Goal: Task Accomplishment & Management: Manage account settings

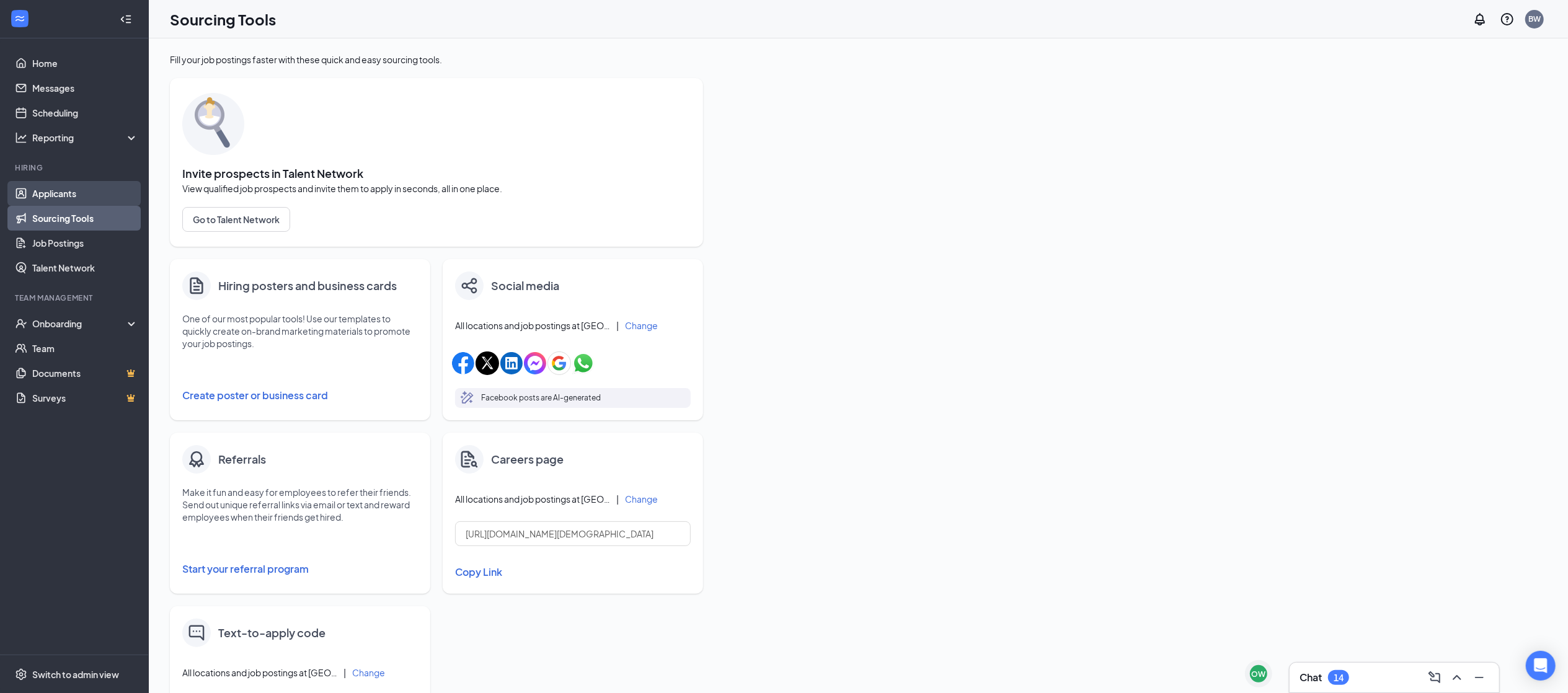
click at [65, 193] on link "Applicants" at bounding box center [84, 194] width 106 height 25
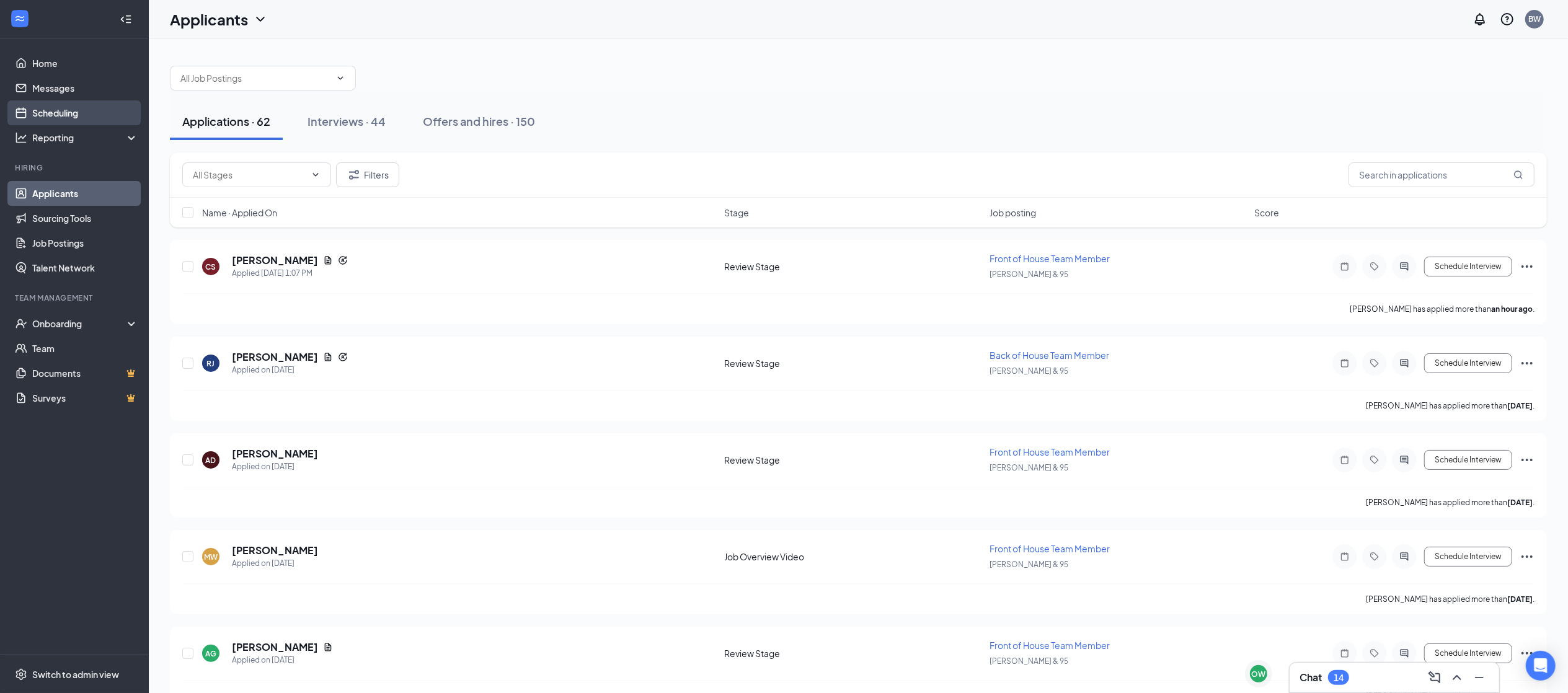
click at [77, 117] on link "Scheduling" at bounding box center [84, 113] width 106 height 25
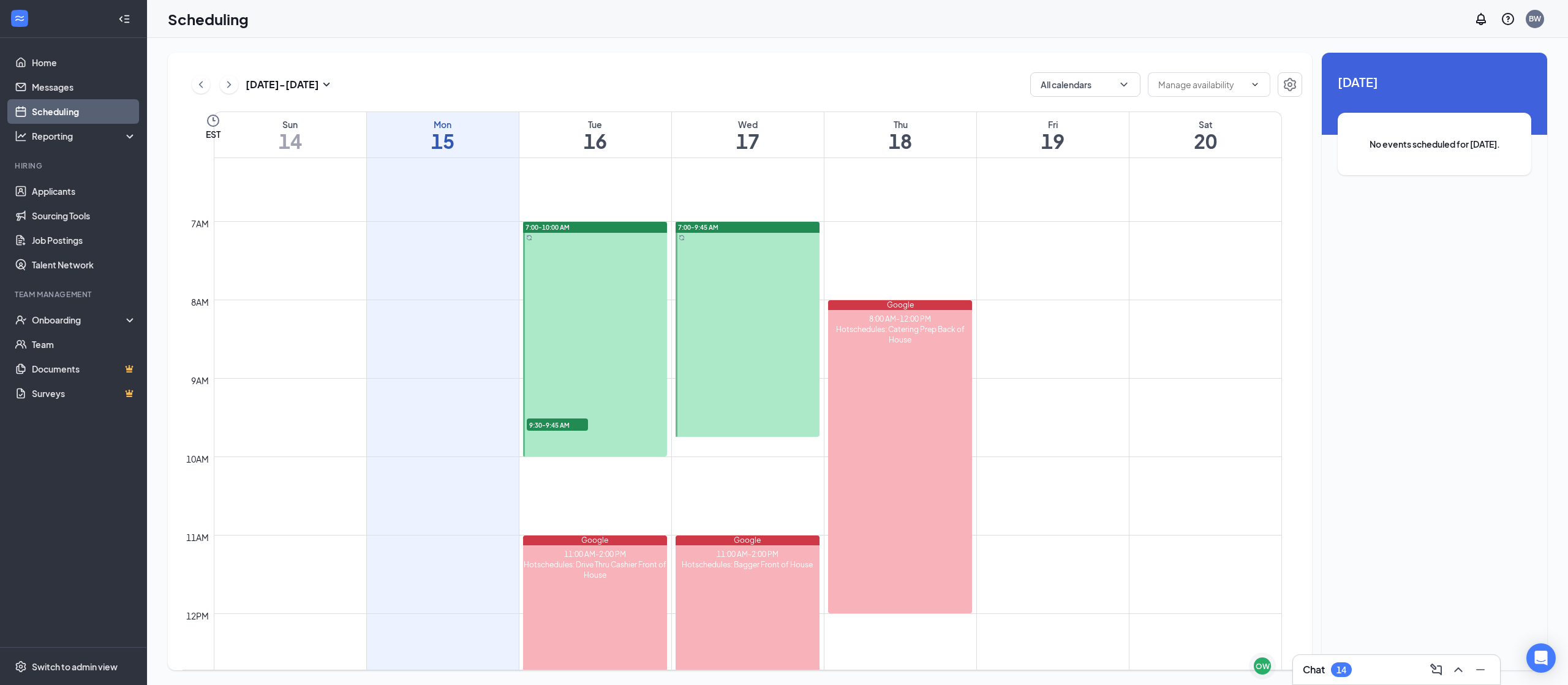
scroll to position [487, 0]
click at [793, 271] on div at bounding box center [748, 329] width 144 height 215
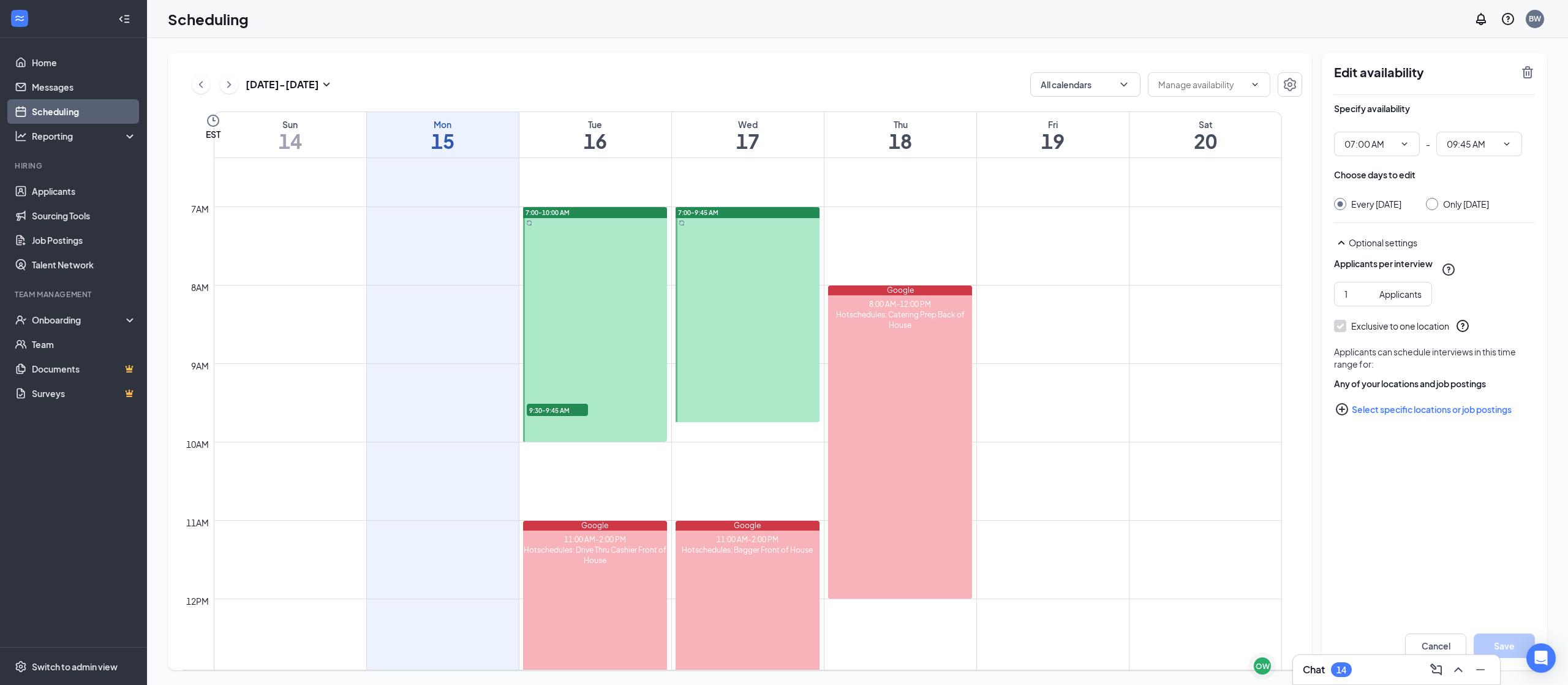
scroll to position [496, 0]
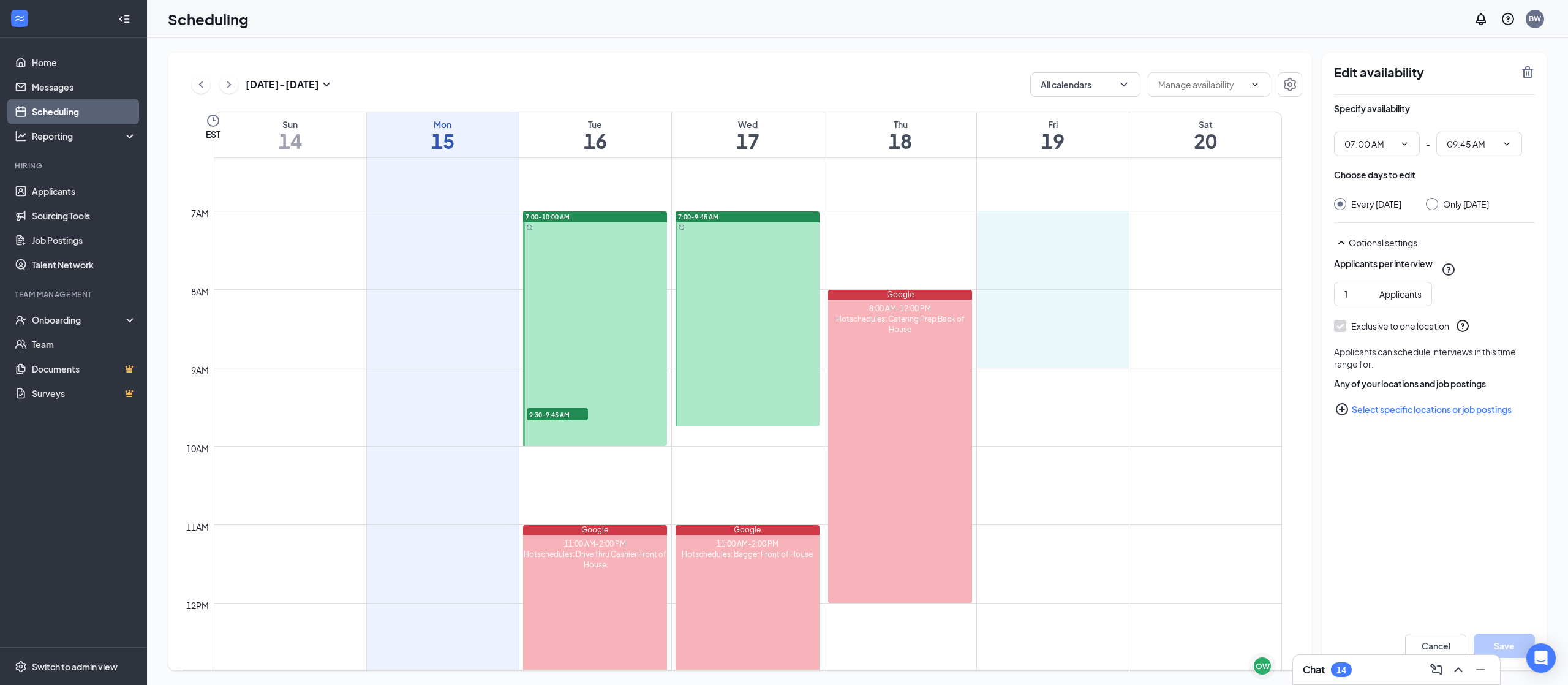
drag, startPoint x: 1025, startPoint y: 213, endPoint x: 1025, endPoint y: 348, distance: 135.0
type input "07:00 AM"
type input "09:00 AM"
click at [1468, 208] on div "Only [DATE]" at bounding box center [1466, 203] width 46 height 12
click at [1435, 206] on input "Only [DATE]" at bounding box center [1430, 201] width 9 height 9
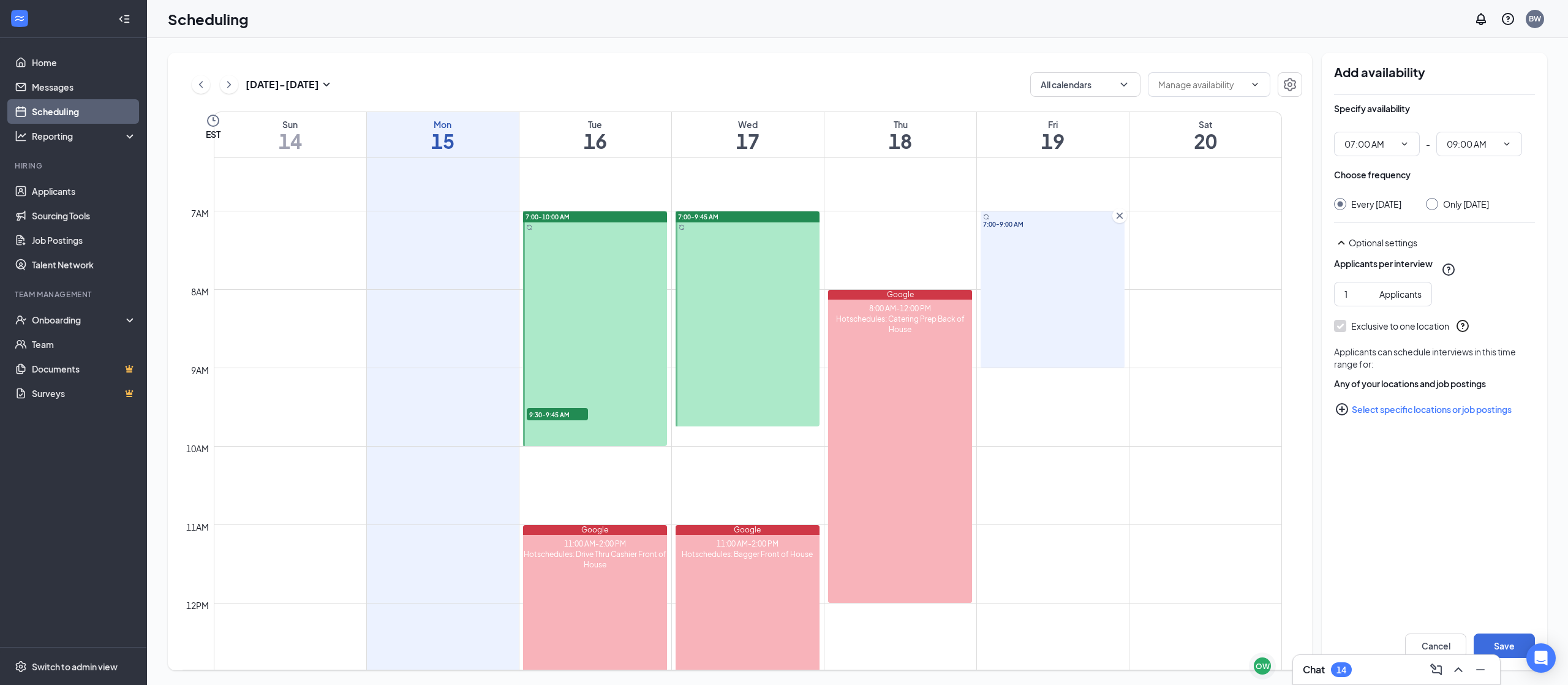
radio input "true"
radio input "false"
click at [1512, 648] on button "Save" at bounding box center [1505, 646] width 61 height 25
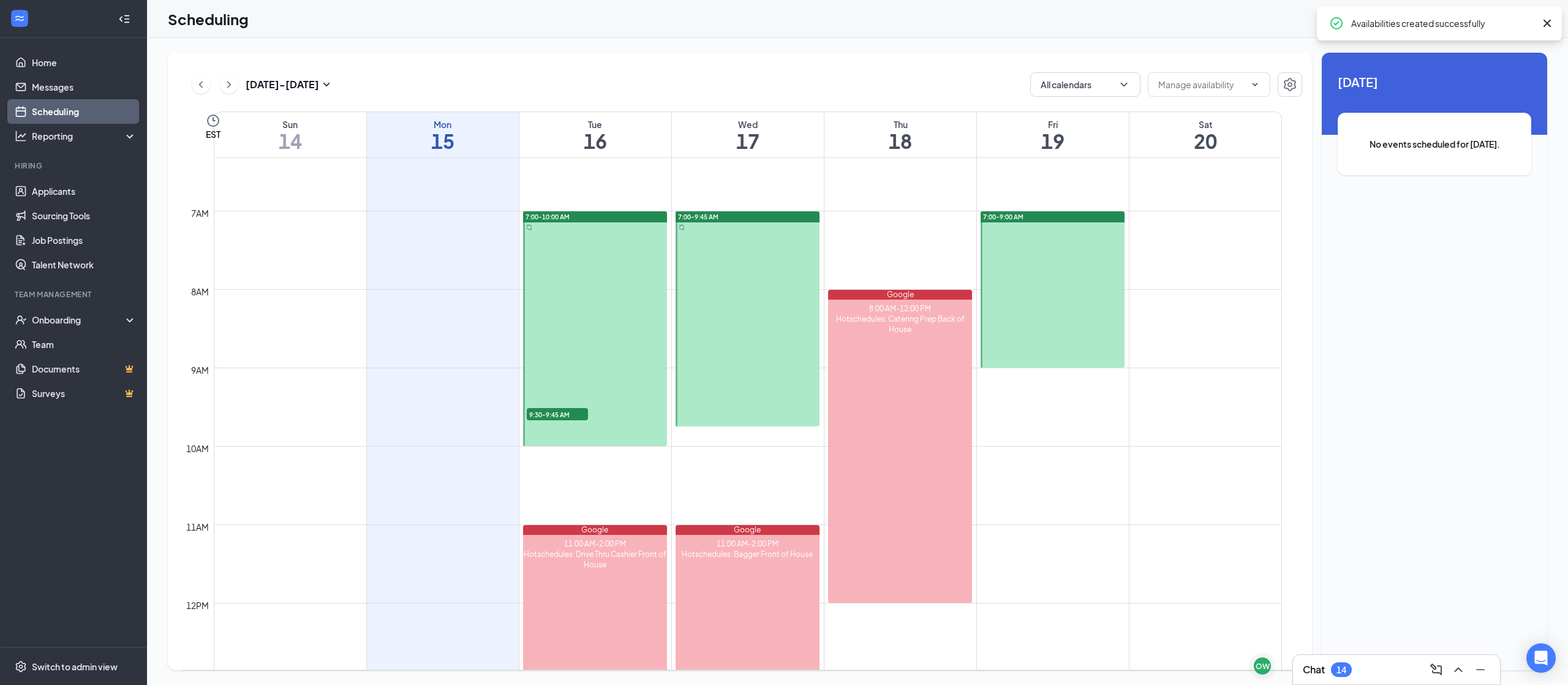
click at [728, 227] on div at bounding box center [748, 319] width 144 height 215
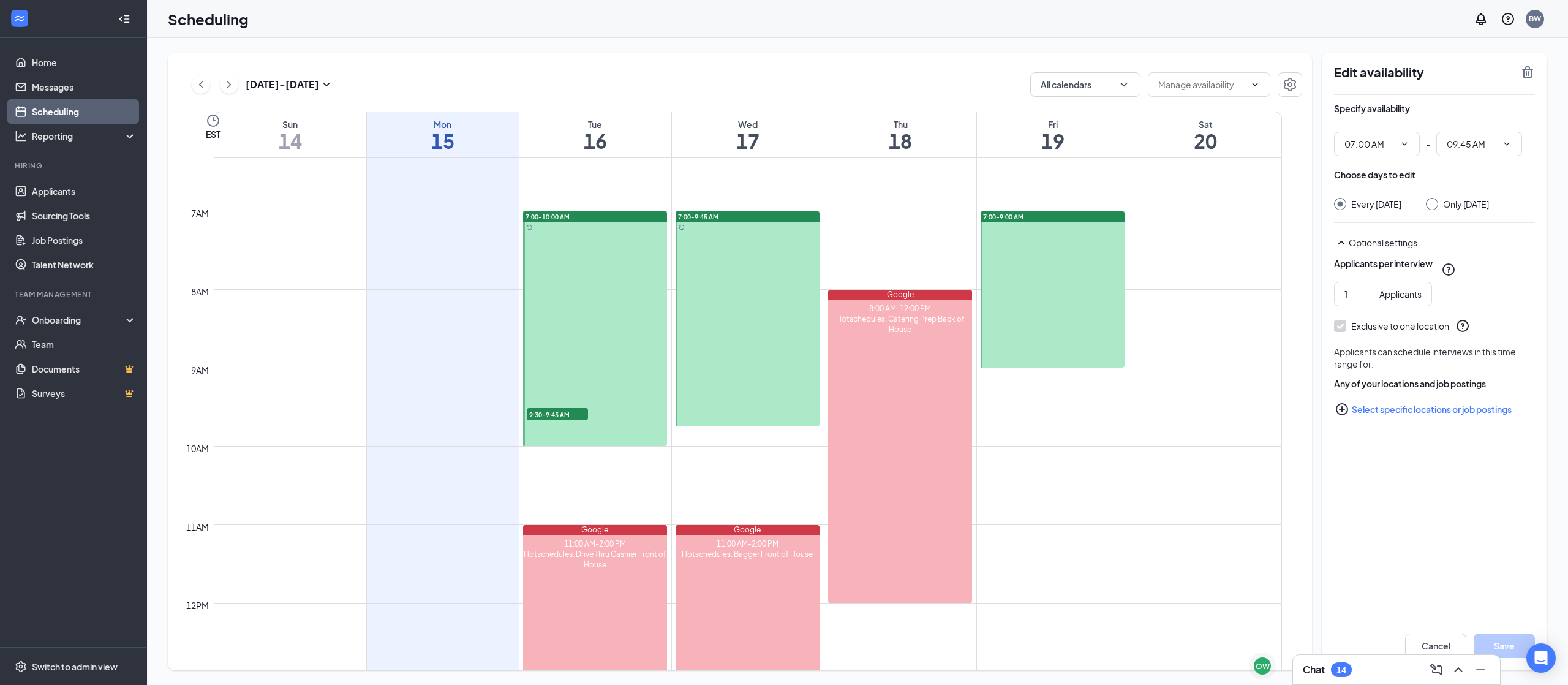
click at [1523, 82] on div "Edit availability" at bounding box center [1435, 80] width 201 height 30
click at [1532, 76] on icon "TrashOutline" at bounding box center [1529, 72] width 12 height 12
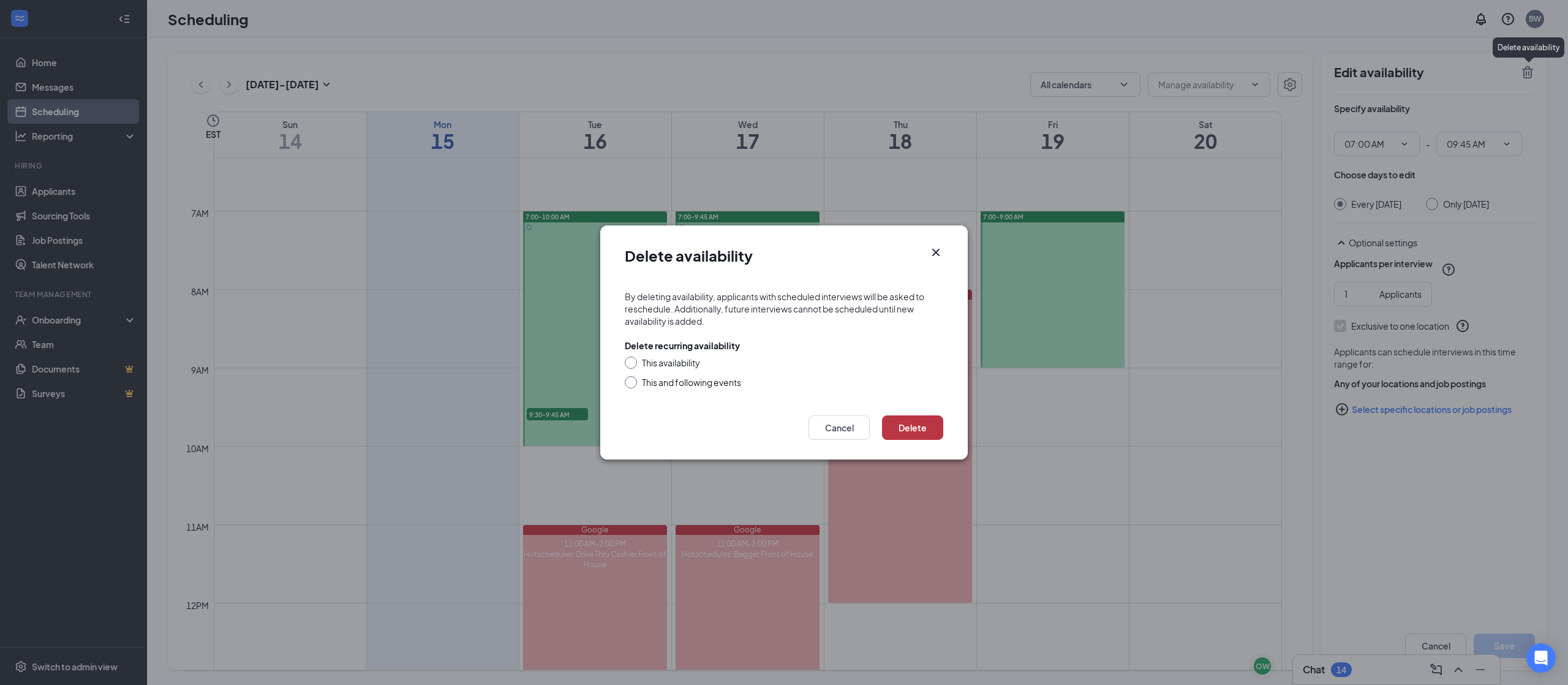
click at [903, 436] on button "Delete" at bounding box center [913, 427] width 61 height 25
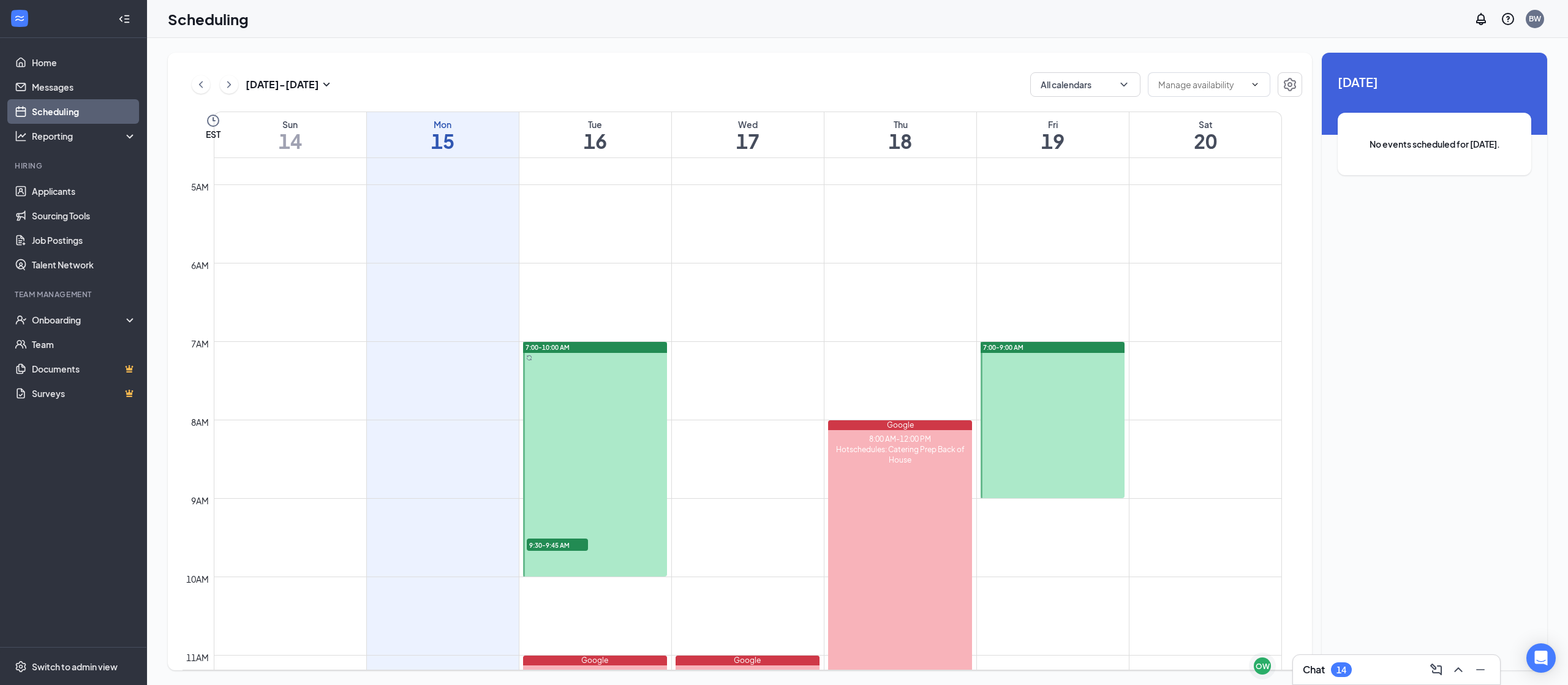
scroll to position [298, 0]
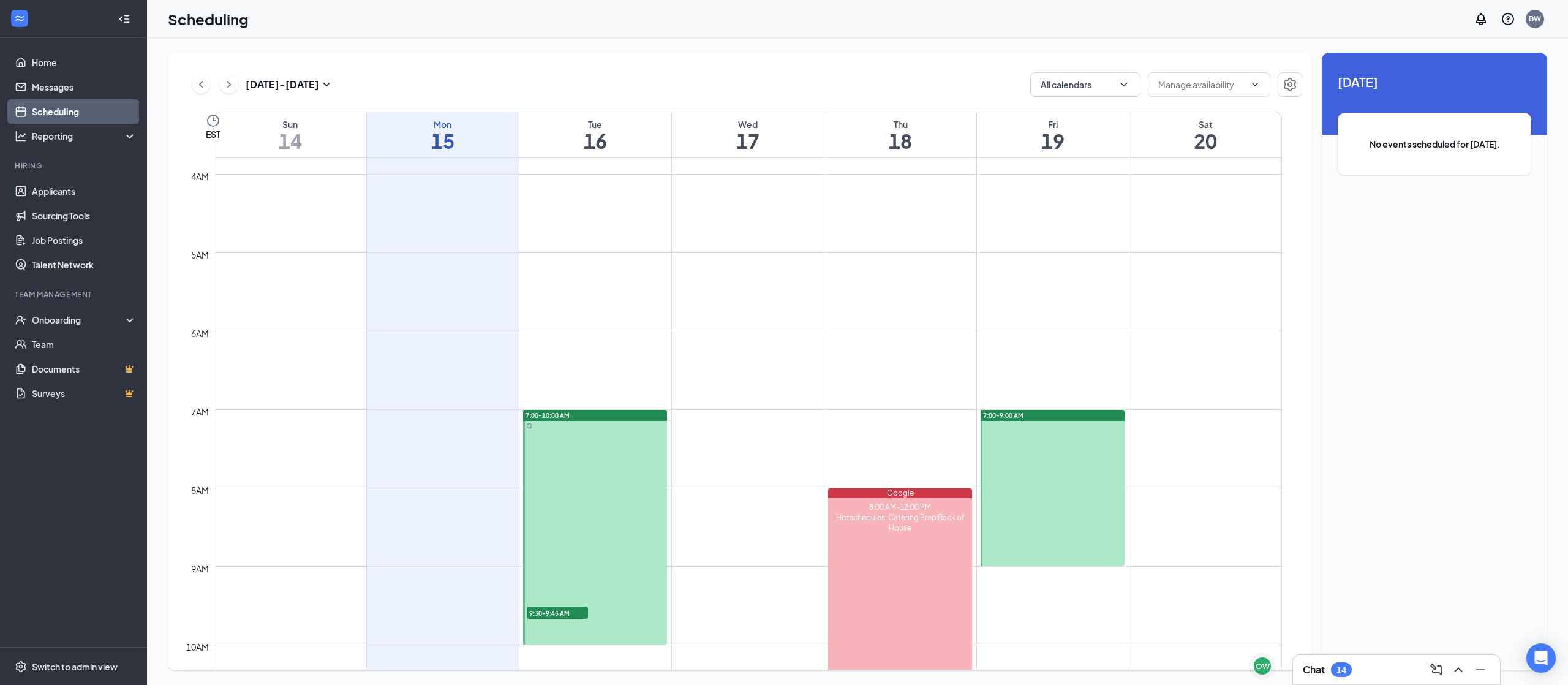
click at [581, 413] on div "7:00-10:00 AM" at bounding box center [595, 416] width 144 height 11
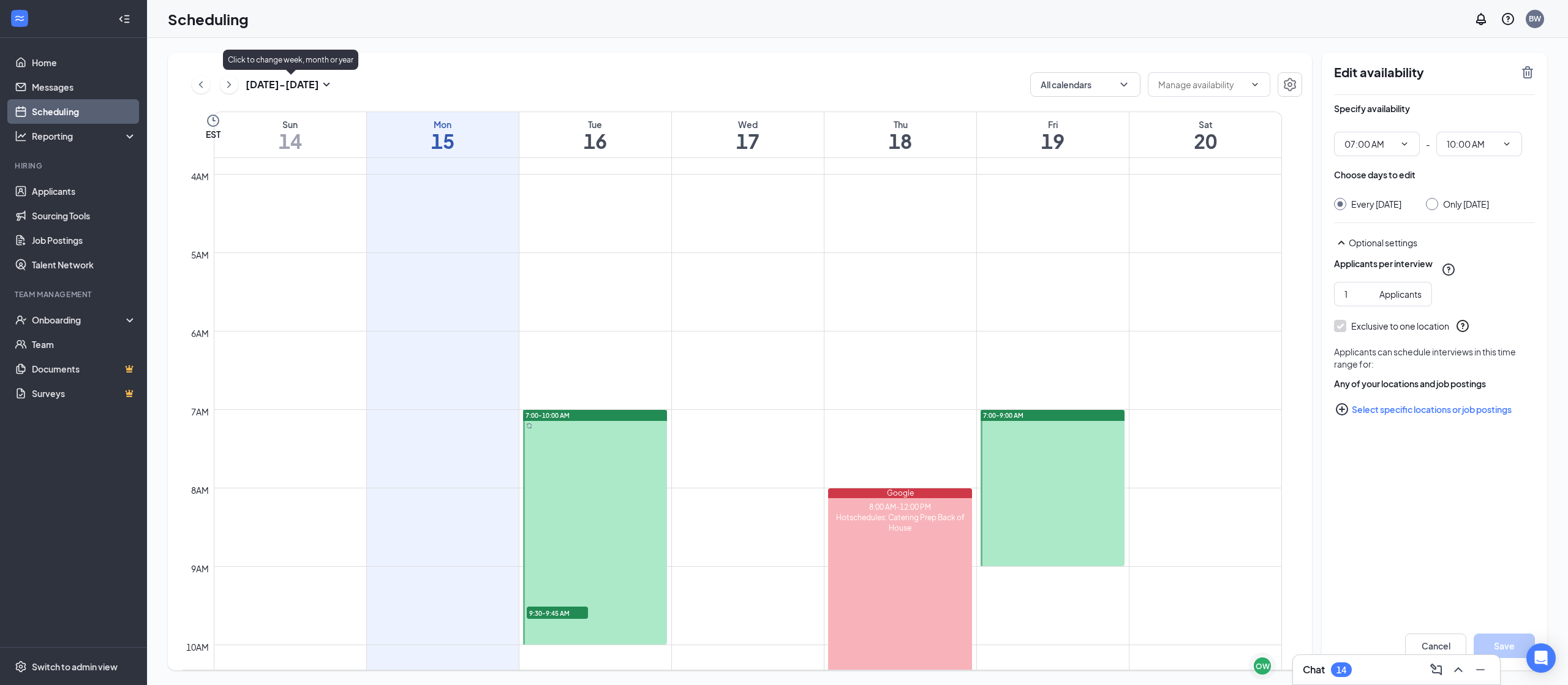
click at [327, 79] on icon "SmallChevronDown" at bounding box center [326, 84] width 14 height 14
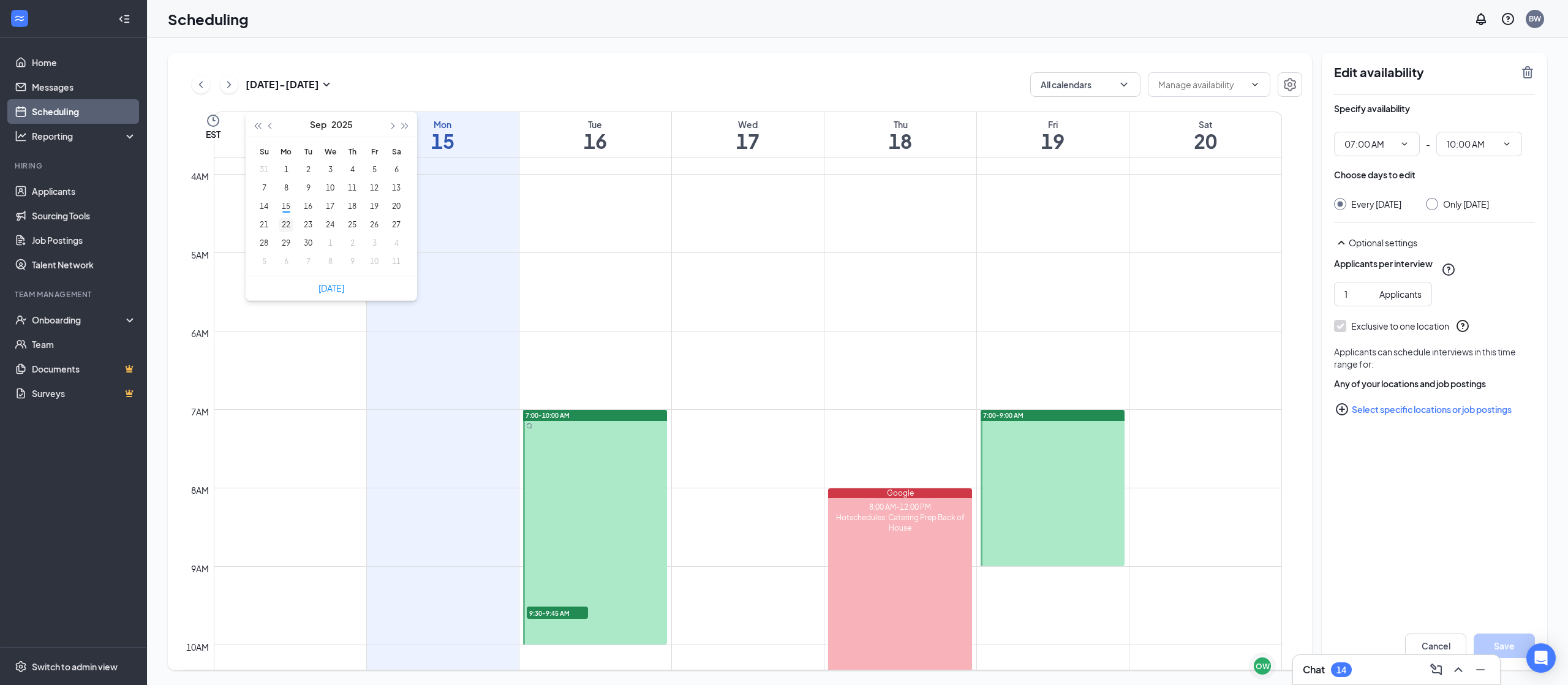
type input "2025-09-22"
click at [285, 225] on div "22" at bounding box center [286, 224] width 14 height 14
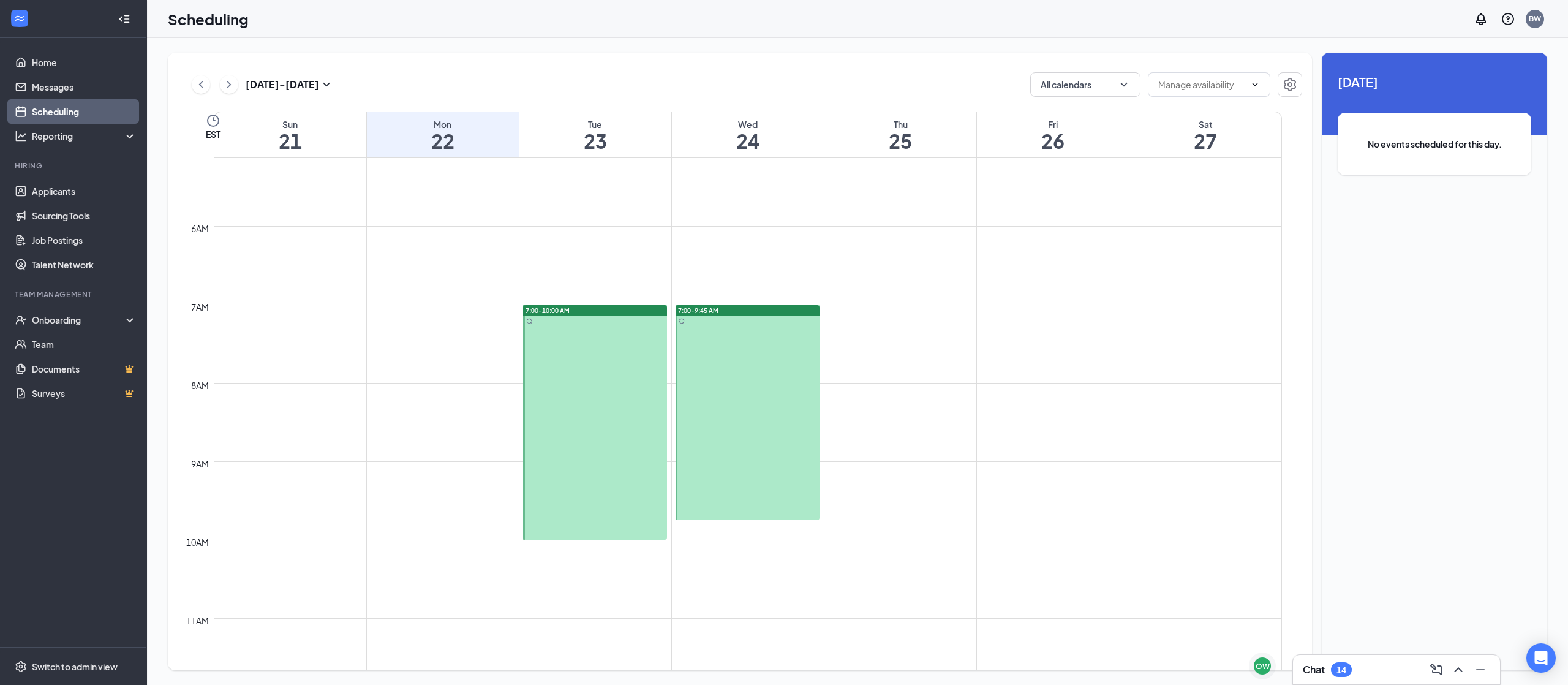
scroll to position [403, 0]
click at [585, 306] on div "7:00-10:00 AM" at bounding box center [595, 310] width 144 height 11
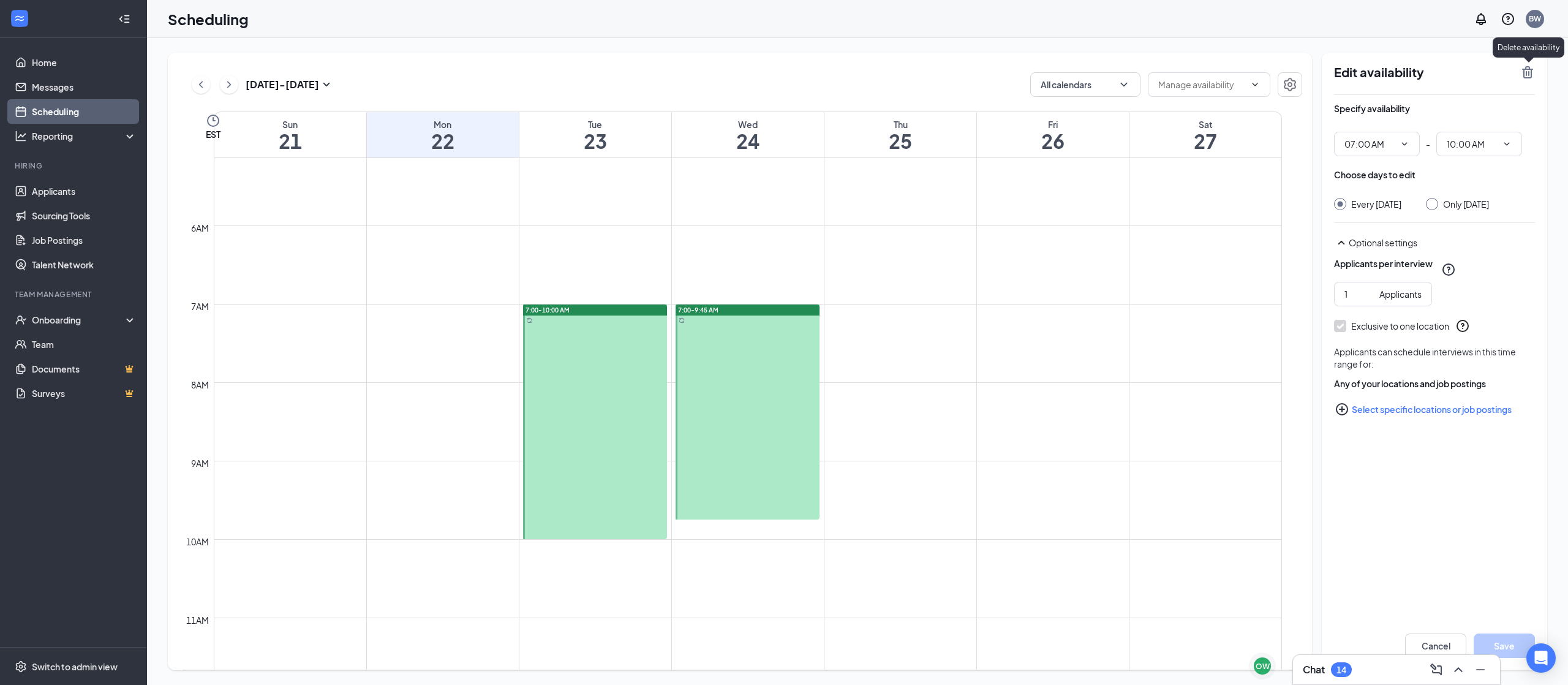
click at [1527, 74] on icon "TrashOutline" at bounding box center [1529, 72] width 12 height 12
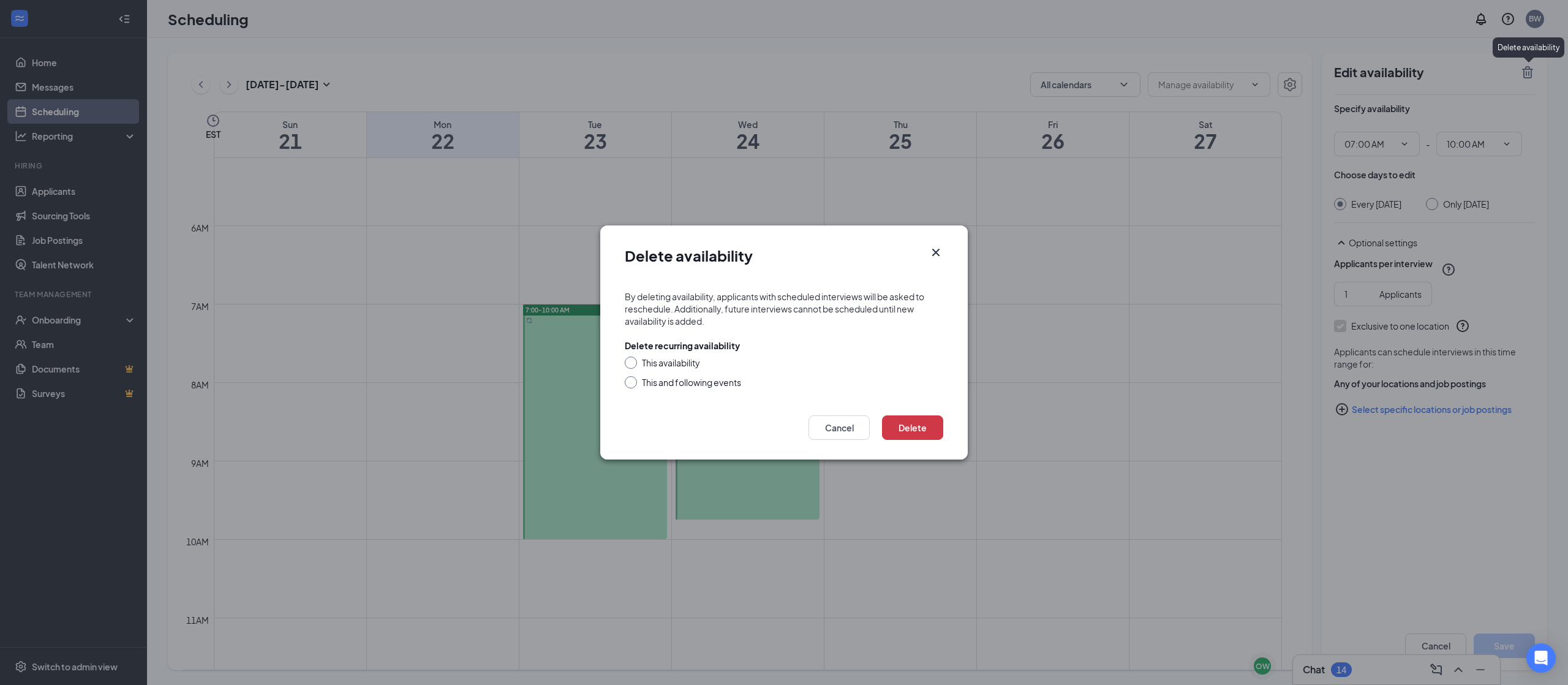
click at [680, 384] on div "This and following events" at bounding box center [692, 381] width 100 height 12
click at [634, 384] on input "This and following events" at bounding box center [629, 379] width 9 height 9
radio input "true"
click at [914, 436] on button "Delete" at bounding box center [913, 427] width 61 height 25
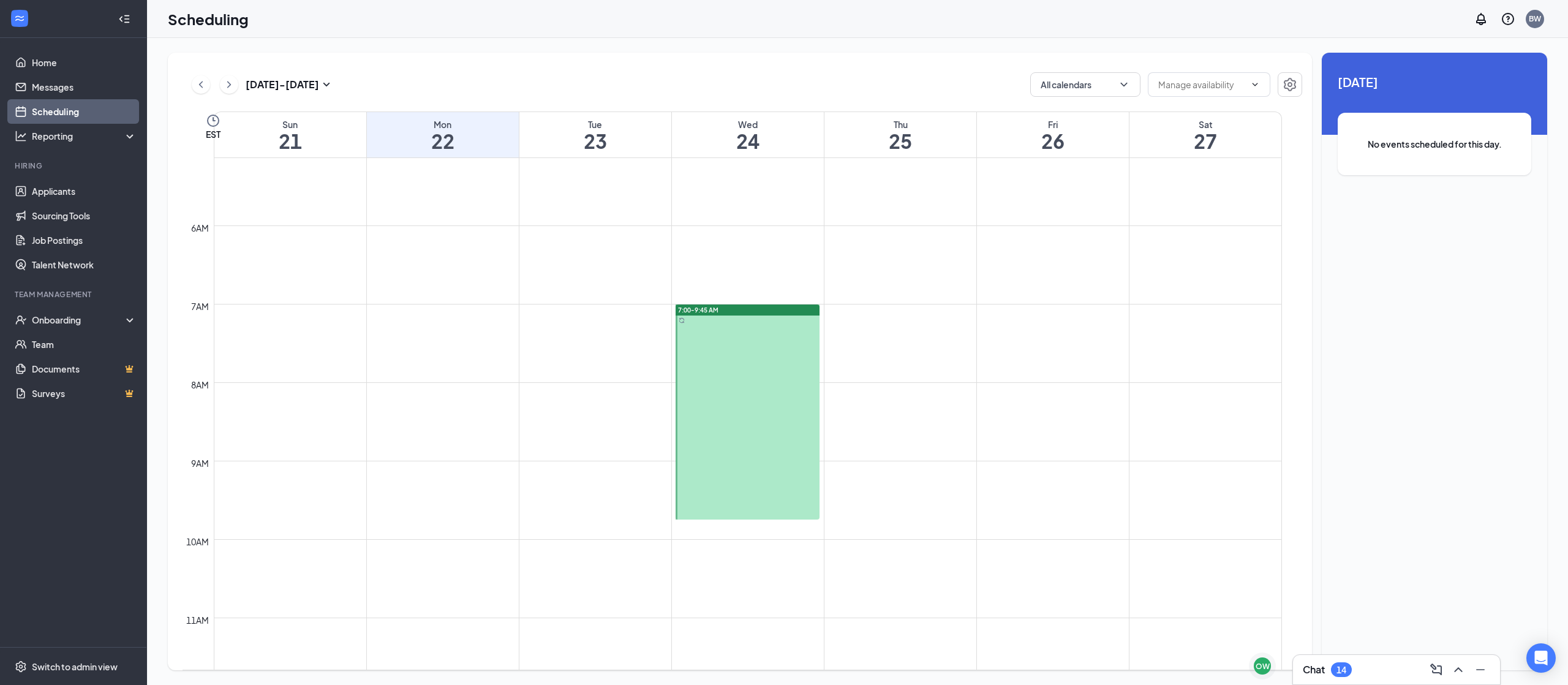
click at [711, 310] on span "7:00-9:45 AM" at bounding box center [699, 309] width 40 height 9
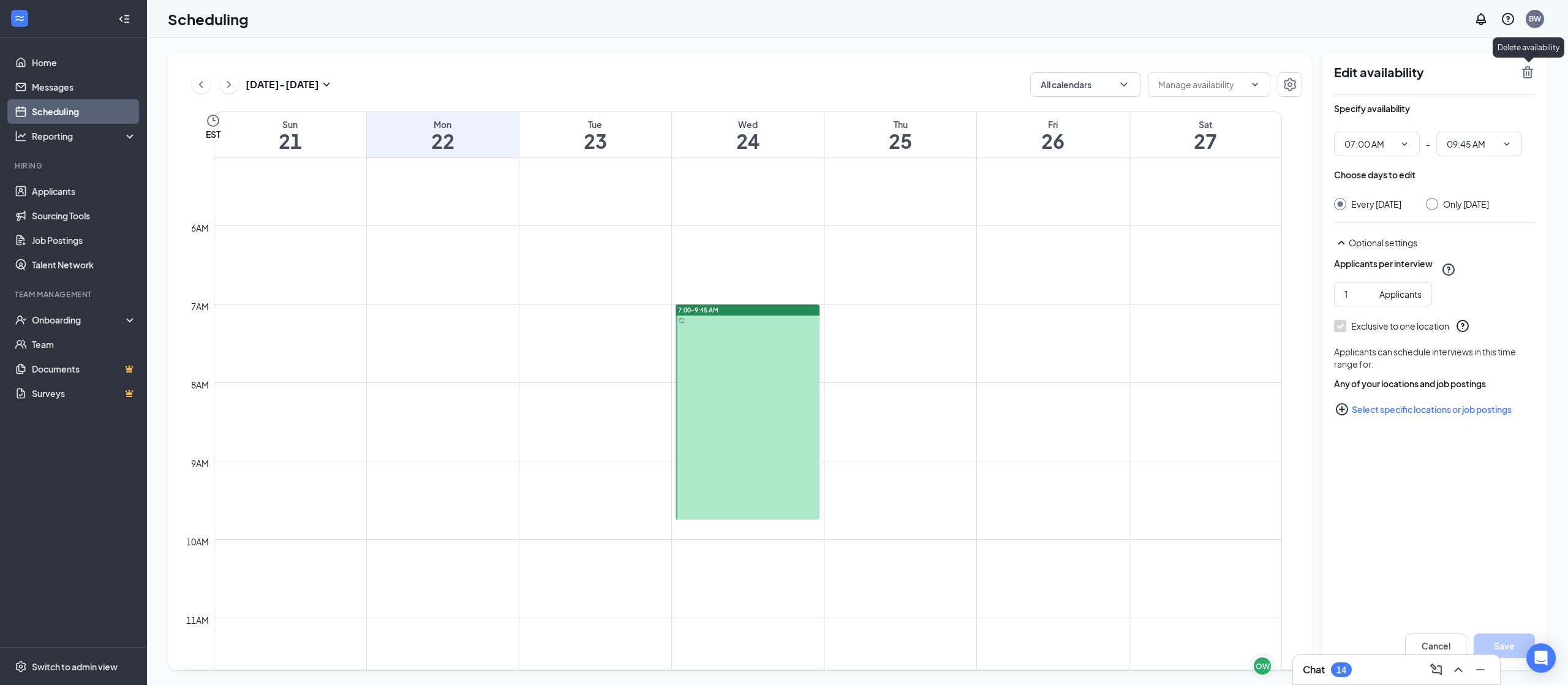
click at [1525, 75] on icon "TrashOutline" at bounding box center [1528, 72] width 14 height 14
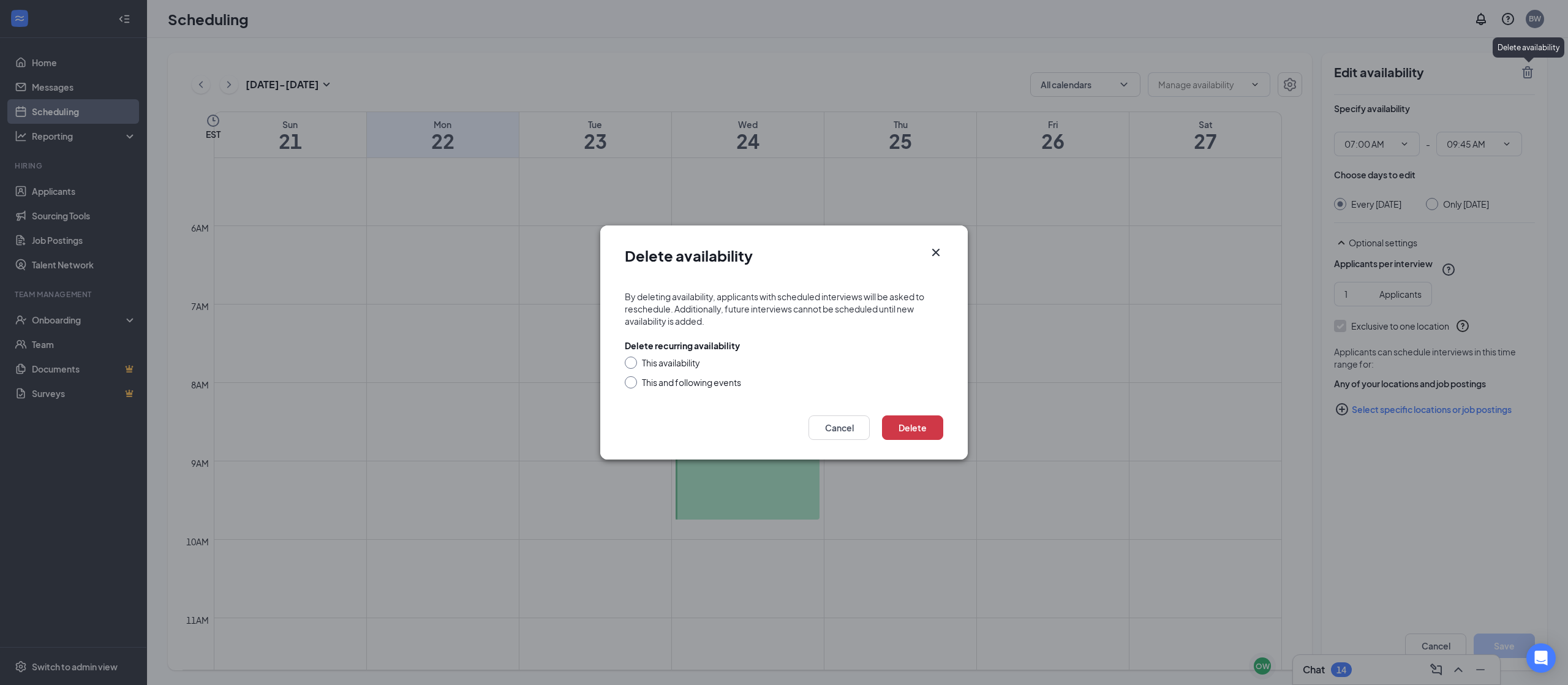
click at [734, 381] on div "This and following events" at bounding box center [692, 381] width 100 height 12
click at [634, 381] on input "This and following events" at bounding box center [629, 379] width 9 height 9
radio input "true"
click at [908, 425] on button "Delete" at bounding box center [913, 427] width 61 height 25
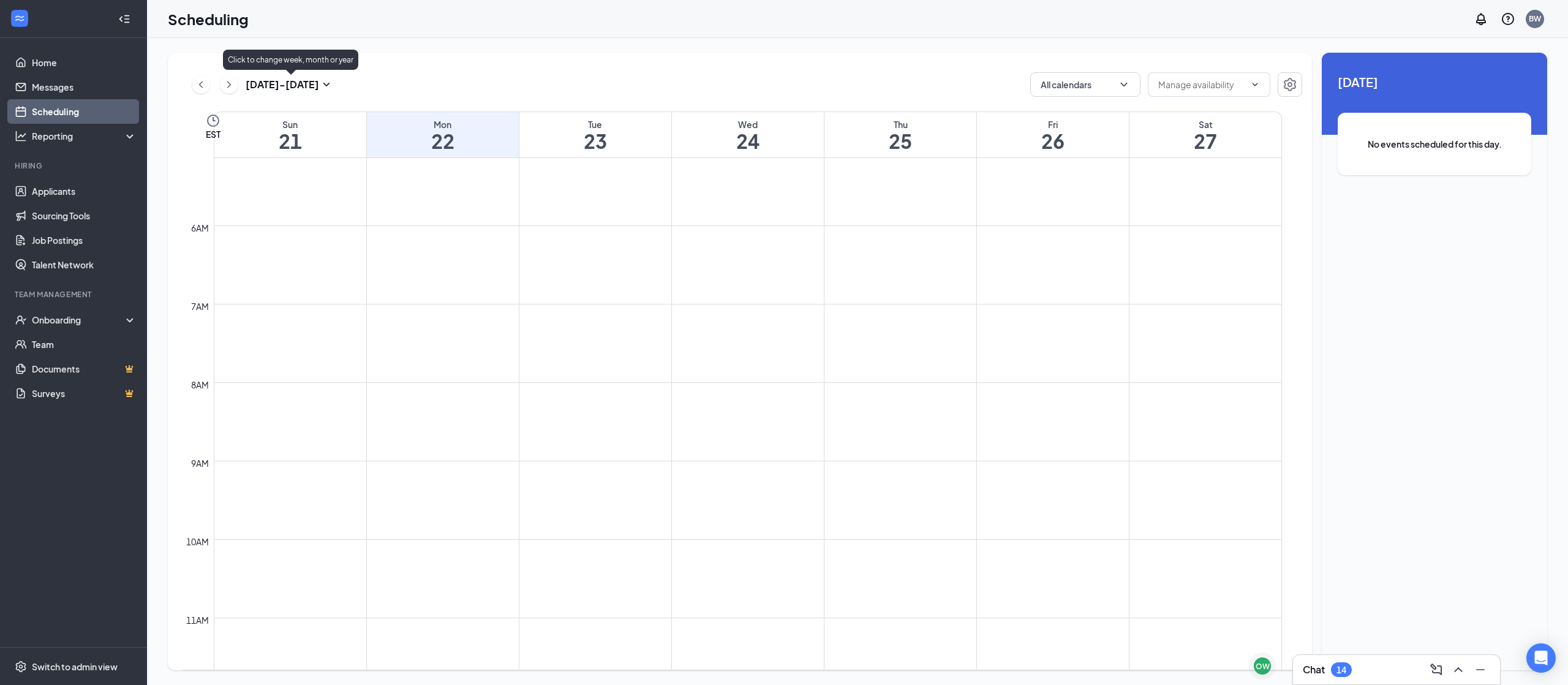
click at [319, 87] on icon "SmallChevronDown" at bounding box center [326, 84] width 14 height 14
click at [289, 242] on div "29" at bounding box center [286, 242] width 14 height 14
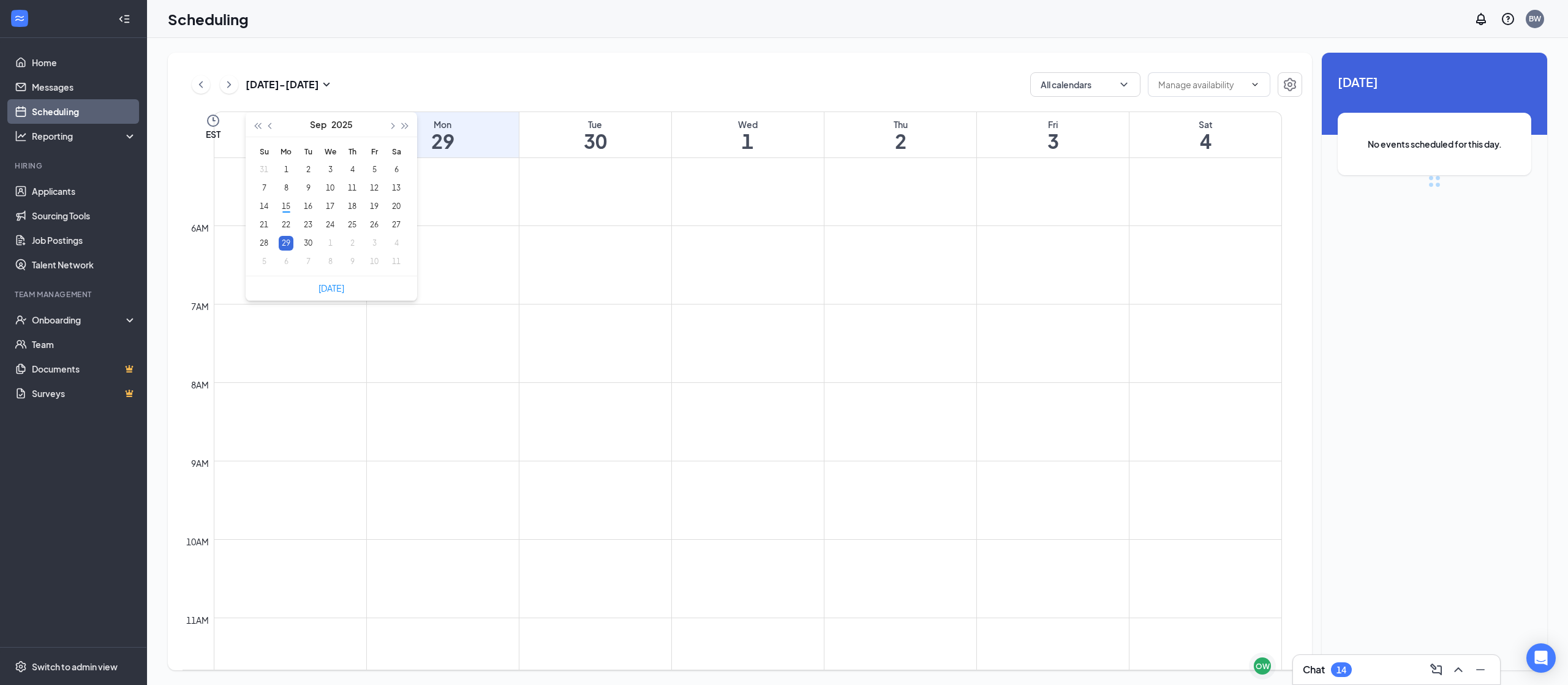
scroll to position [602, 0]
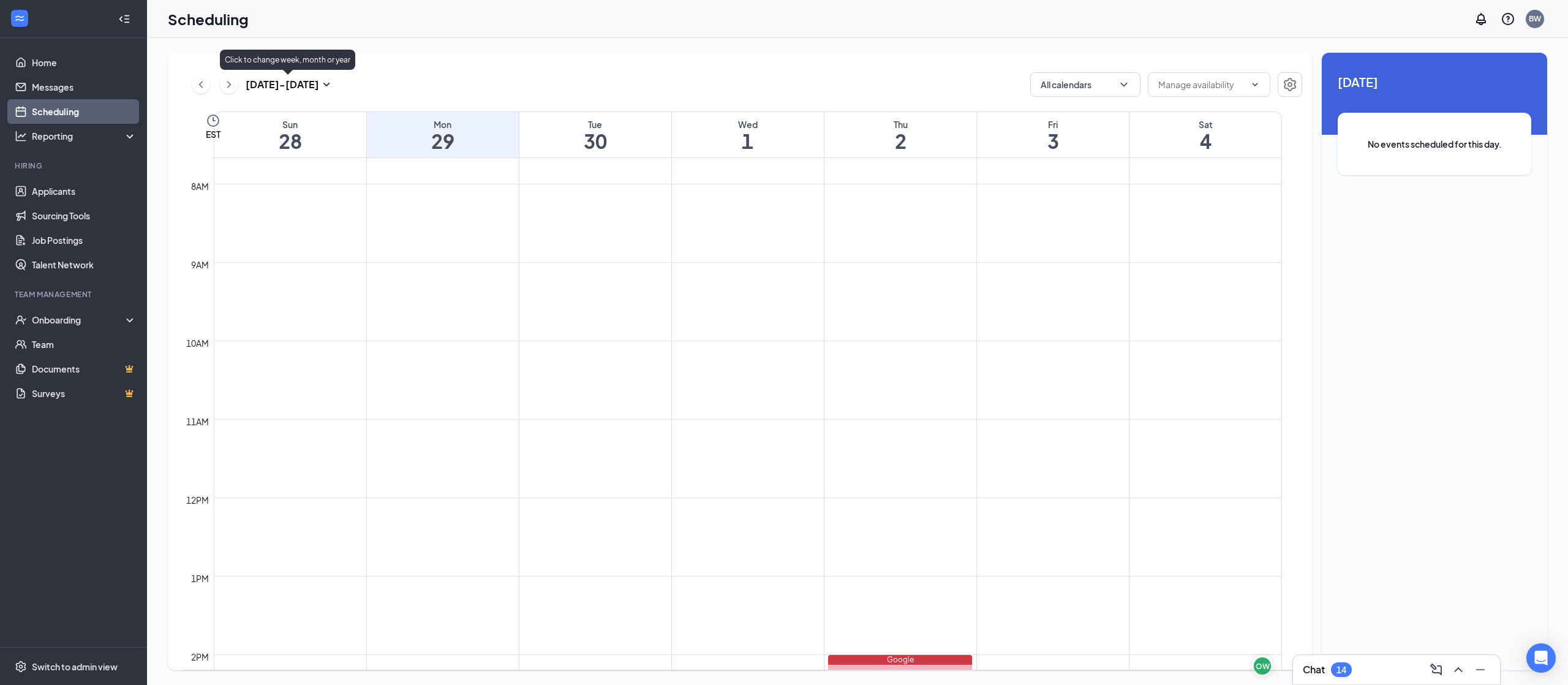
click at [319, 78] on icon "SmallChevronDown" at bounding box center [326, 84] width 14 height 14
type input "2025-09-15"
click at [283, 208] on div "15" at bounding box center [286, 206] width 14 height 14
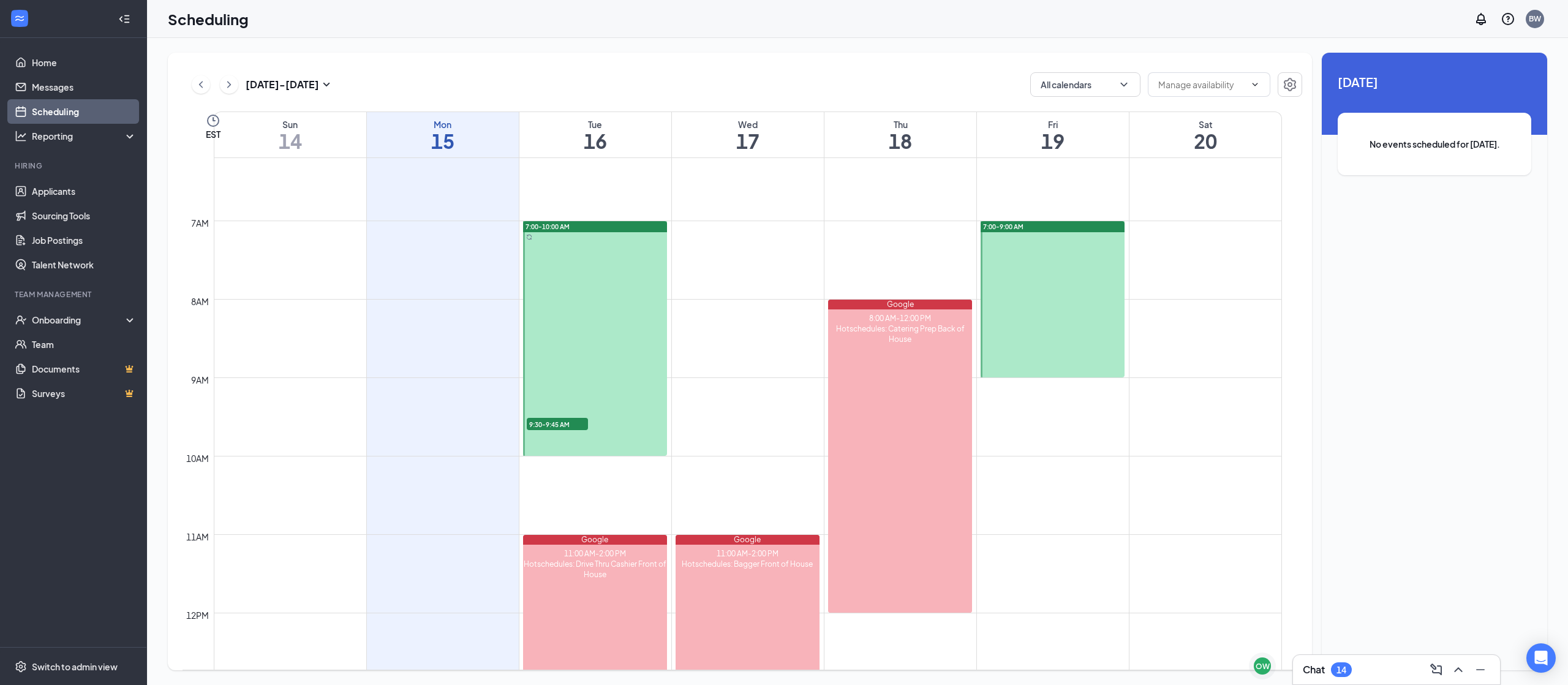
scroll to position [489, 0]
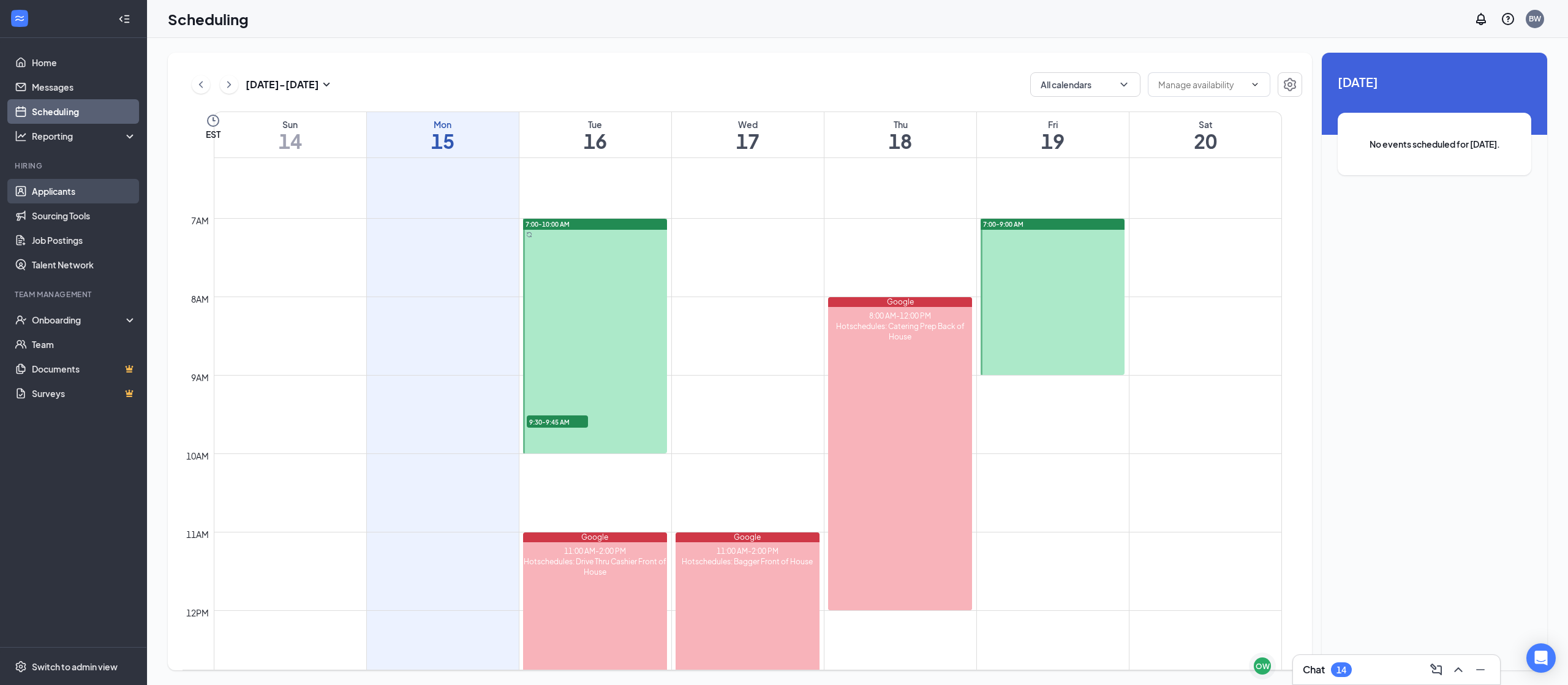
click at [63, 194] on link "Applicants" at bounding box center [83, 192] width 104 height 25
click at [35, 193] on link "Applicants" at bounding box center [83, 192] width 104 height 25
click at [48, 186] on link "Applicants" at bounding box center [83, 192] width 104 height 25
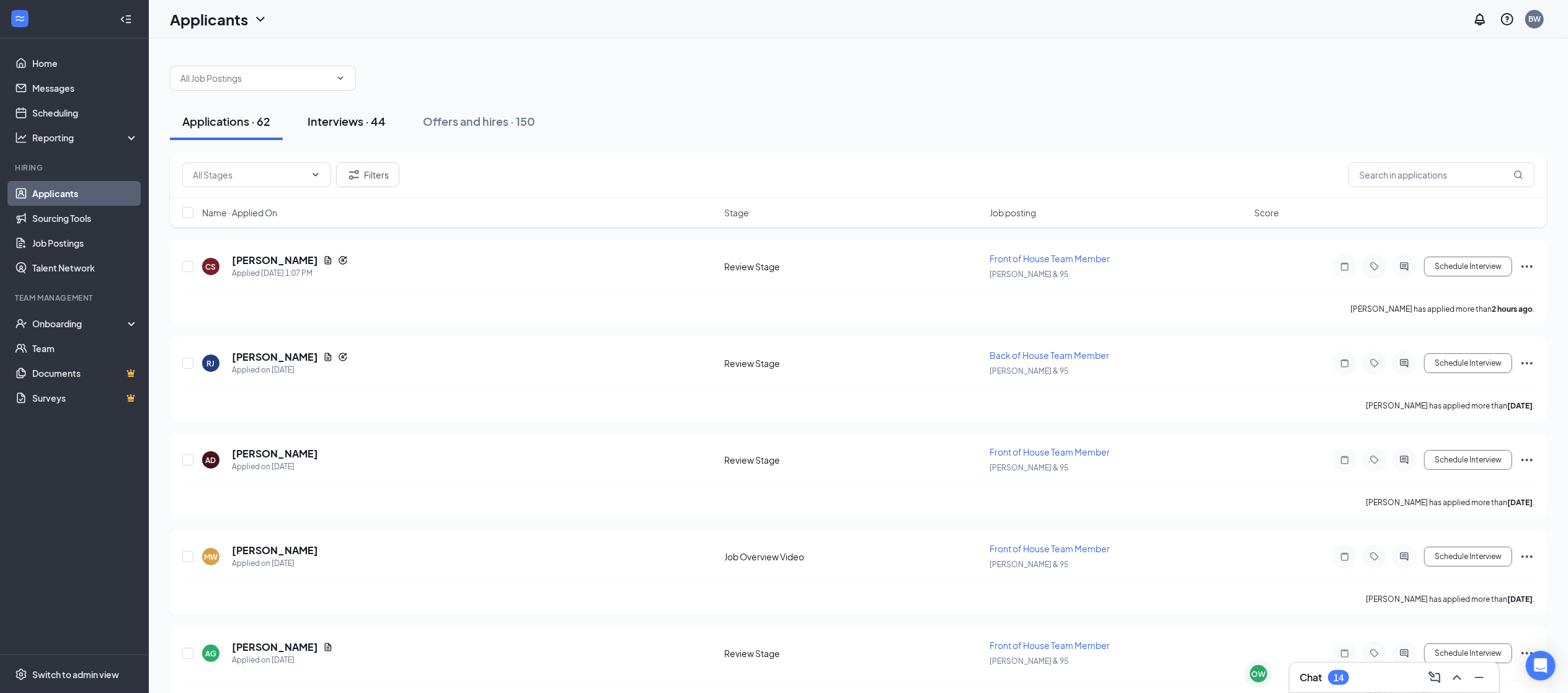
click at [322, 121] on div "Interviews · 44" at bounding box center [346, 121] width 79 height 16
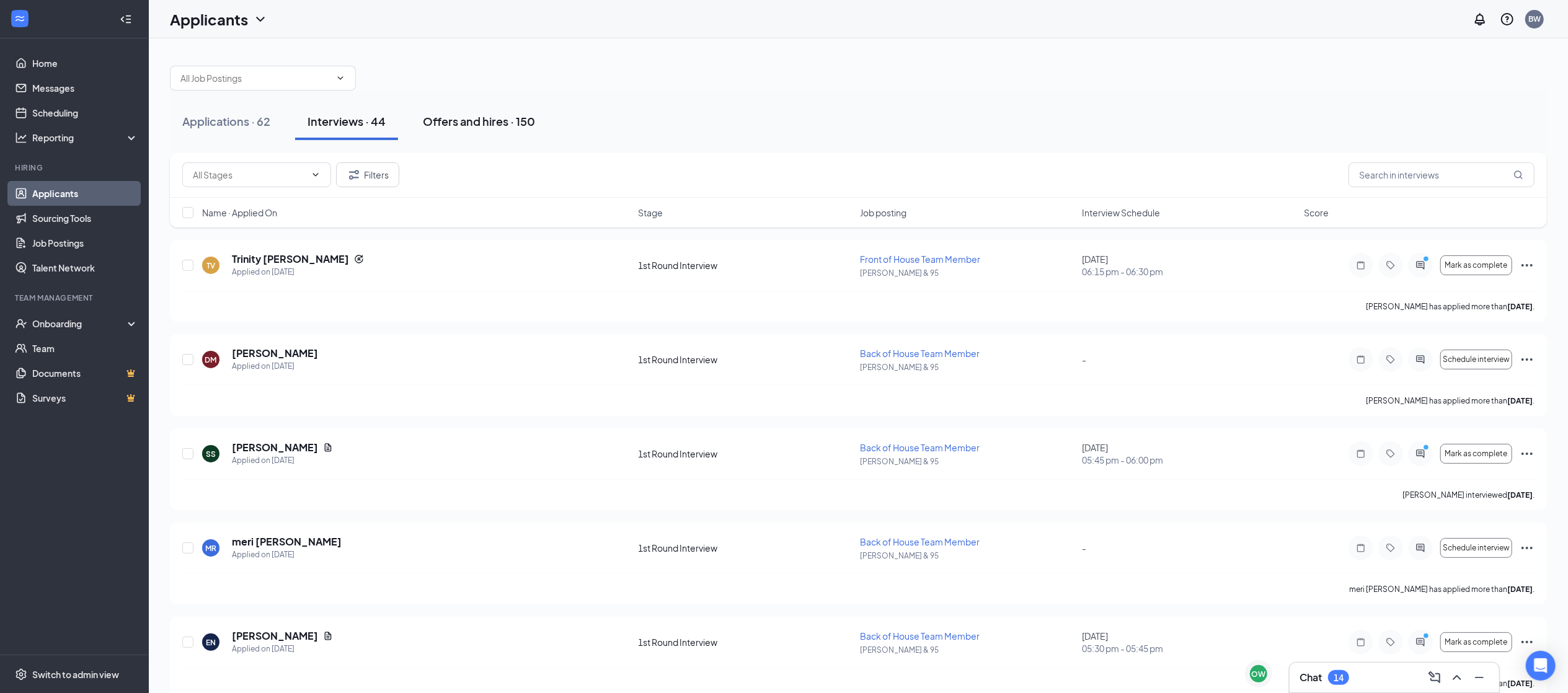
click at [484, 117] on div "Offers and hires · 150" at bounding box center [479, 121] width 112 height 16
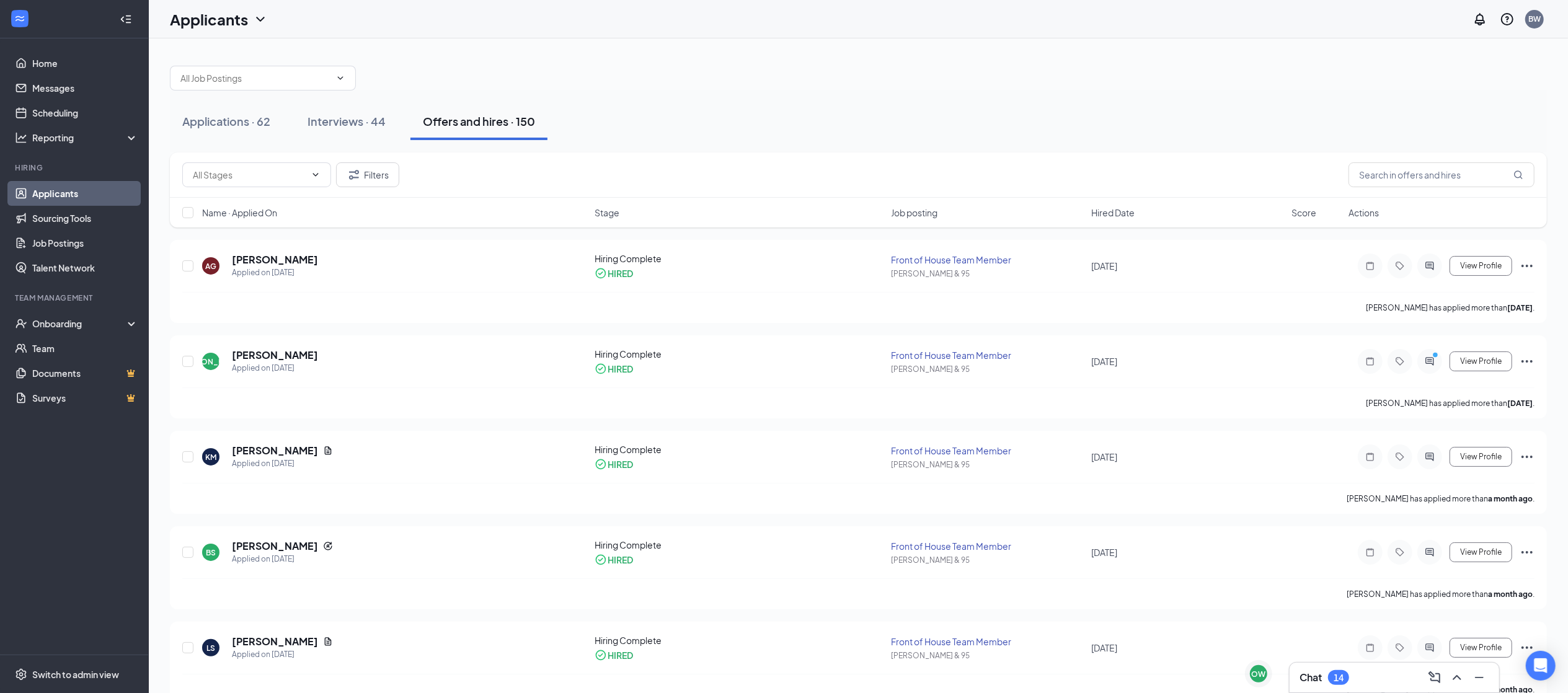
click at [611, 213] on span "Stage" at bounding box center [607, 212] width 25 height 13
click at [377, 165] on button "Filters" at bounding box center [367, 174] width 63 height 25
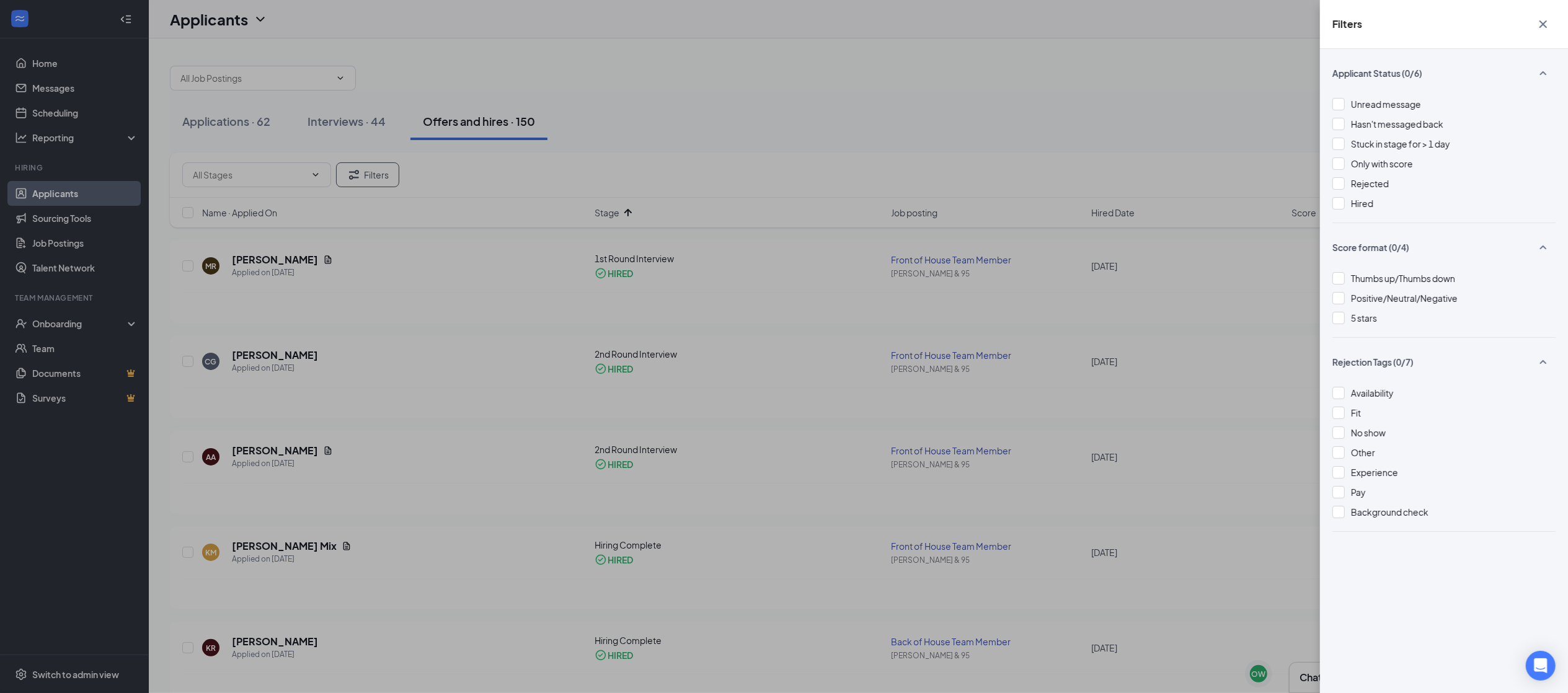
click at [1099, 75] on div "Filters Applicant Status (0/6) Unread message Hasn't messaged back Stuck in sta…" at bounding box center [784, 346] width 1568 height 693
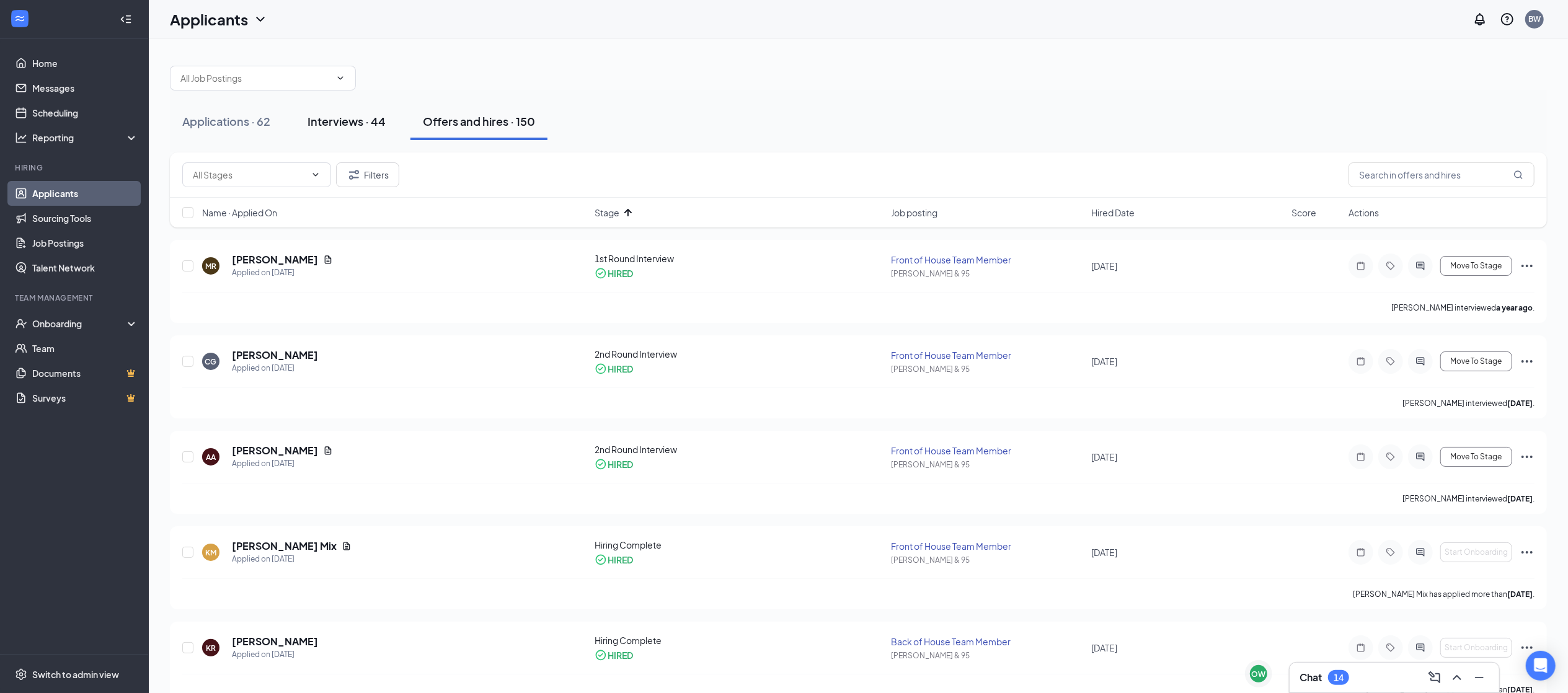
click at [348, 121] on div "Interviews · 44" at bounding box center [346, 121] width 79 height 16
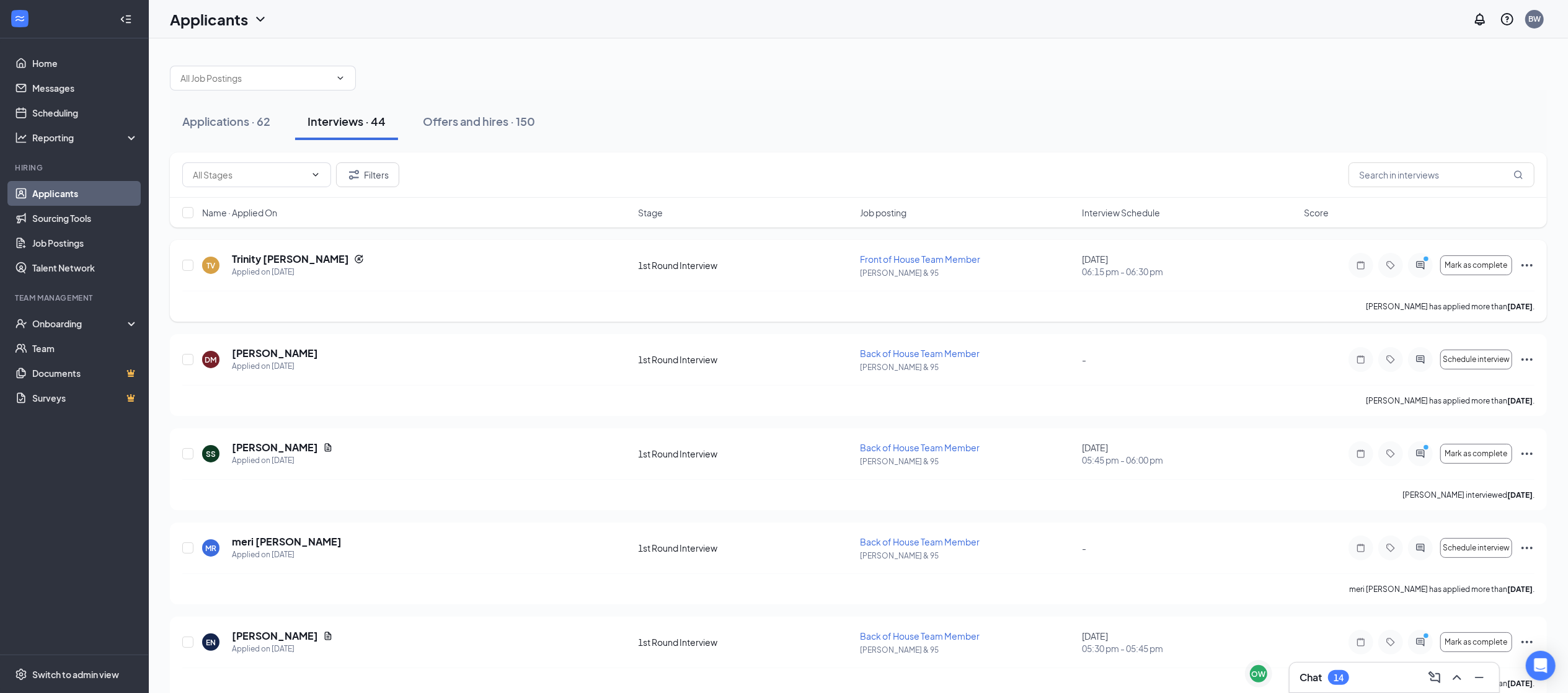
click at [1534, 268] on icon "Ellipses" at bounding box center [1526, 265] width 15 height 15
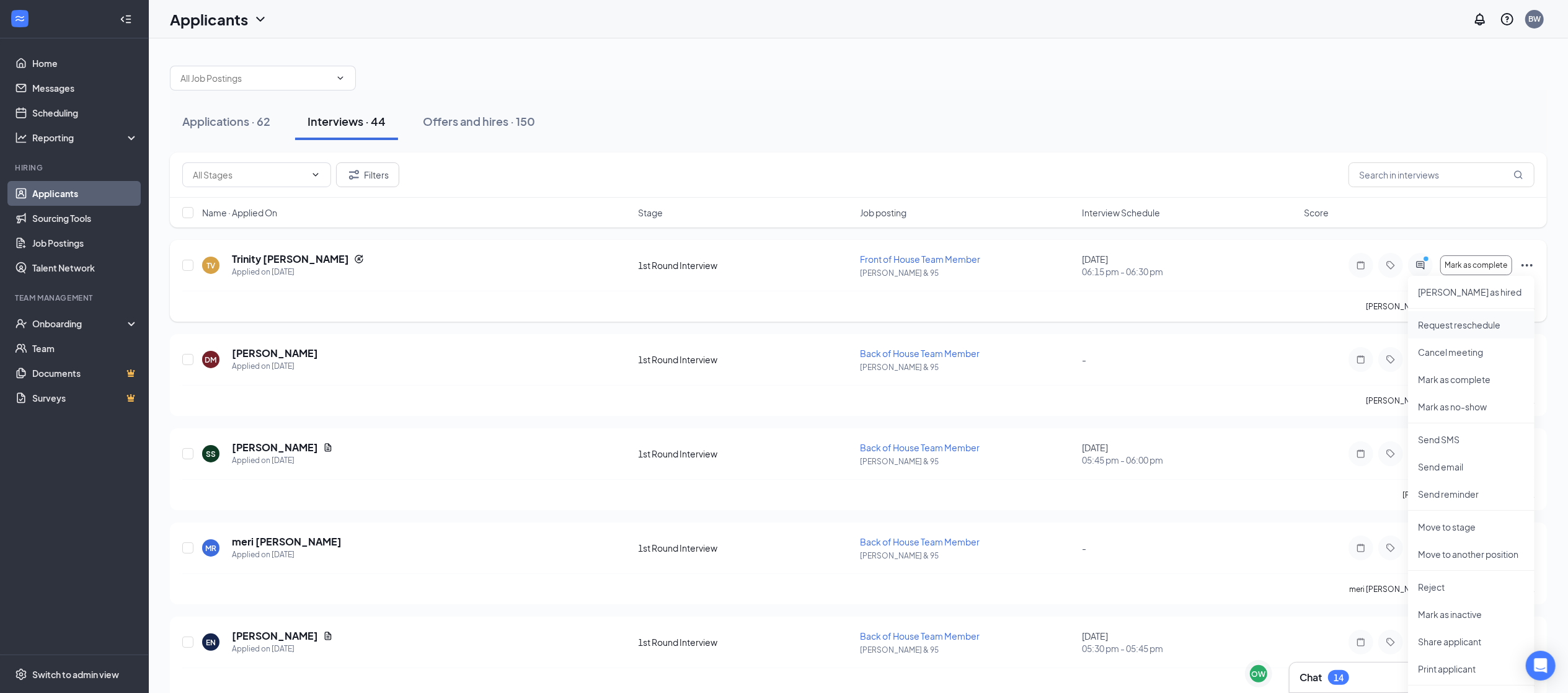
click at [1430, 320] on p "Request reschedule" at bounding box center [1471, 325] width 107 height 13
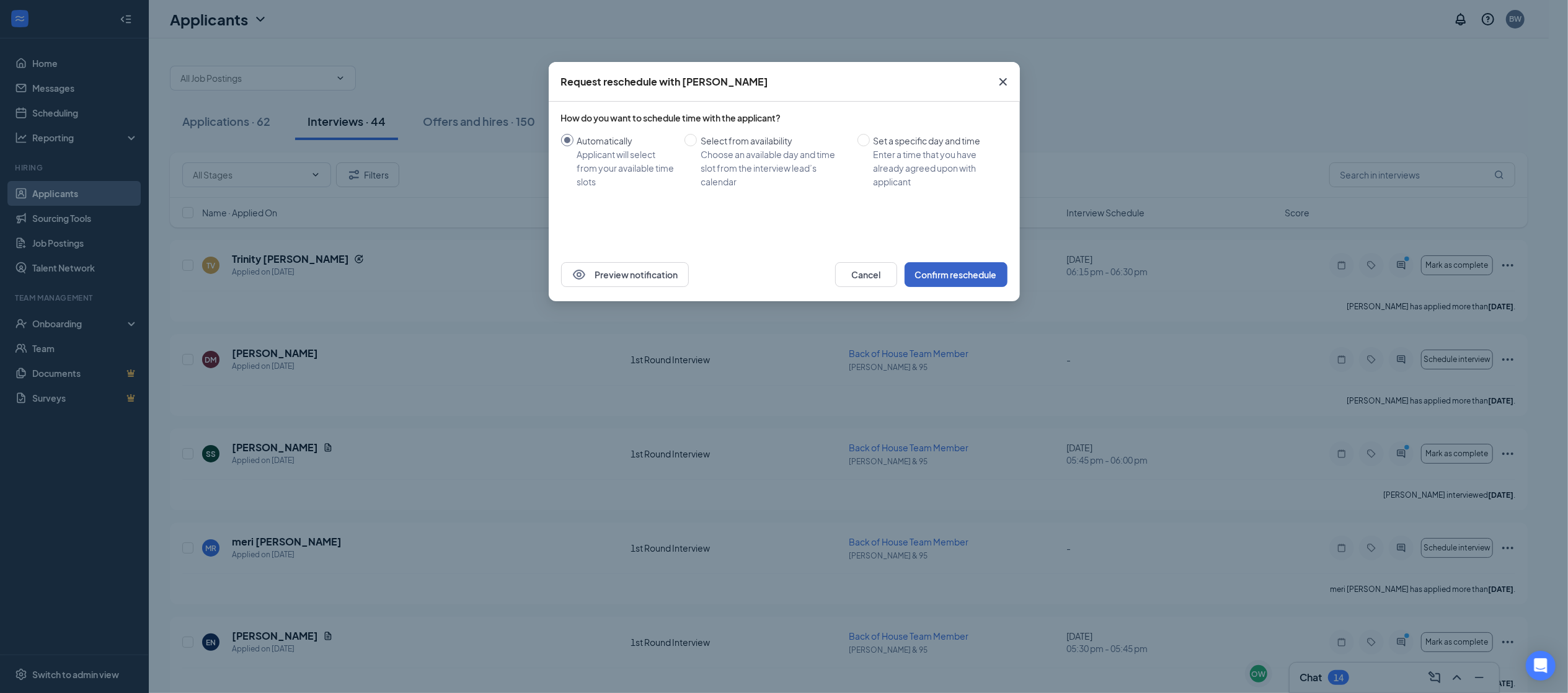
click at [948, 272] on button "Confirm reschedule" at bounding box center [956, 274] width 103 height 25
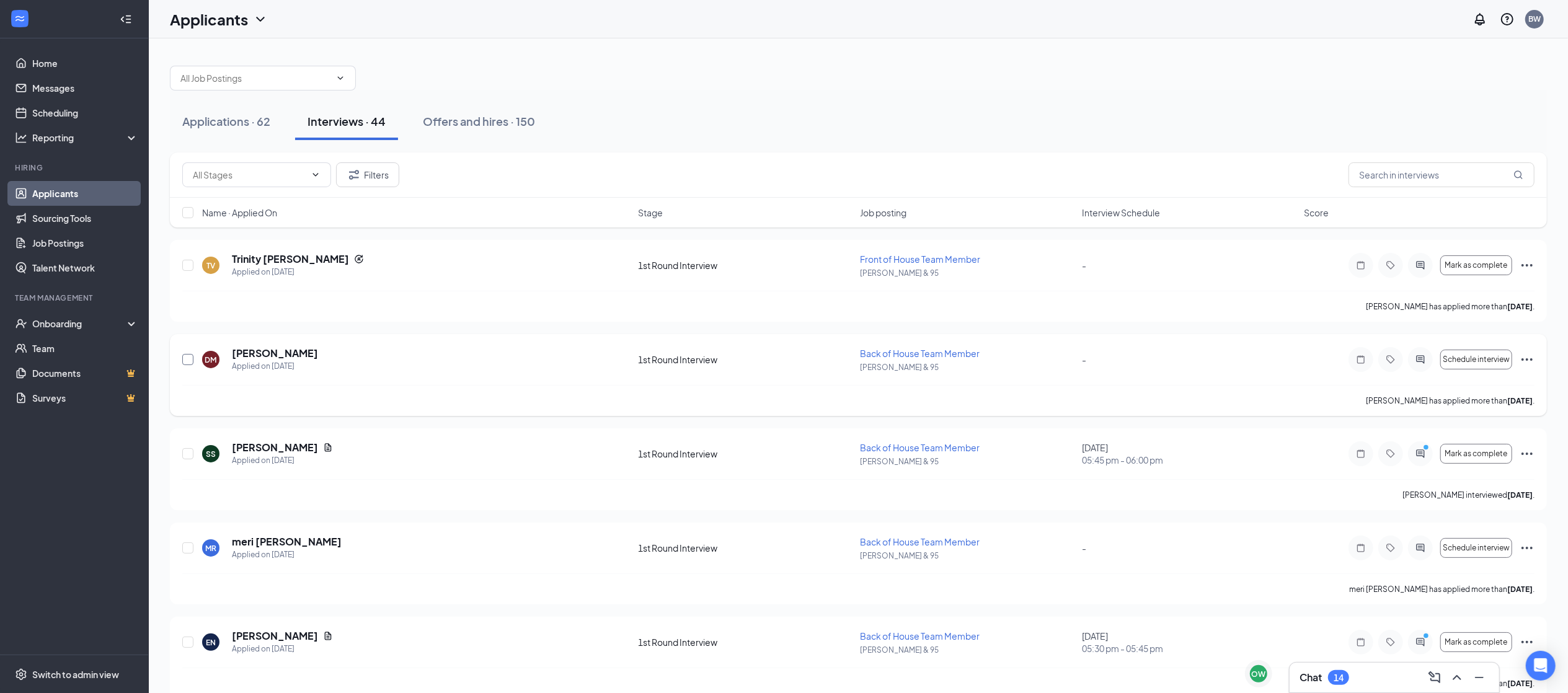
click at [190, 365] on input "checkbox" at bounding box center [188, 360] width 12 height 12
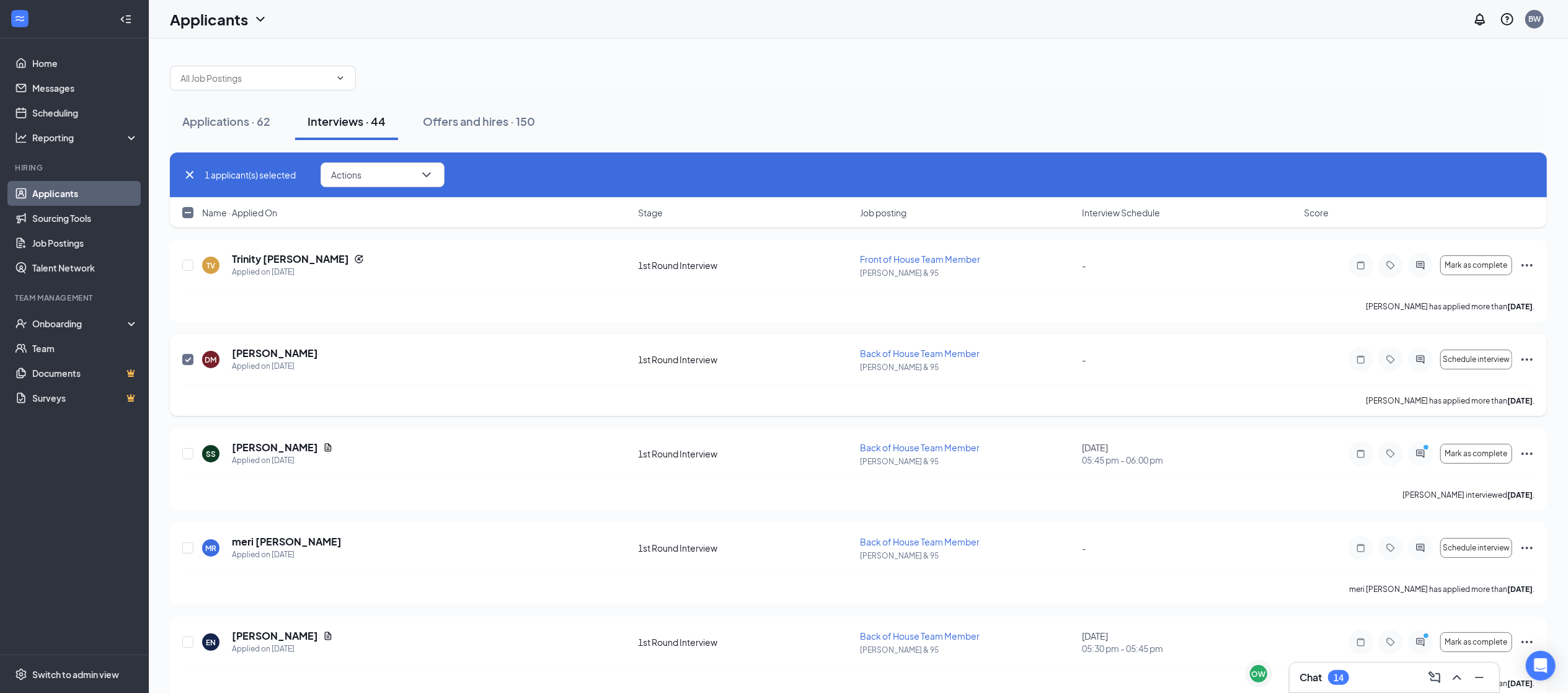
click at [190, 365] on input "checkbox" at bounding box center [188, 360] width 12 height 12
checkbox input "false"
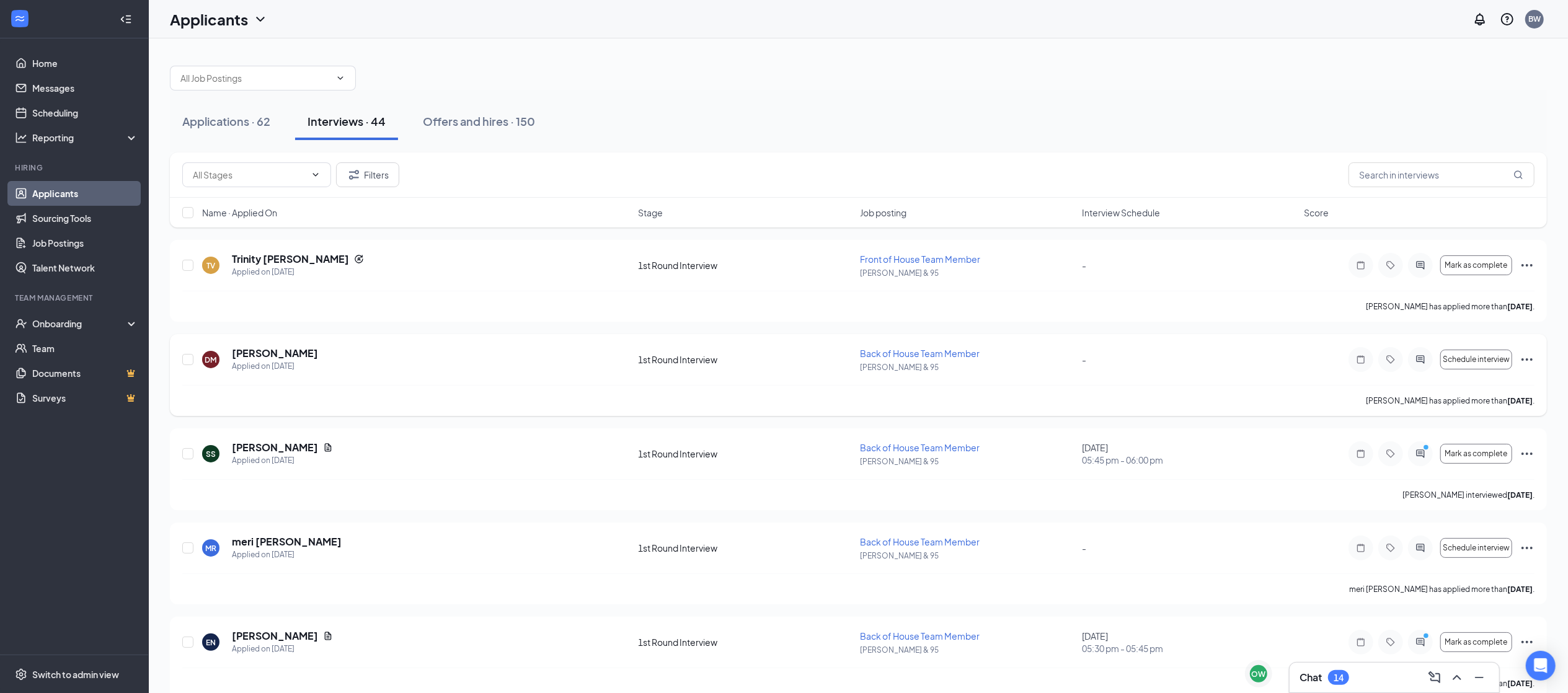
click at [1525, 362] on icon "Ellipses" at bounding box center [1526, 359] width 15 height 15
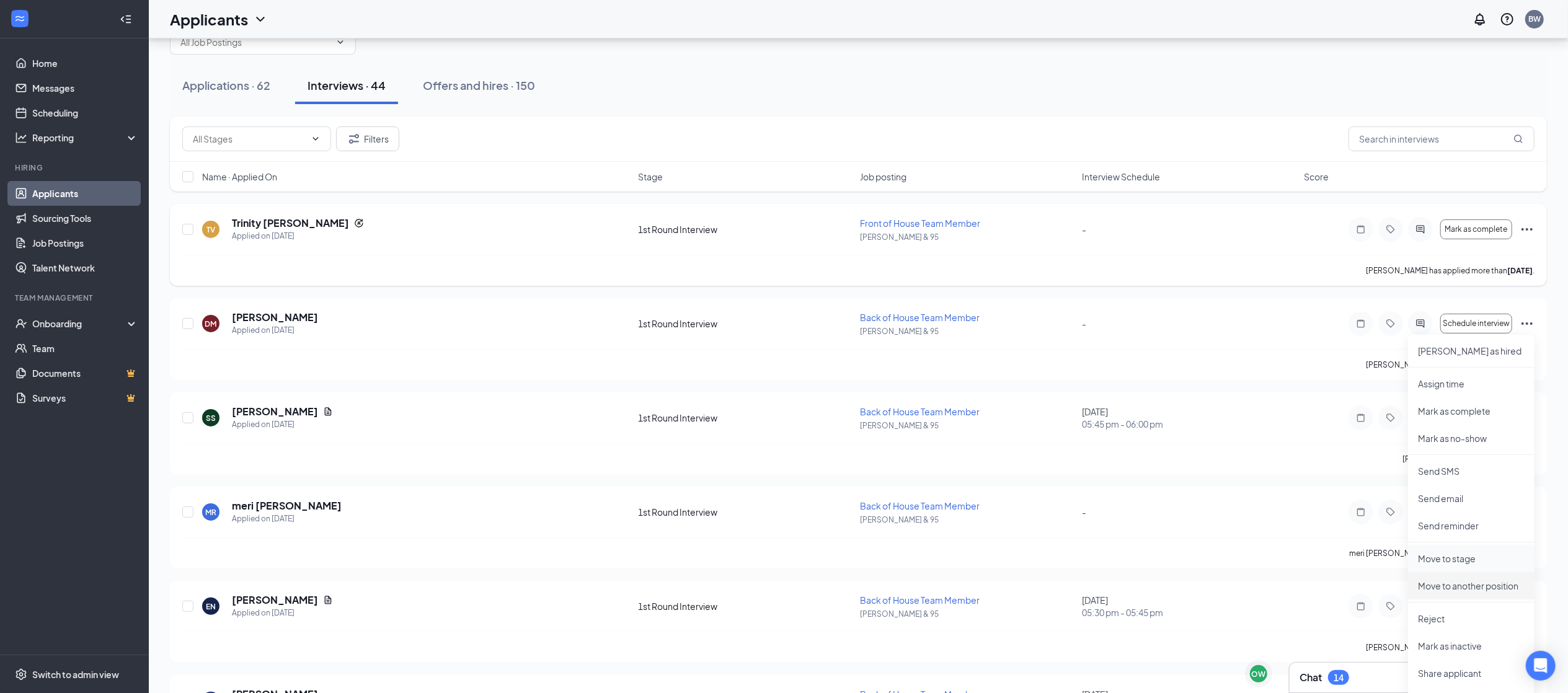
scroll to position [37, 0]
click at [1451, 520] on p "Send reminder" at bounding box center [1471, 523] width 107 height 13
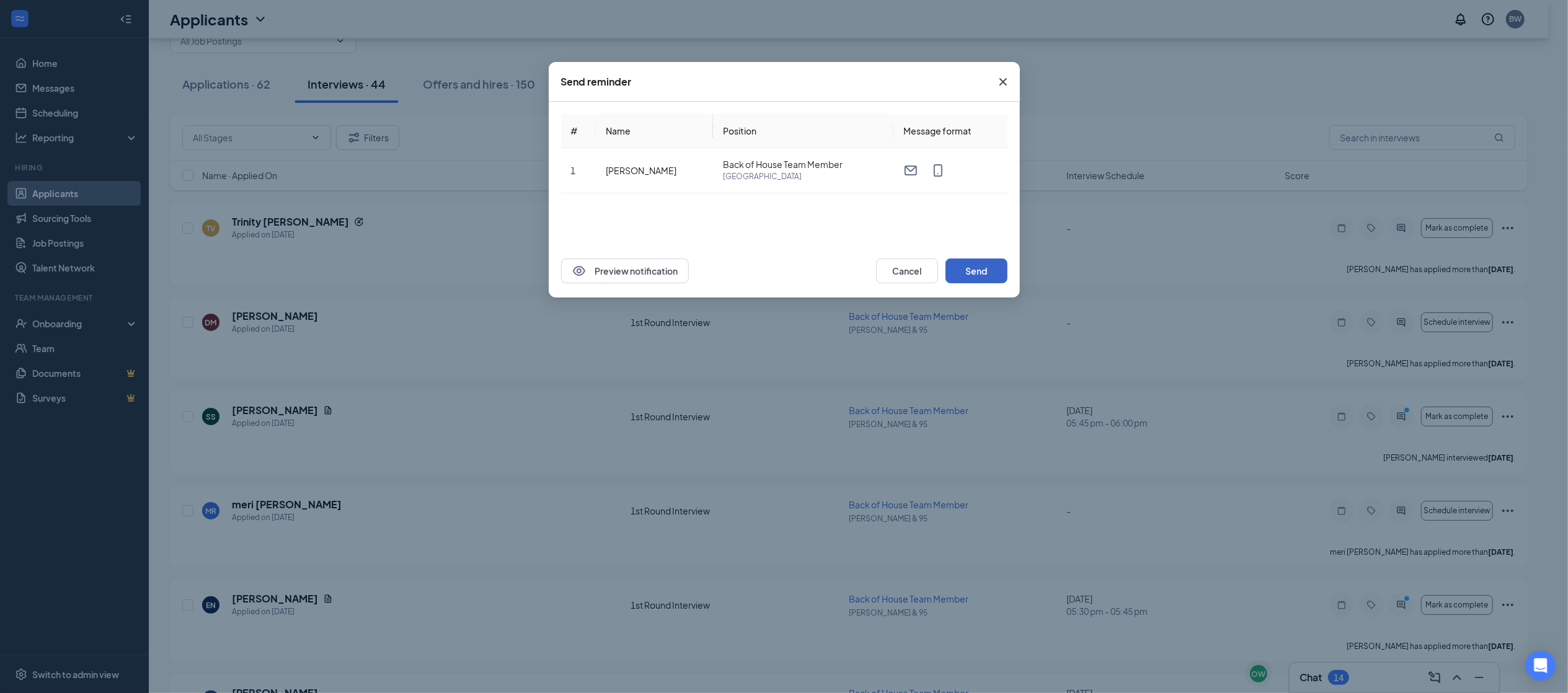
click at [982, 270] on button "Send" at bounding box center [976, 271] width 62 height 25
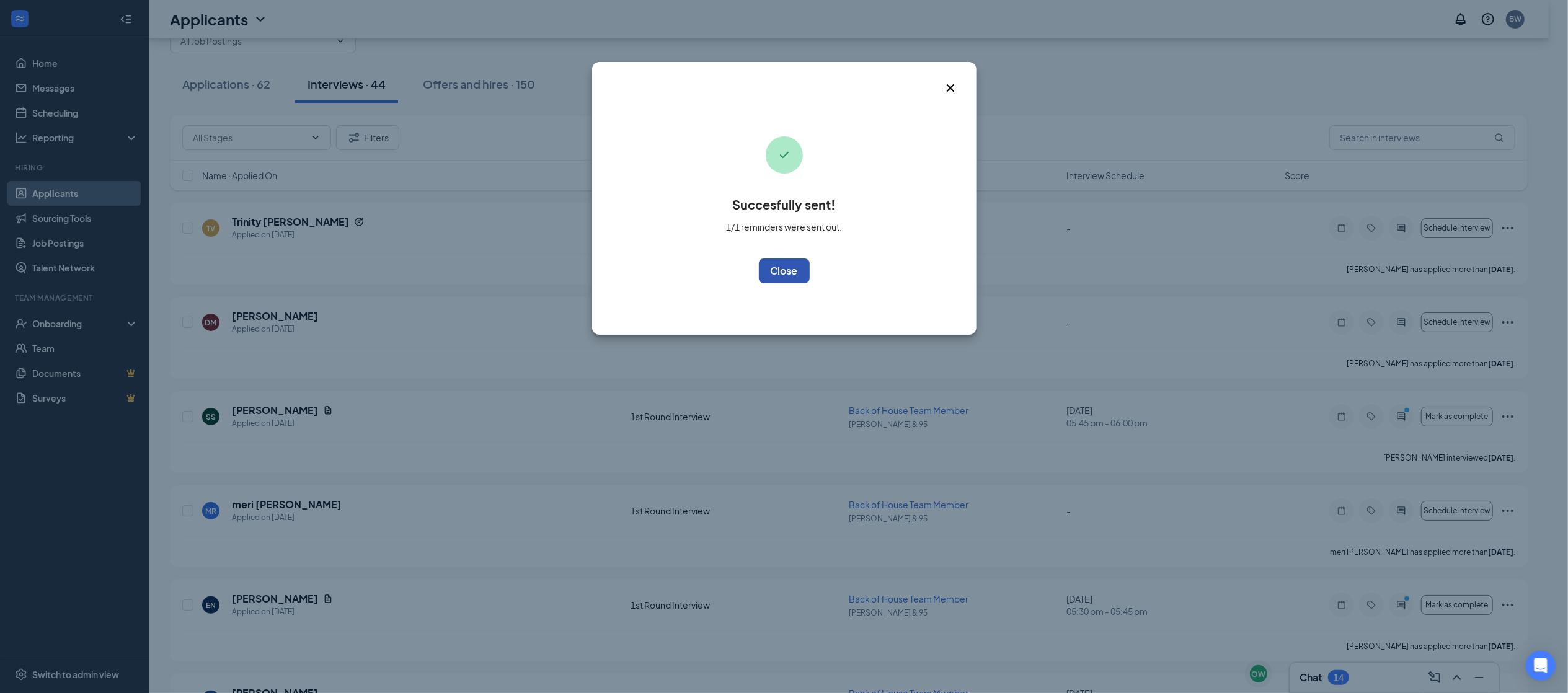
click at [786, 280] on button "OK" at bounding box center [784, 271] width 50 height 25
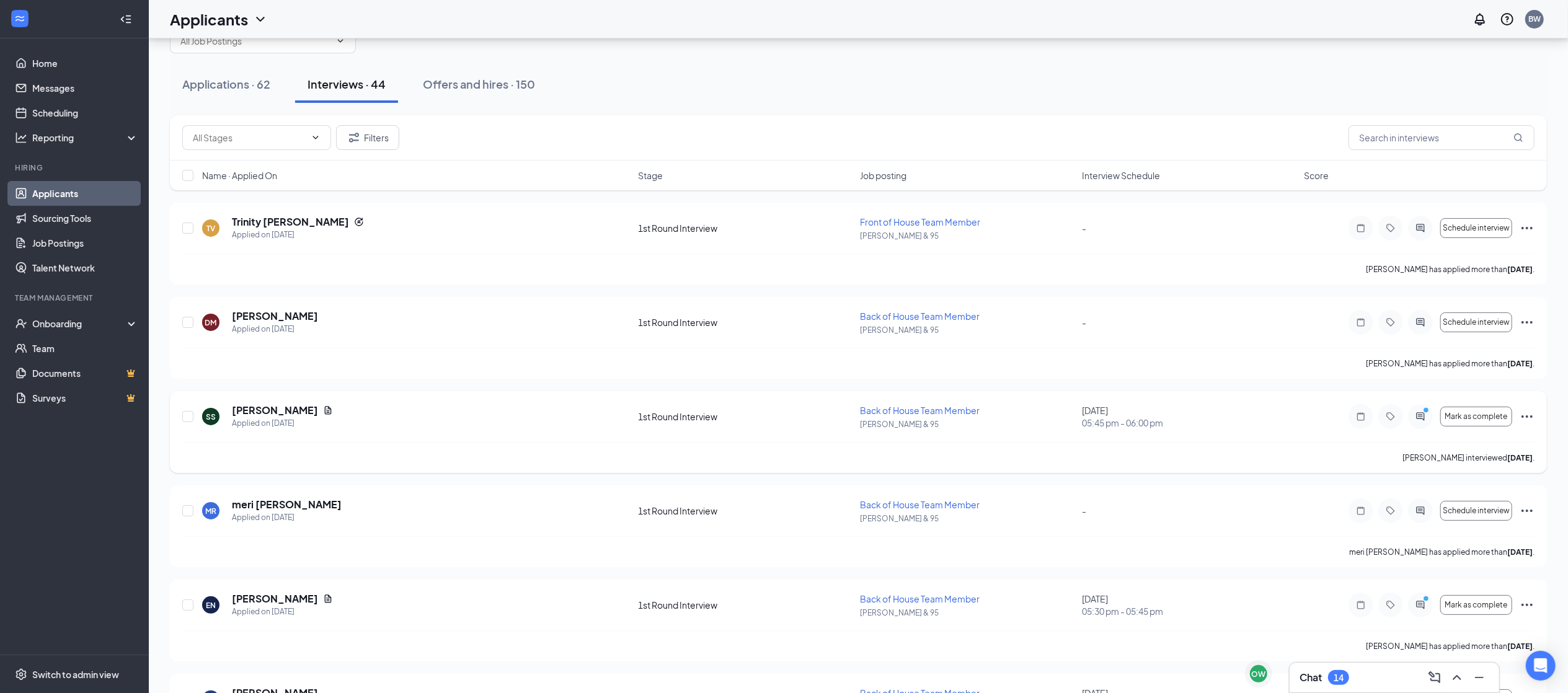
click at [1528, 418] on icon "Ellipses" at bounding box center [1526, 416] width 15 height 15
click at [1454, 481] on p "Request reschedule" at bounding box center [1471, 476] width 107 height 13
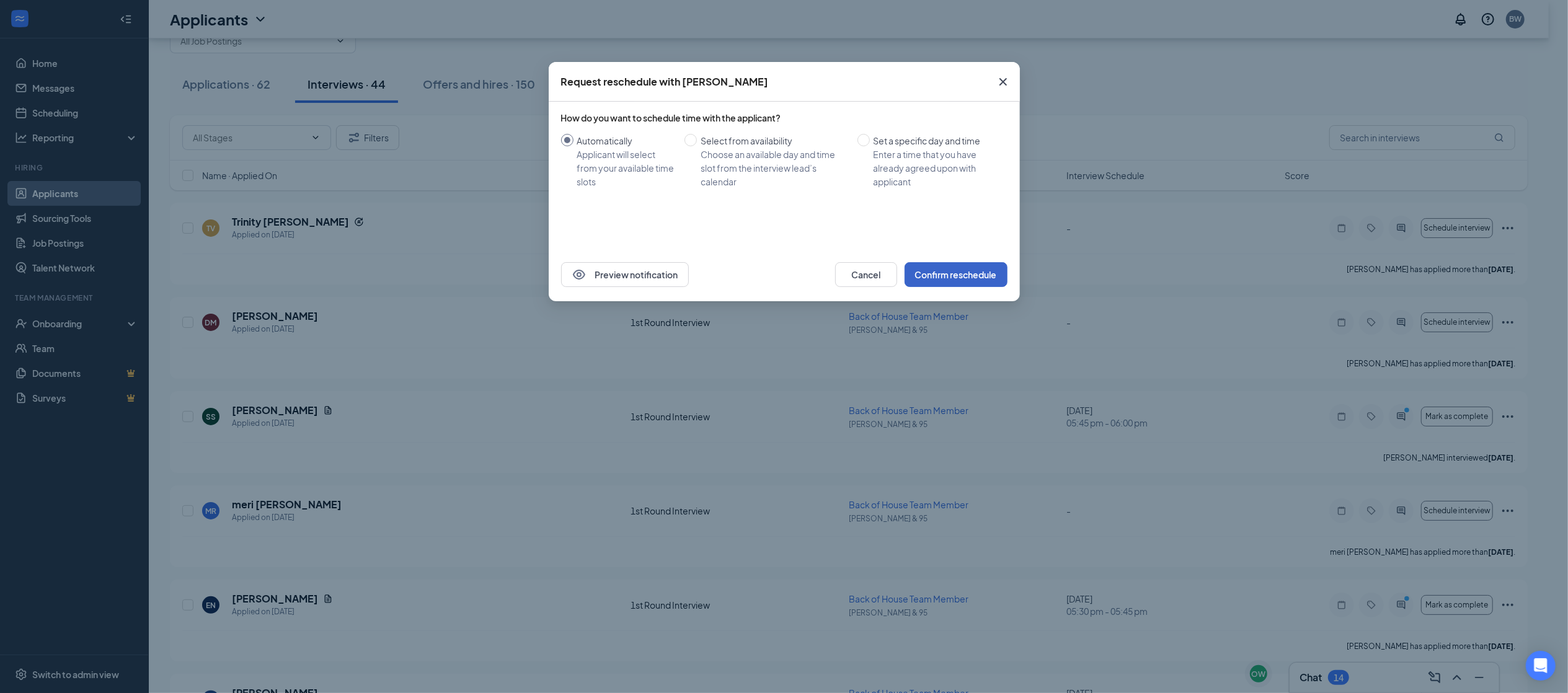
click at [976, 270] on button "Confirm reschedule" at bounding box center [956, 274] width 103 height 25
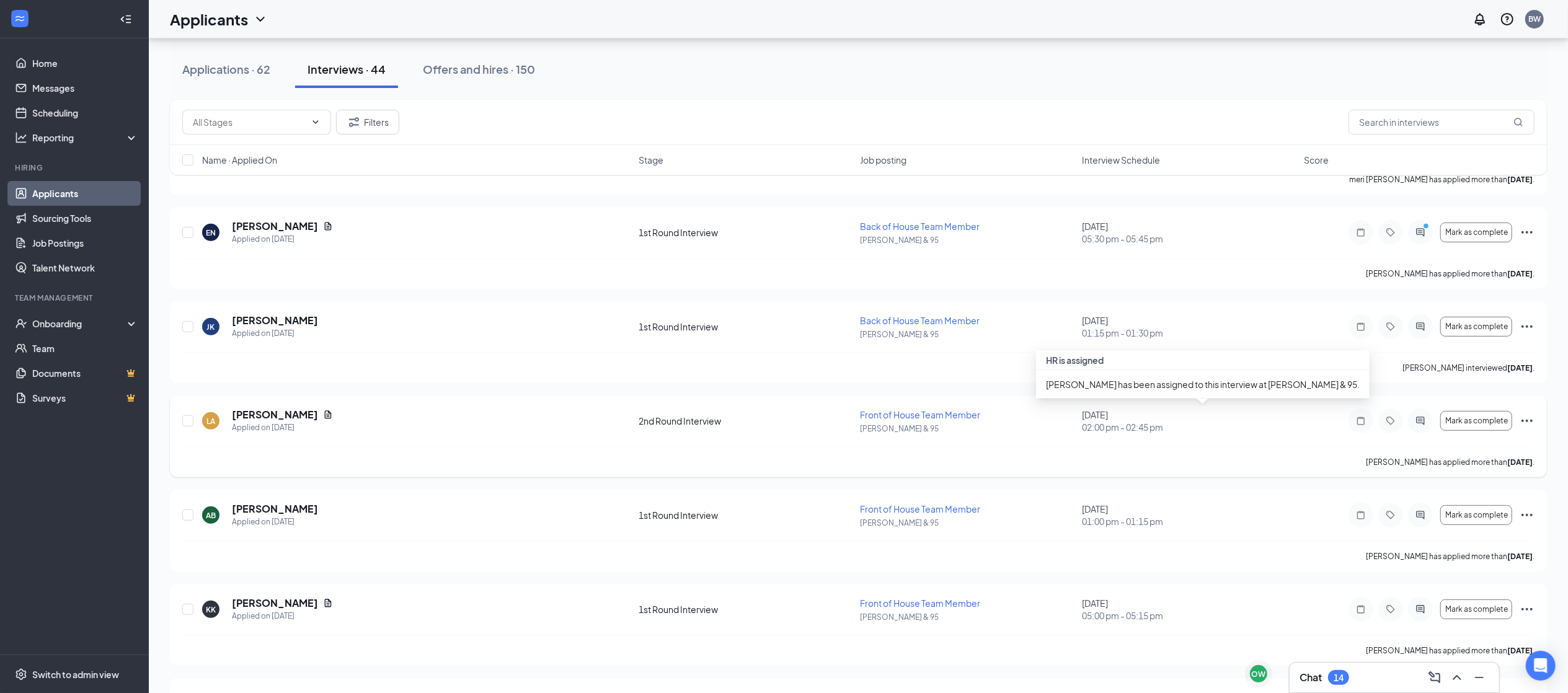
scroll to position [423, 0]
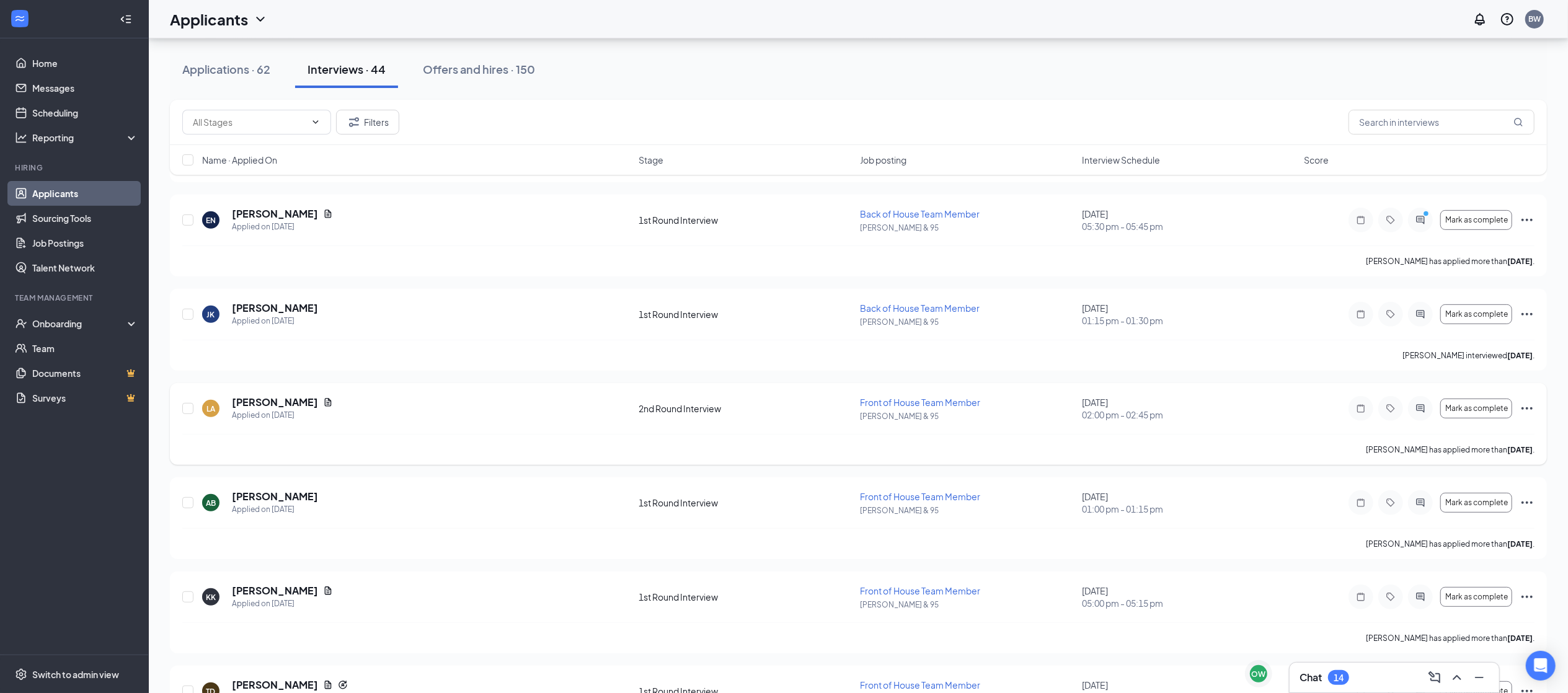
click at [1528, 413] on icon "Ellipses" at bounding box center [1526, 408] width 15 height 15
click at [1451, 466] on p "Request reschedule" at bounding box center [1471, 469] width 107 height 13
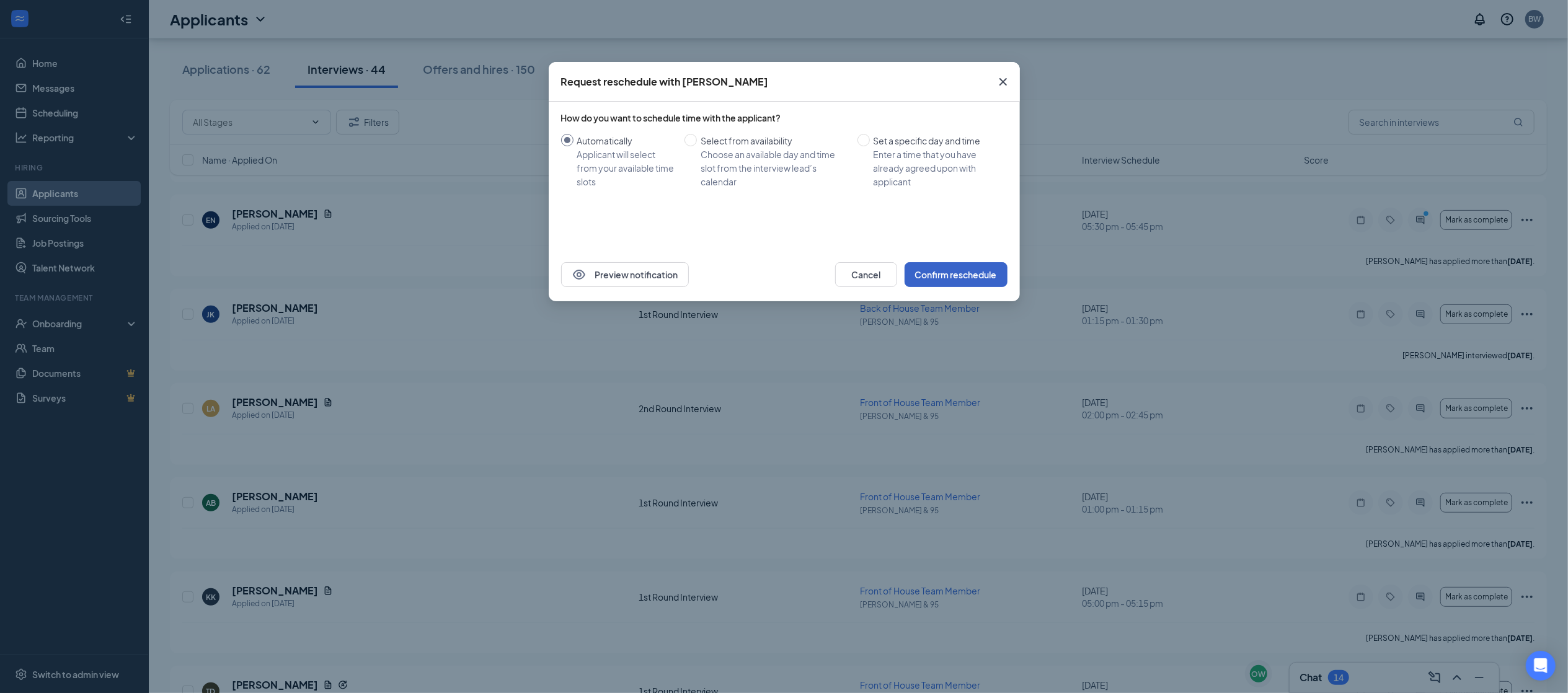
drag, startPoint x: 953, startPoint y: 280, endPoint x: 1134, endPoint y: 246, distance: 184.2
click at [1134, 246] on div "Request reschedule with Lexie Adams How do you want to schedule time with the a…" at bounding box center [784, 346] width 1568 height 693
click at [1007, 83] on icon "Cross" at bounding box center [1003, 81] width 15 height 15
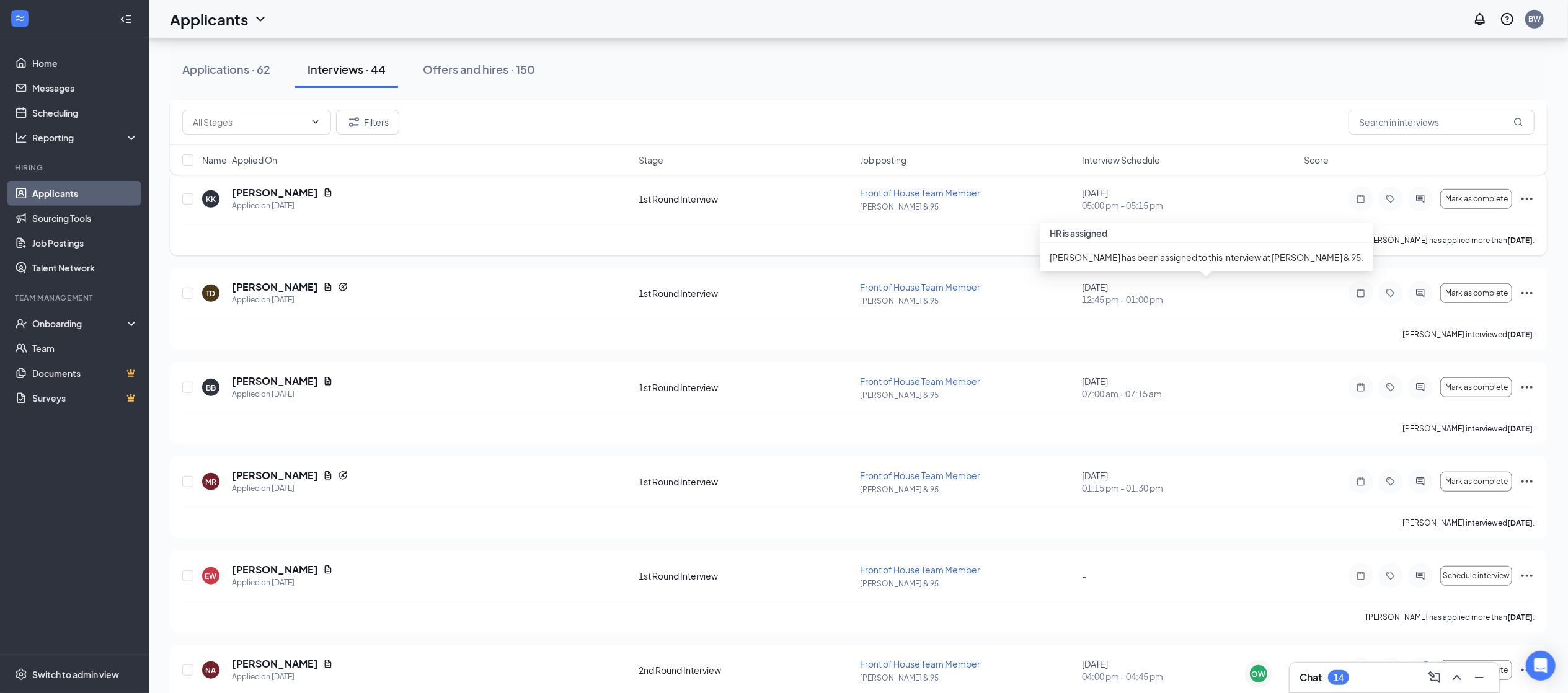
scroll to position [775, 0]
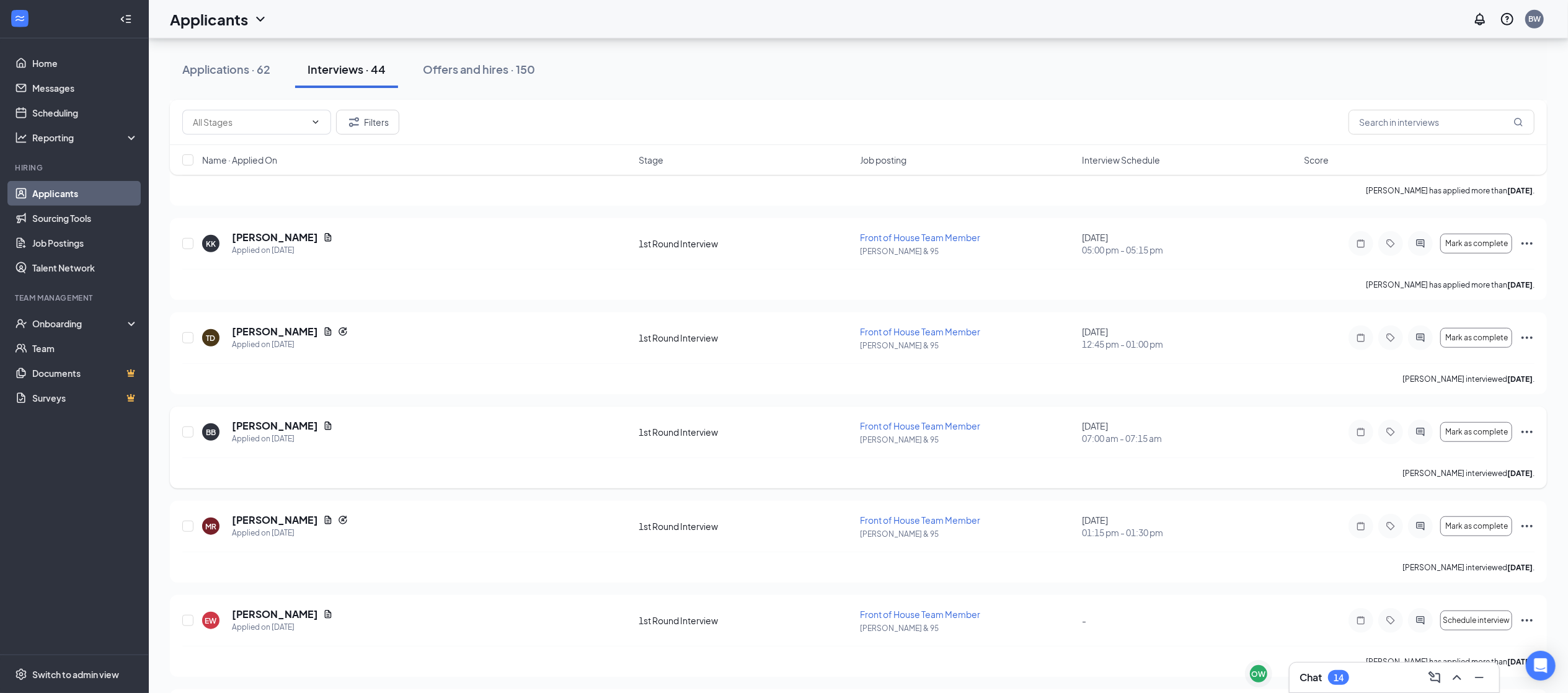
click at [1528, 433] on icon "Ellipses" at bounding box center [1526, 431] width 15 height 15
click at [1434, 490] on p "Request reschedule" at bounding box center [1471, 492] width 107 height 13
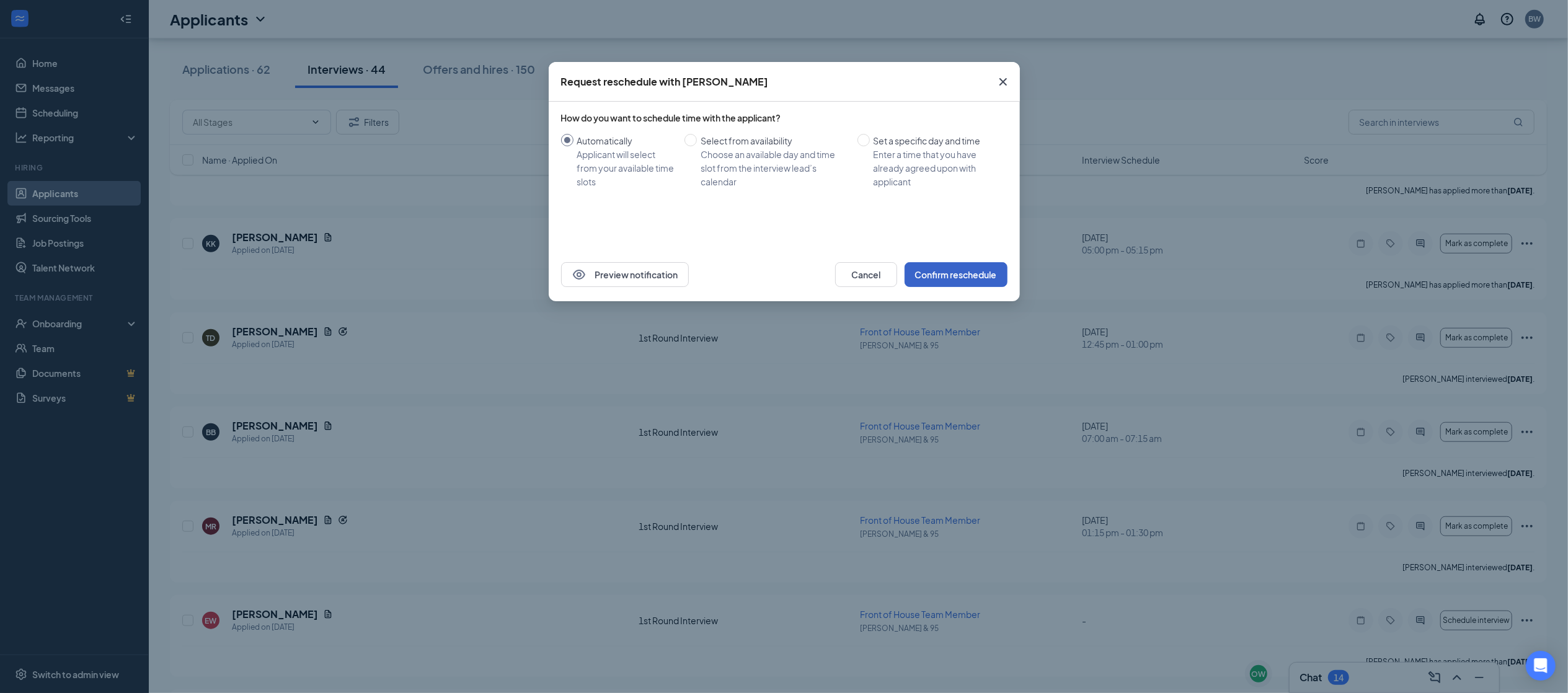
click at [967, 271] on button "Confirm reschedule" at bounding box center [956, 274] width 103 height 25
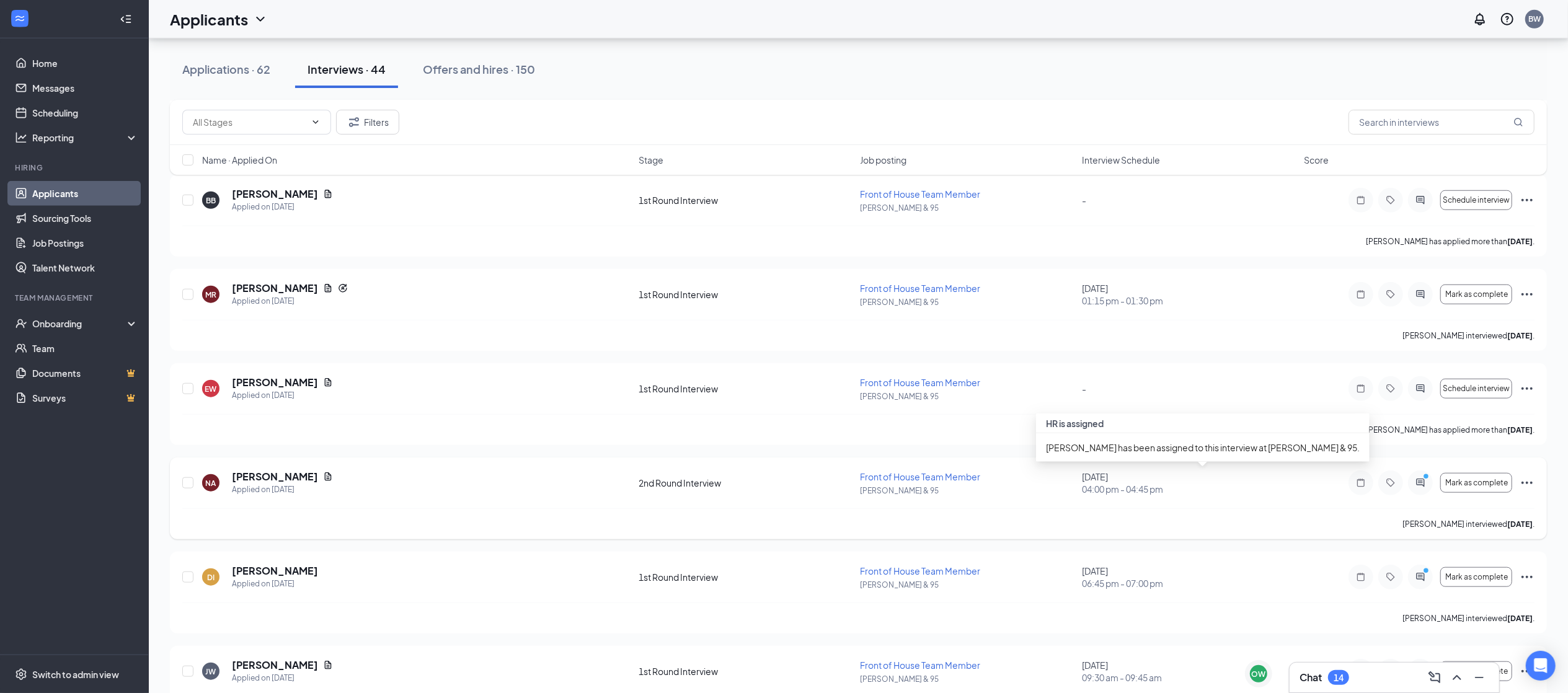
scroll to position [1009, 0]
click at [1530, 483] on icon "Ellipses" at bounding box center [1527, 481] width 12 height 3
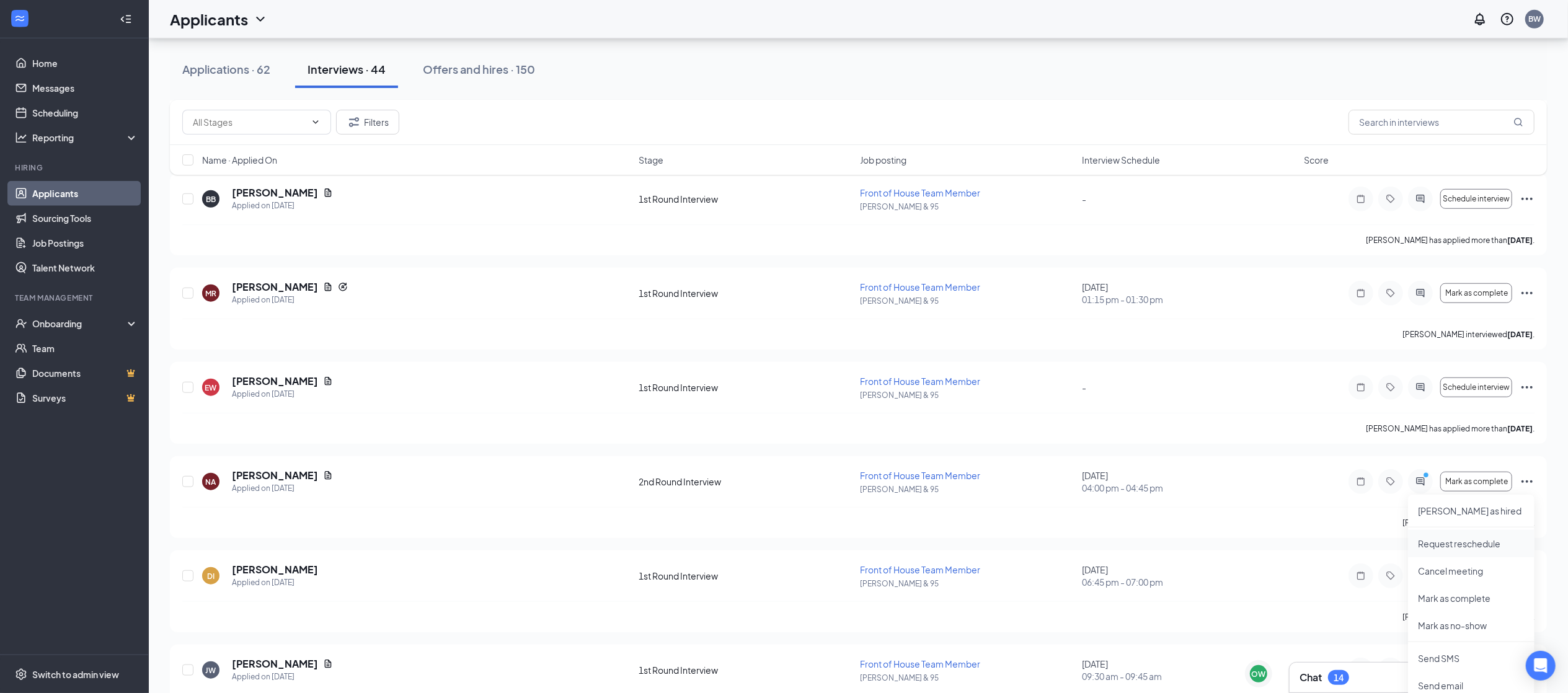
click at [1446, 533] on li "Request reschedule" at bounding box center [1471, 544] width 126 height 27
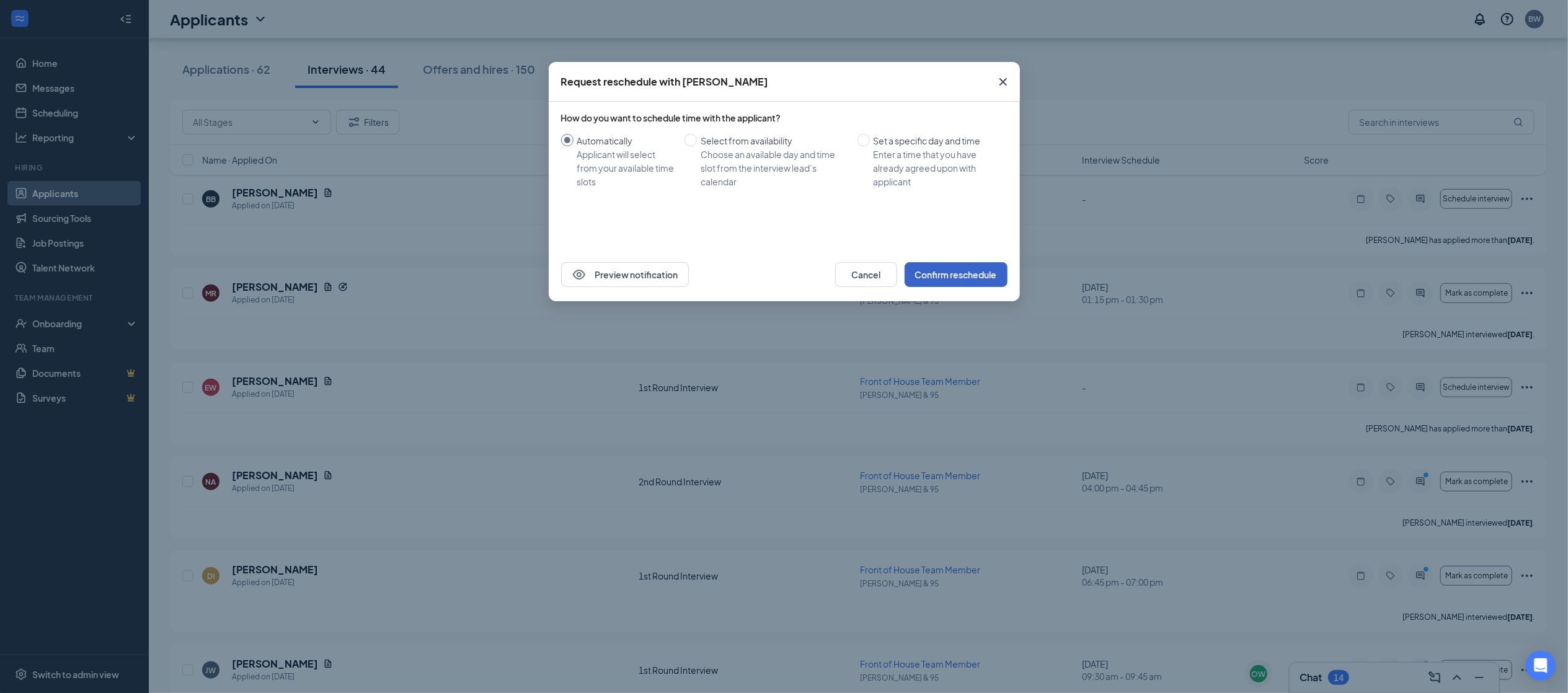
click at [929, 262] on button "Confirm reschedule" at bounding box center [956, 274] width 103 height 25
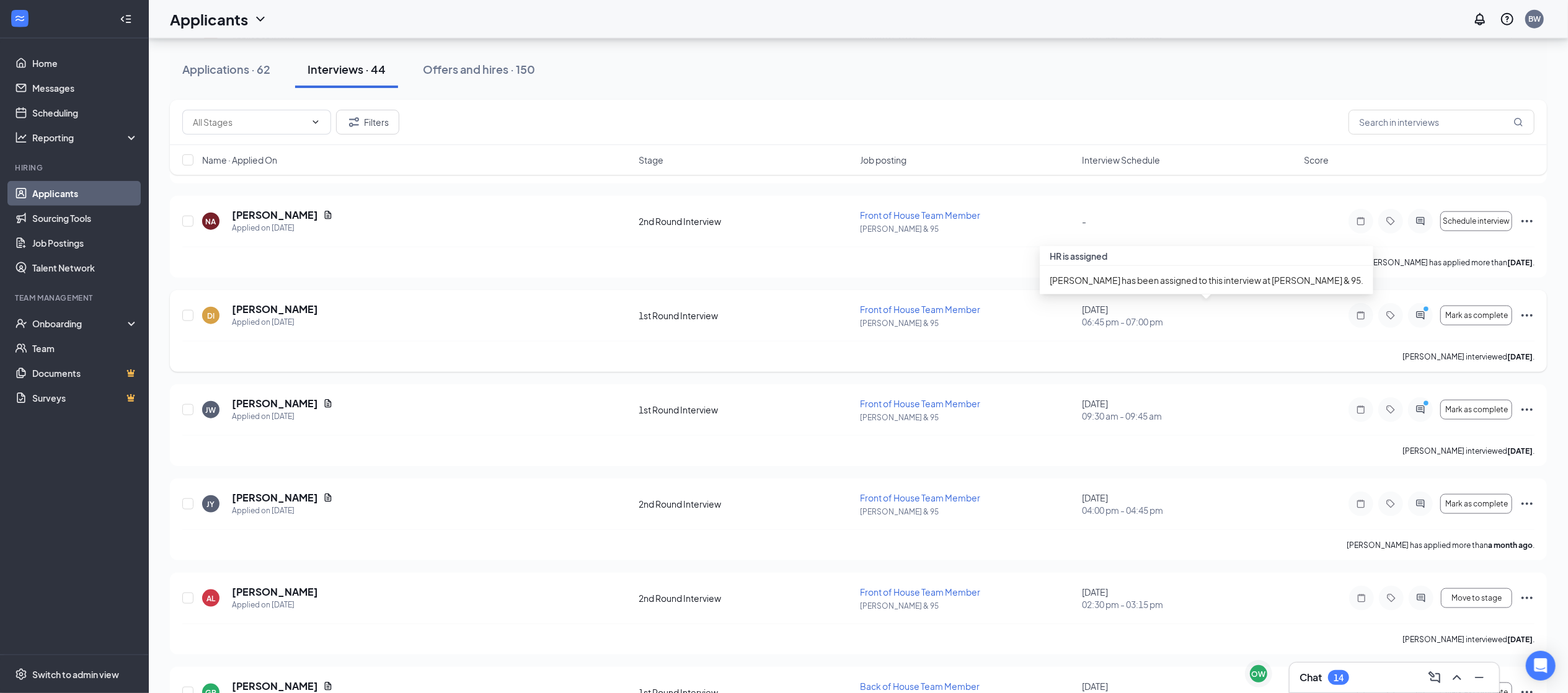
scroll to position [1272, 0]
click at [1527, 406] on icon "Ellipses" at bounding box center [1526, 406] width 15 height 15
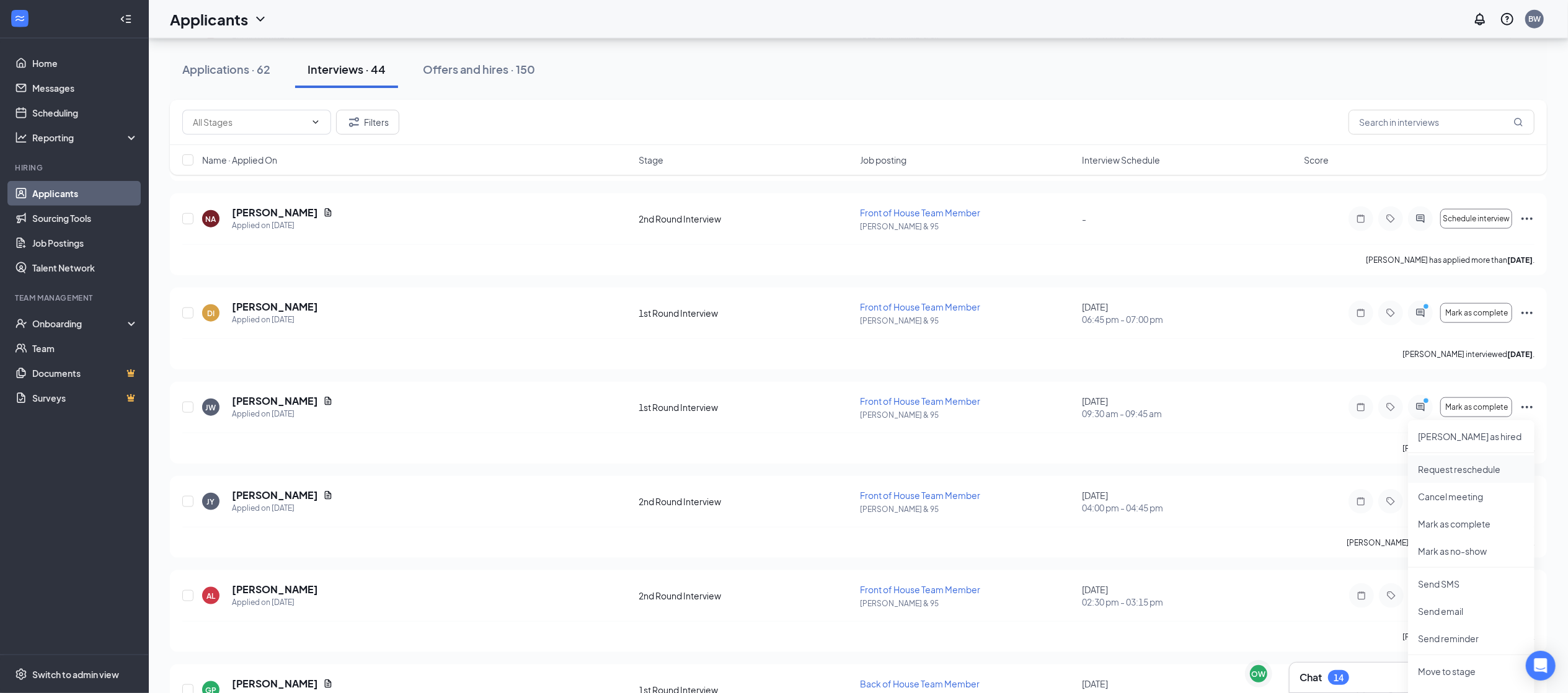
click at [1428, 467] on p "Request reschedule" at bounding box center [1471, 469] width 107 height 13
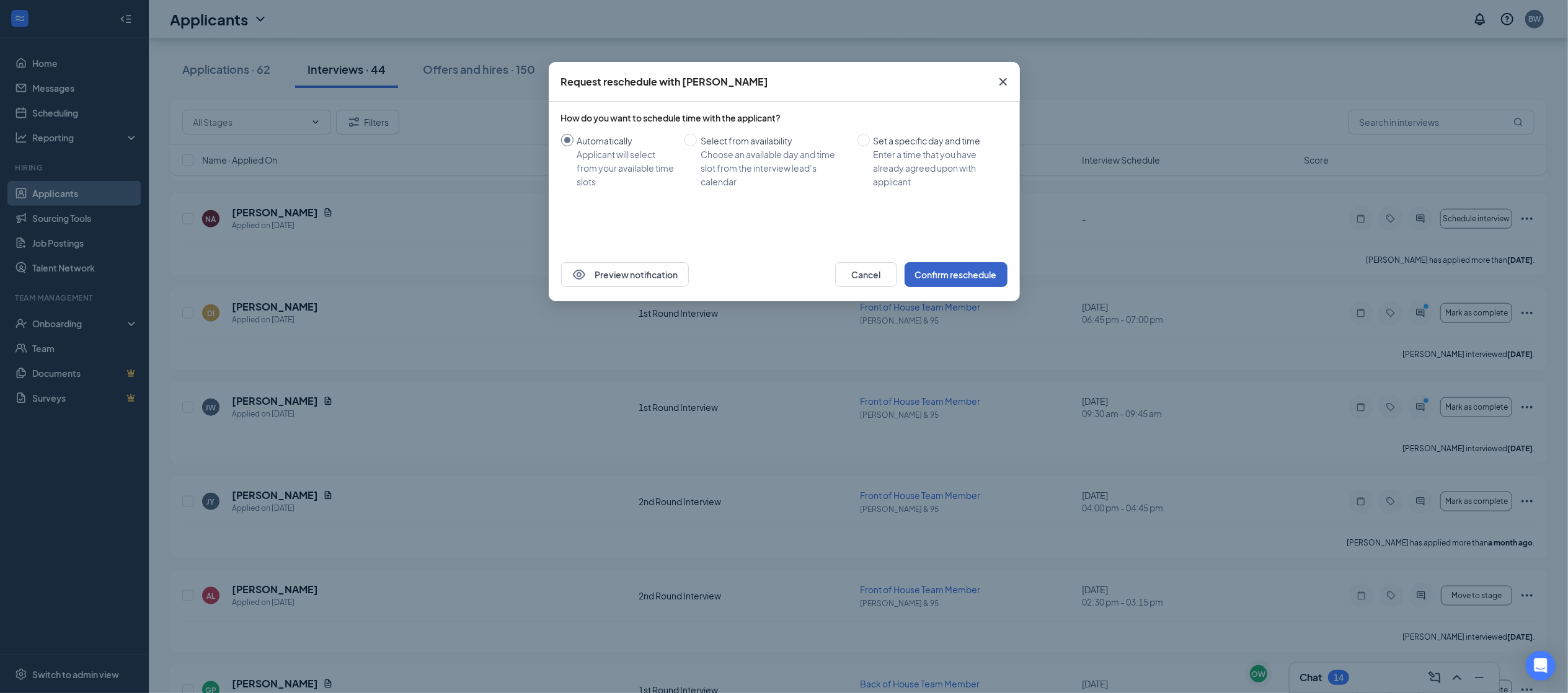
click at [936, 276] on button "Confirm reschedule" at bounding box center [956, 274] width 103 height 25
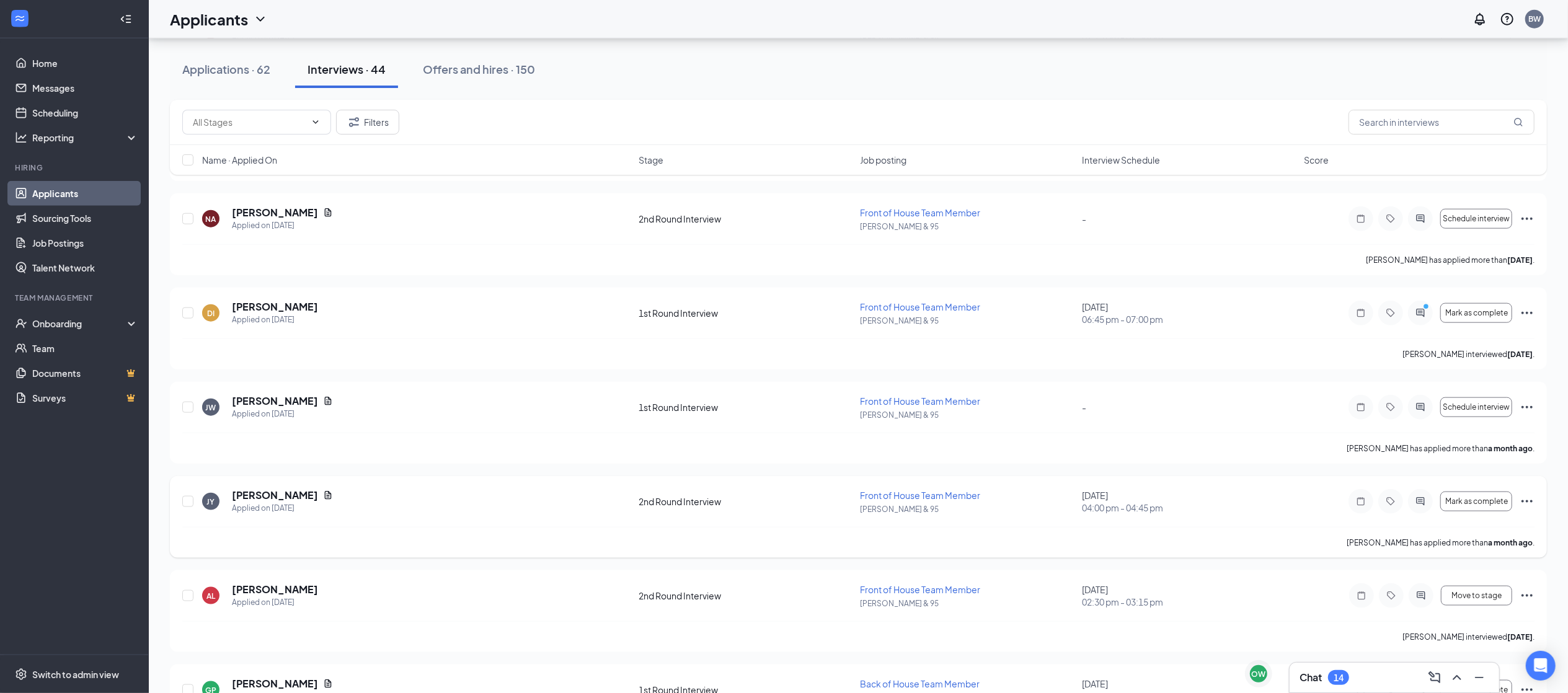
click at [1528, 495] on div "Mark as complete" at bounding box center [1441, 501] width 186 height 25
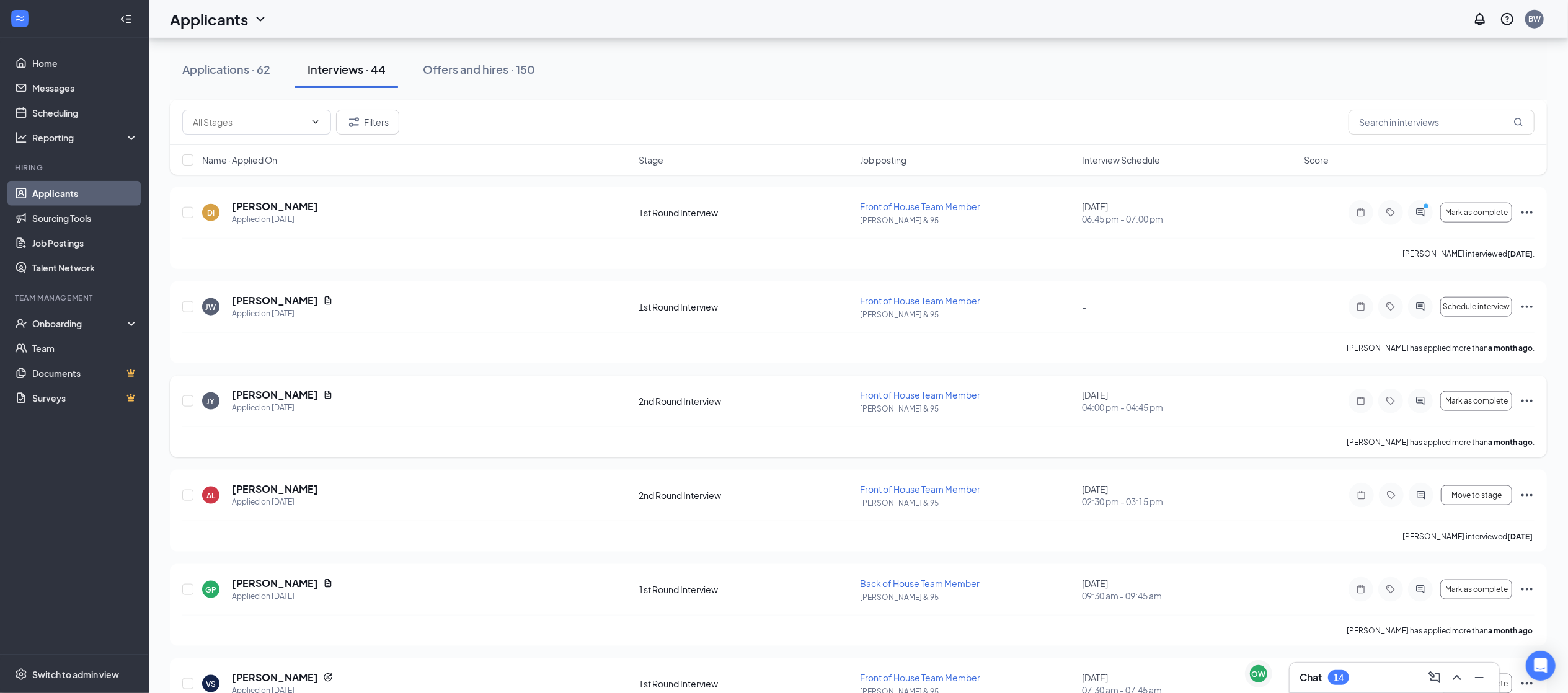
scroll to position [1399, 0]
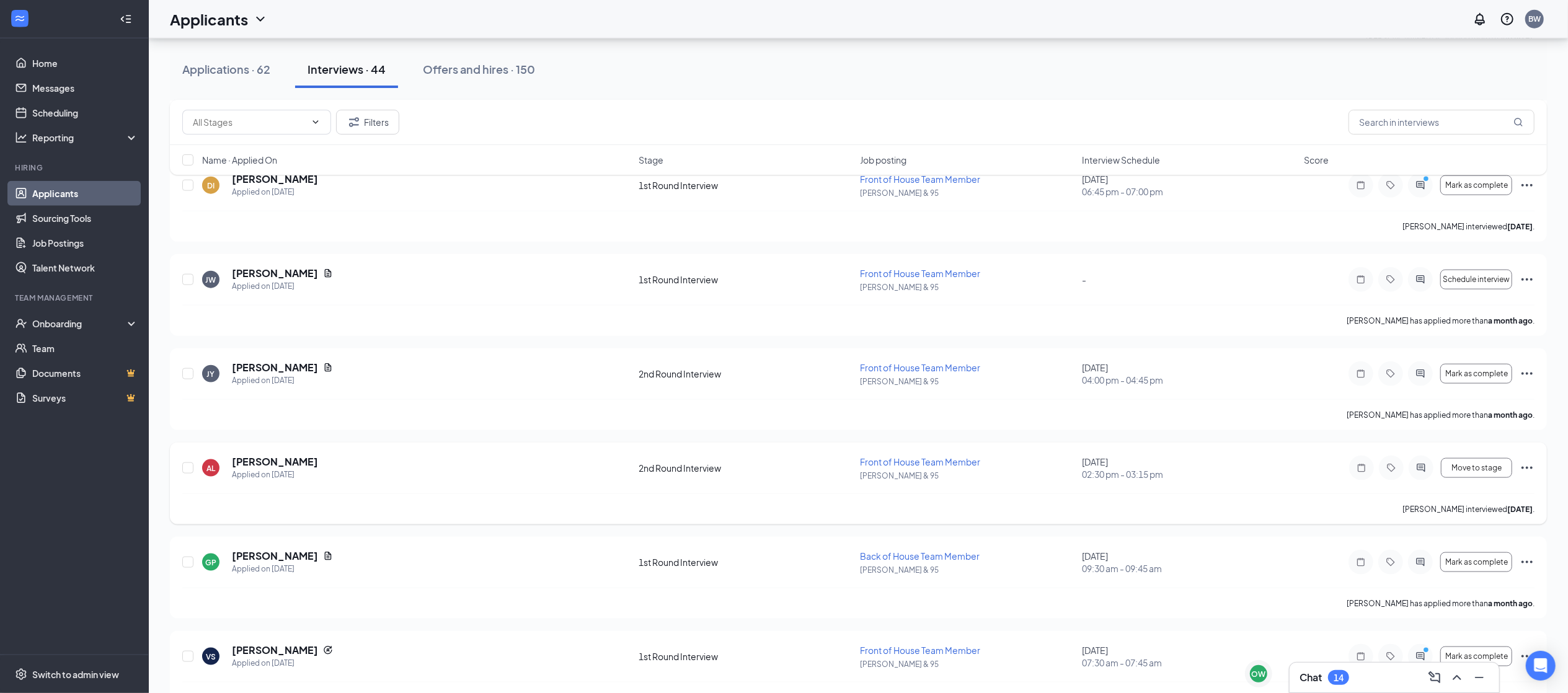
click at [1523, 467] on icon "Ellipses" at bounding box center [1526, 467] width 15 height 15
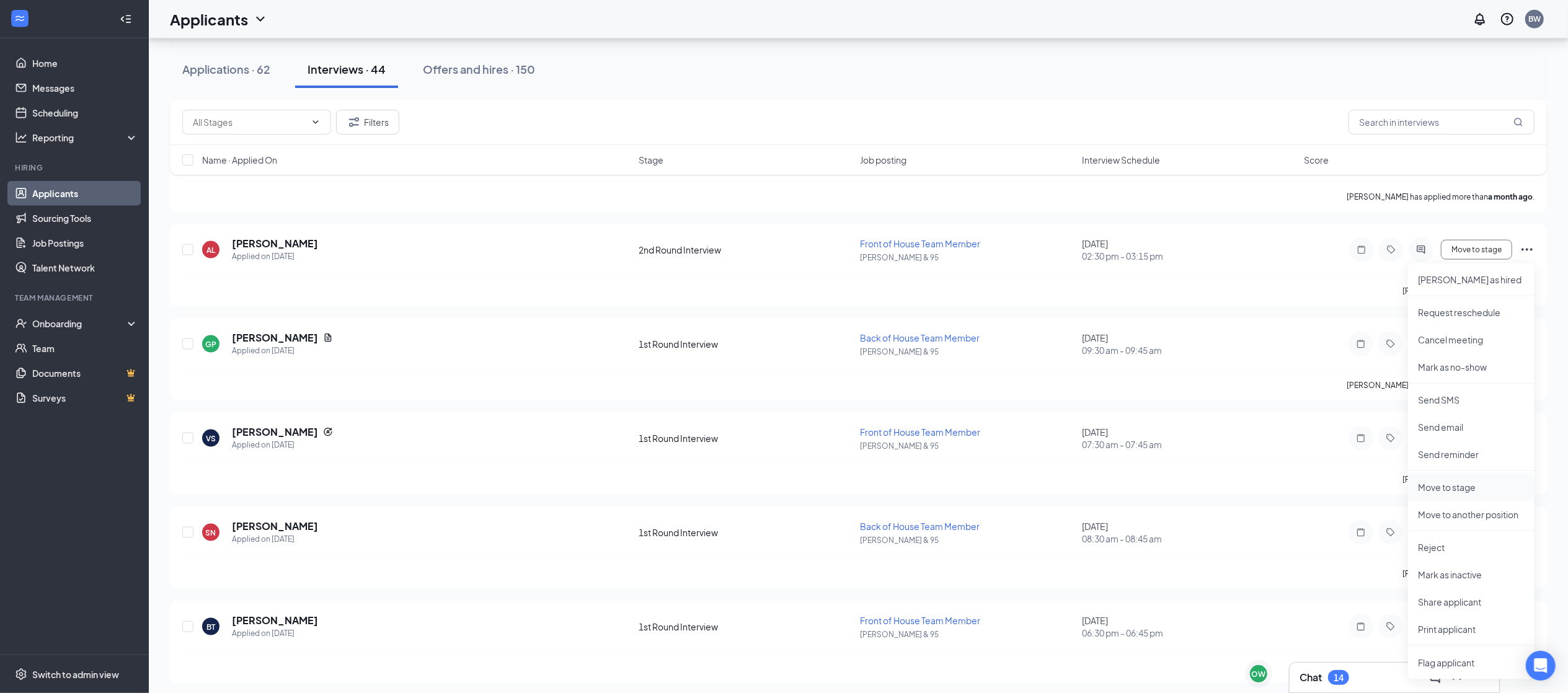
click at [1451, 494] on li "Move to stage" at bounding box center [1471, 487] width 126 height 27
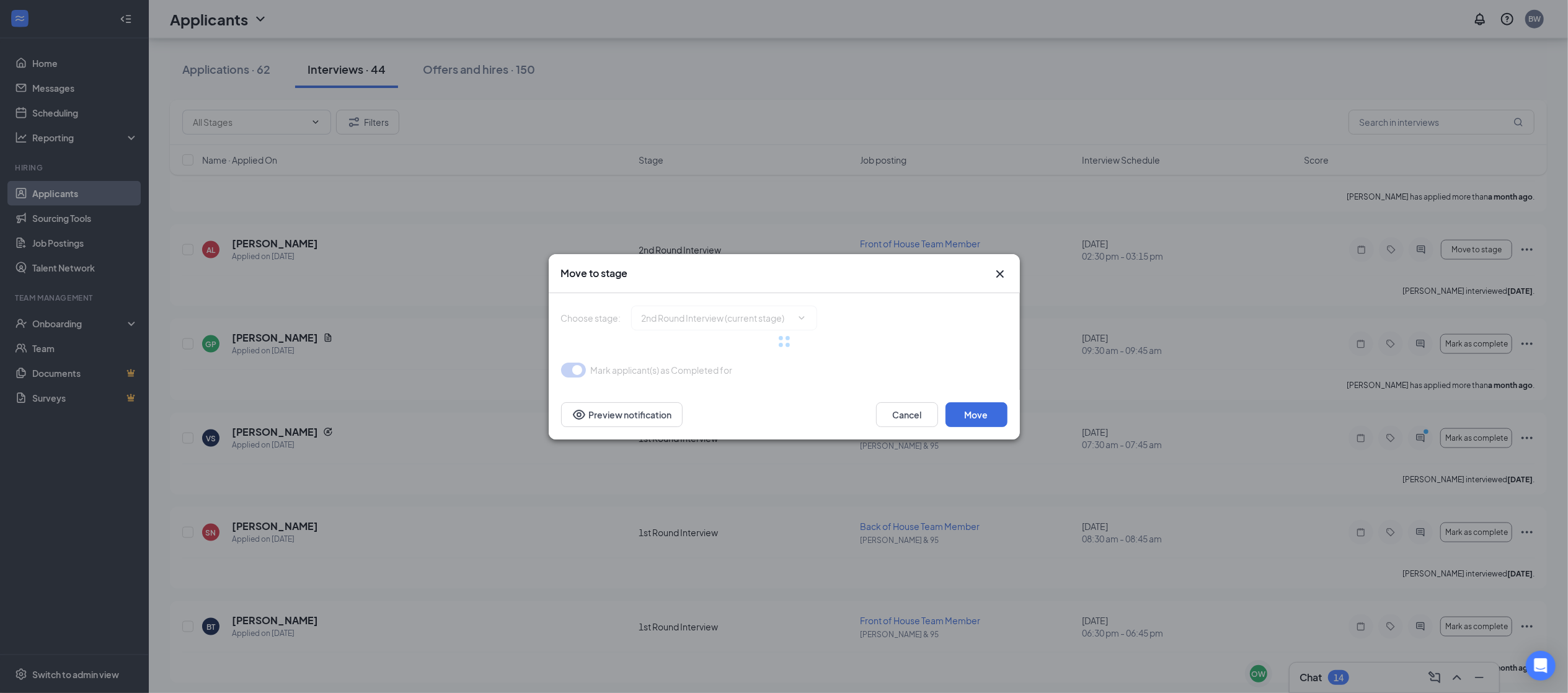
type input "Expectations Video (next stage)"
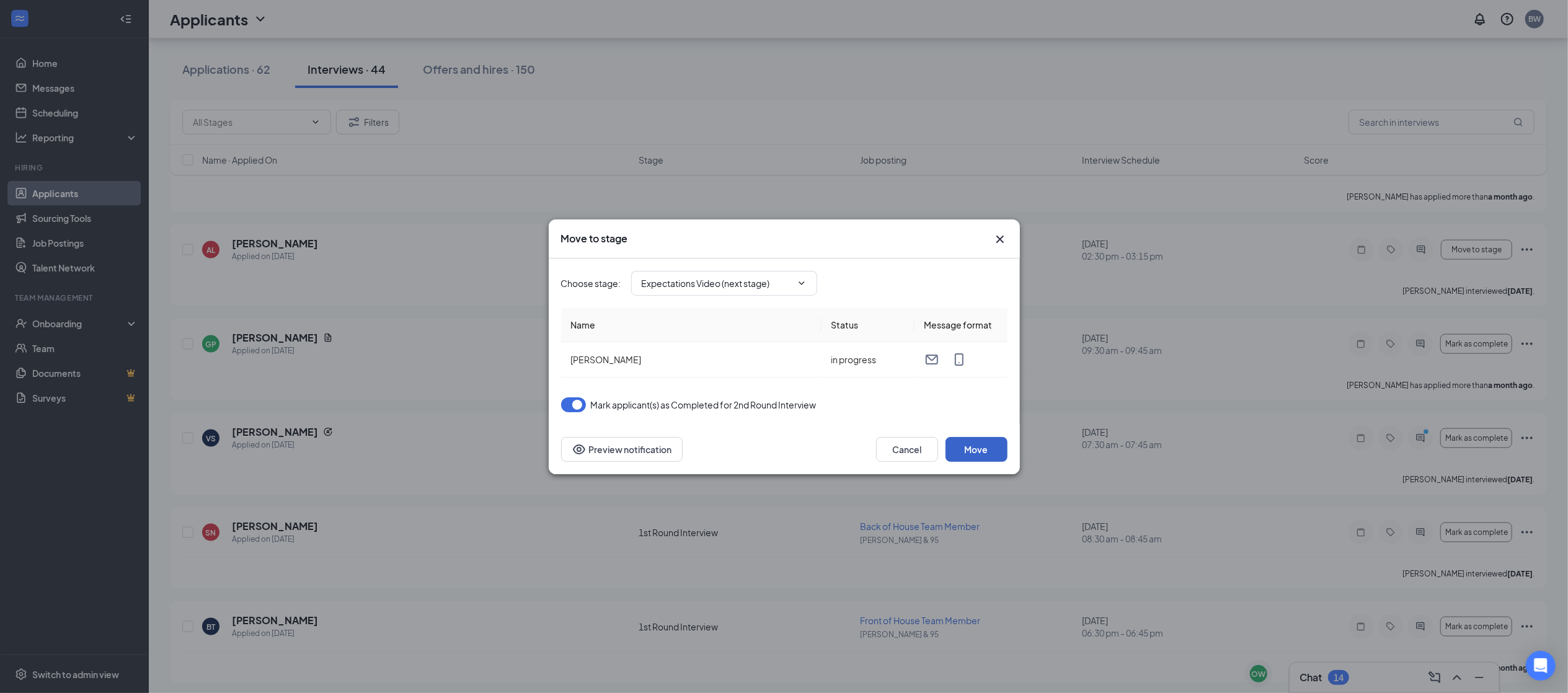
click at [1005, 451] on button "Move" at bounding box center [976, 450] width 62 height 25
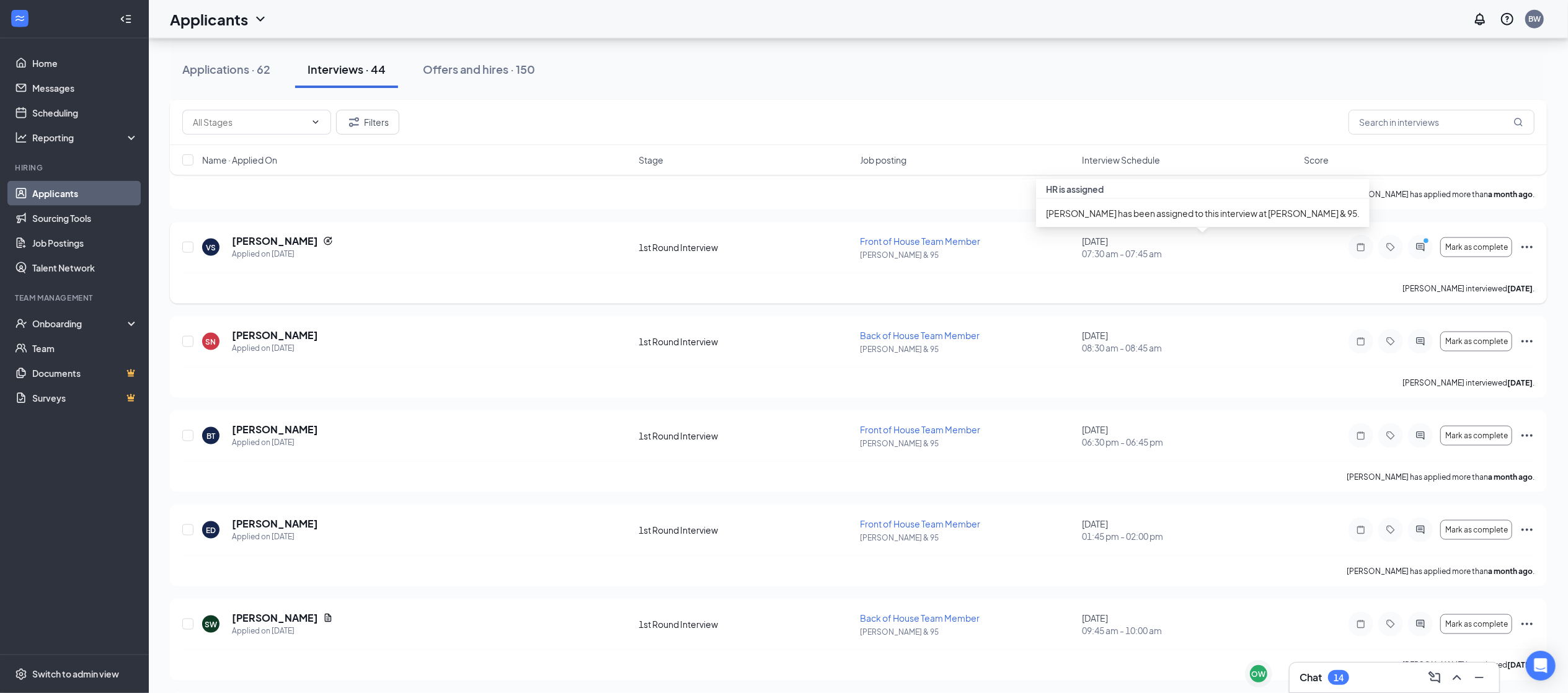
scroll to position [1751, 0]
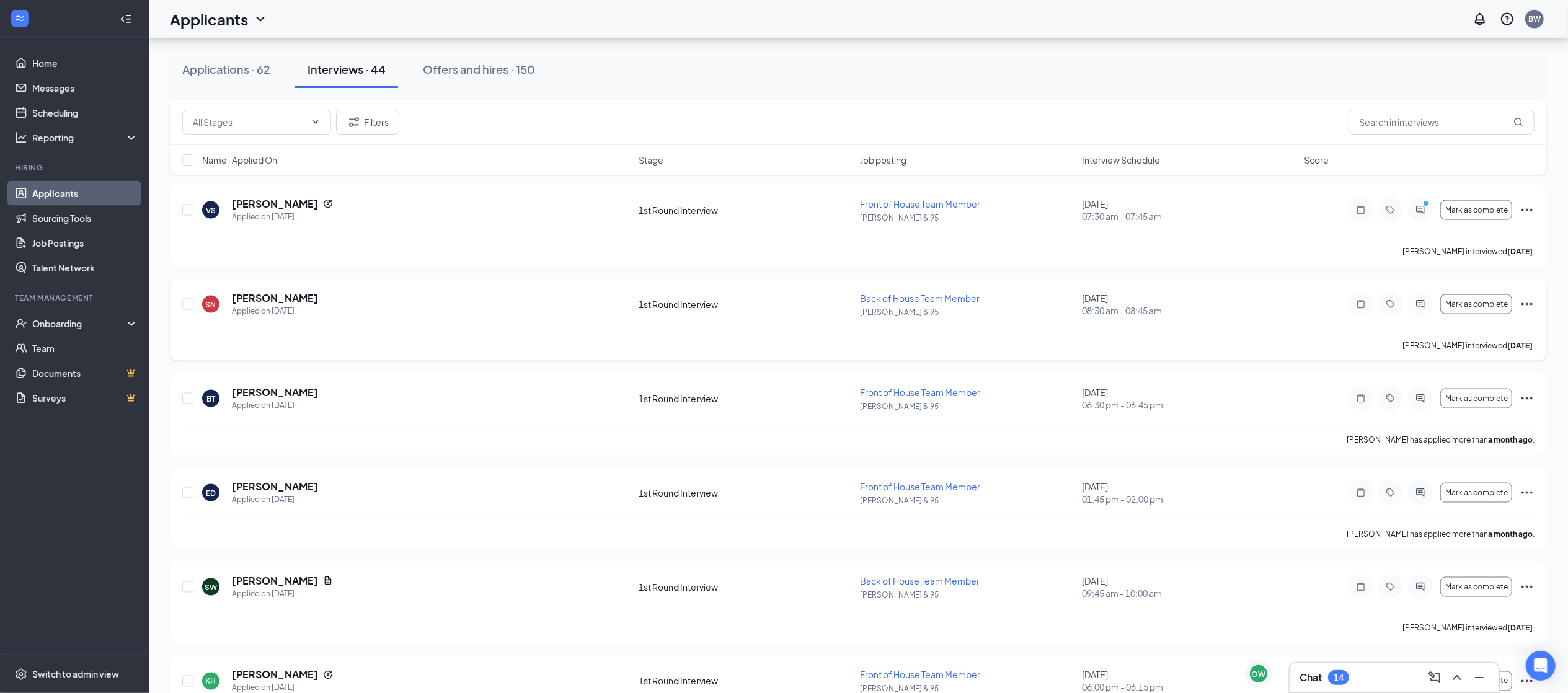
click at [1528, 307] on icon "Ellipses" at bounding box center [1526, 303] width 15 height 15
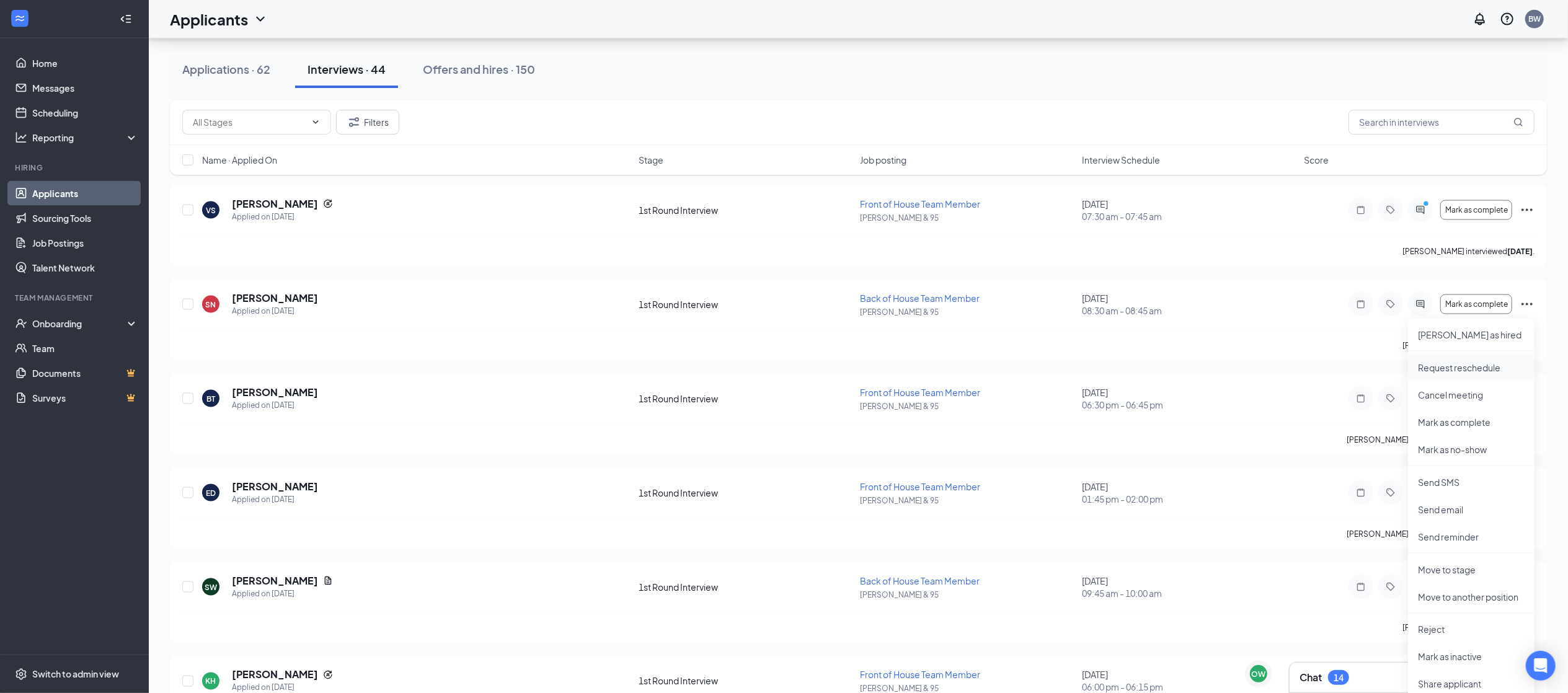
click at [1460, 364] on p "Request reschedule" at bounding box center [1471, 367] width 107 height 13
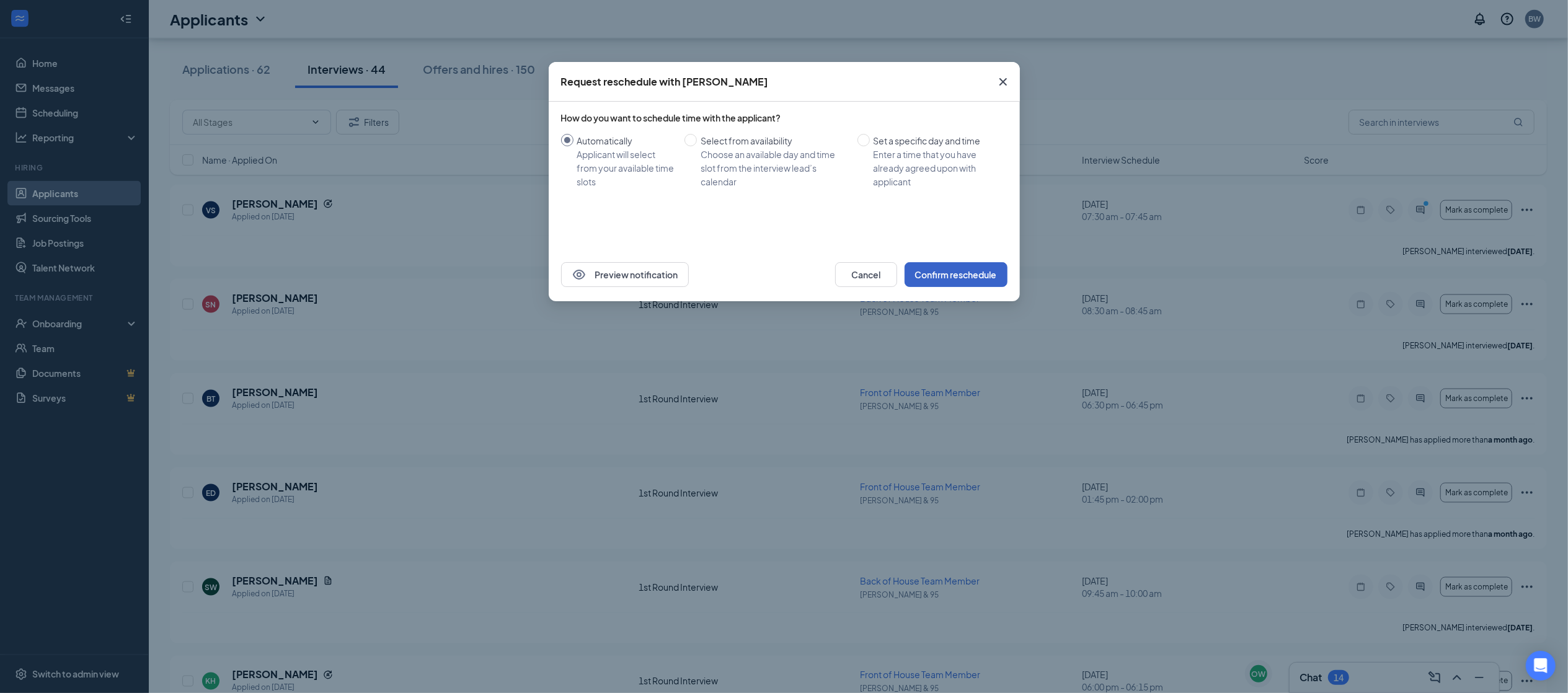
click at [938, 265] on button "Confirm reschedule" at bounding box center [956, 274] width 103 height 25
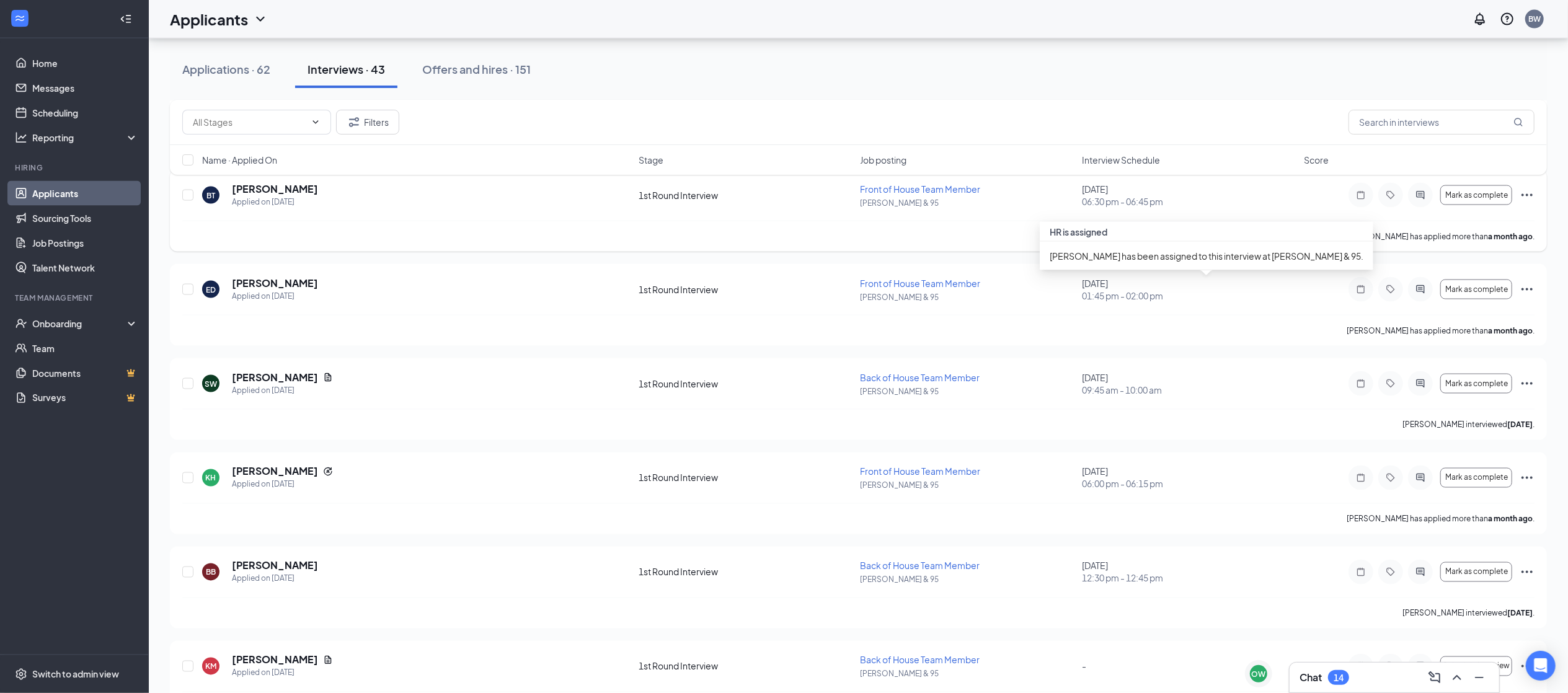
scroll to position [1979, 0]
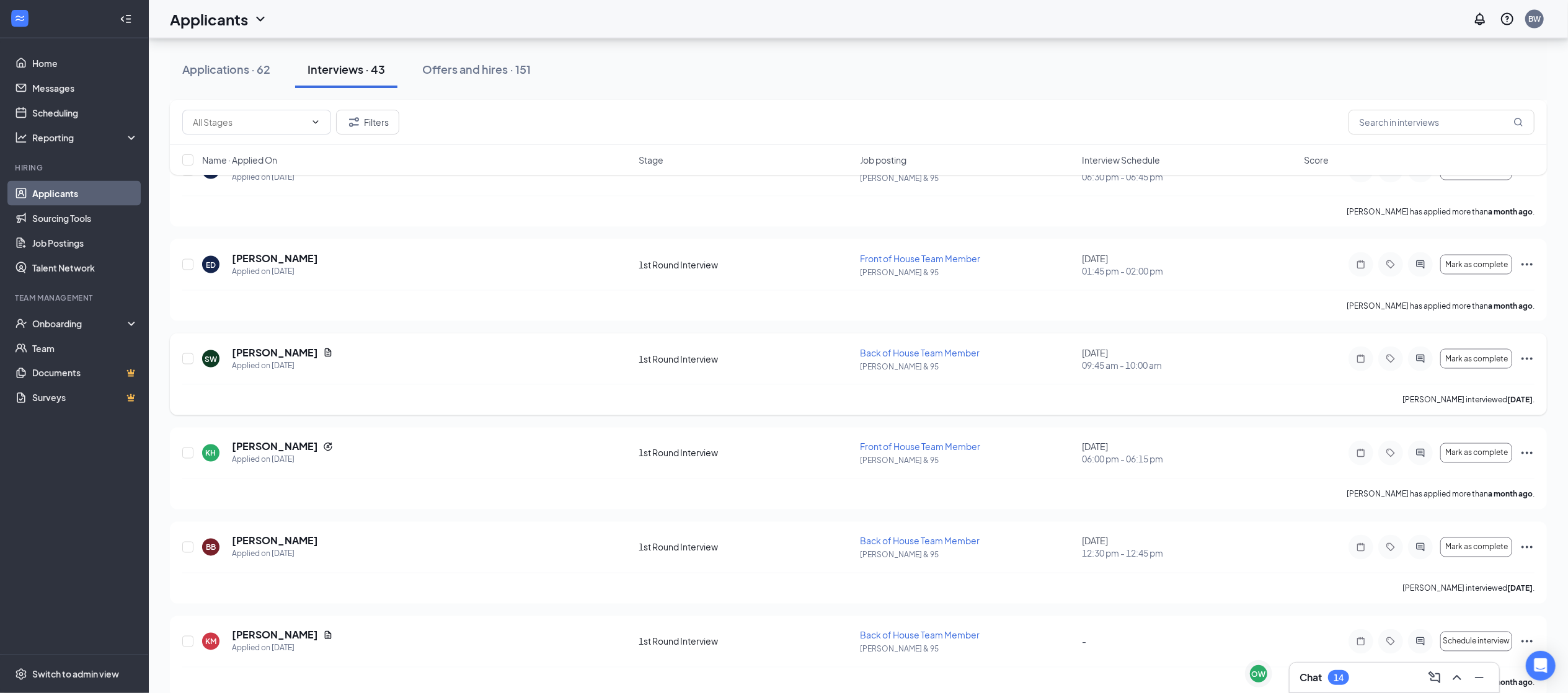
click at [1528, 365] on icon "Ellipses" at bounding box center [1526, 358] width 15 height 15
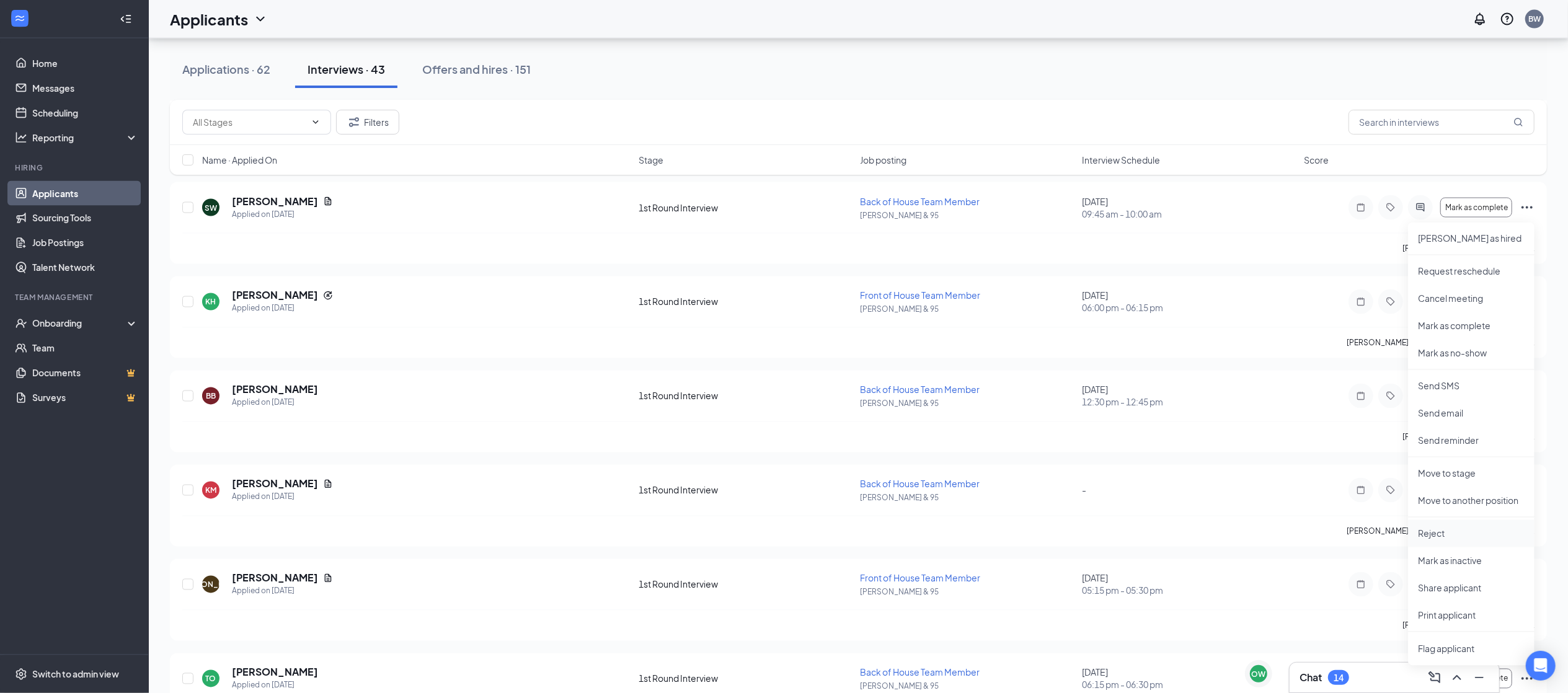
click at [1437, 535] on p "Reject" at bounding box center [1471, 533] width 107 height 13
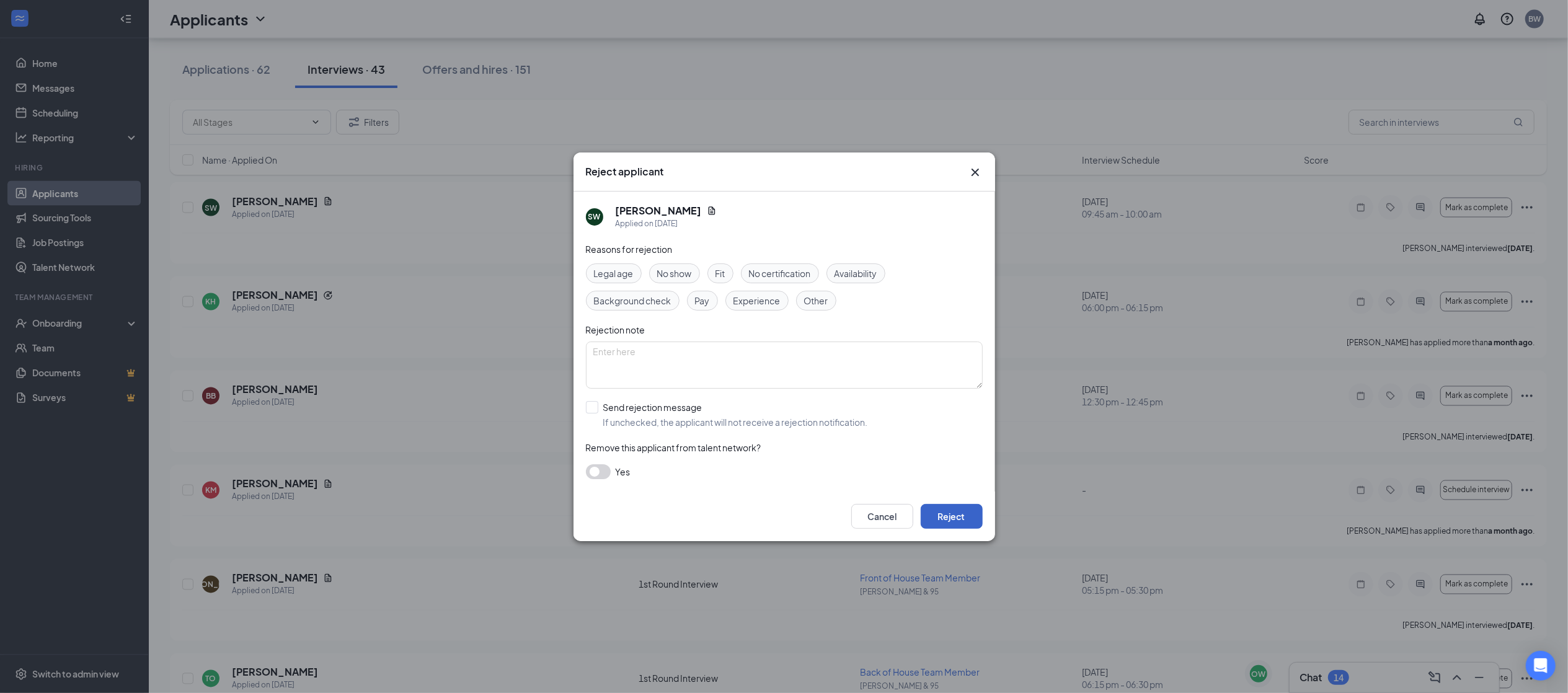
click at [958, 520] on button "Reject" at bounding box center [951, 517] width 62 height 25
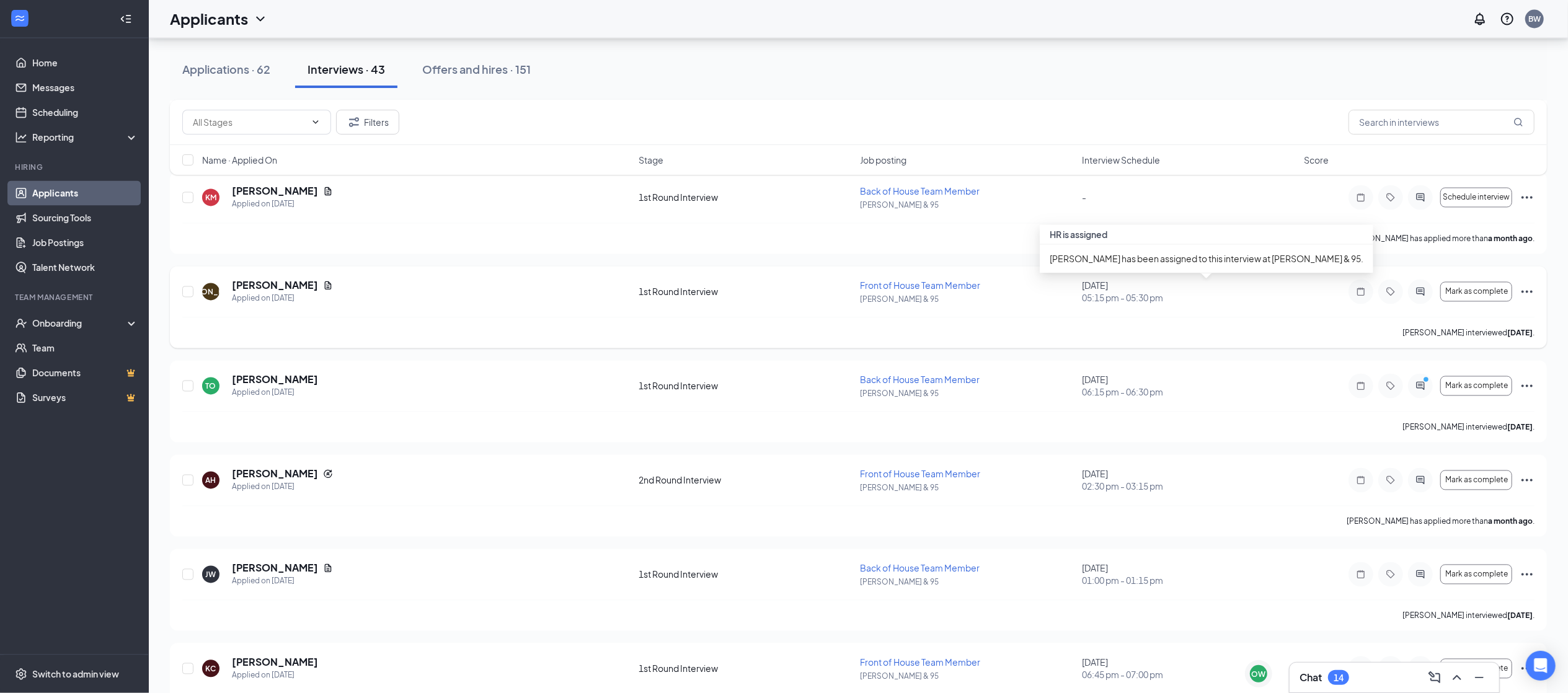
scroll to position [2322, 0]
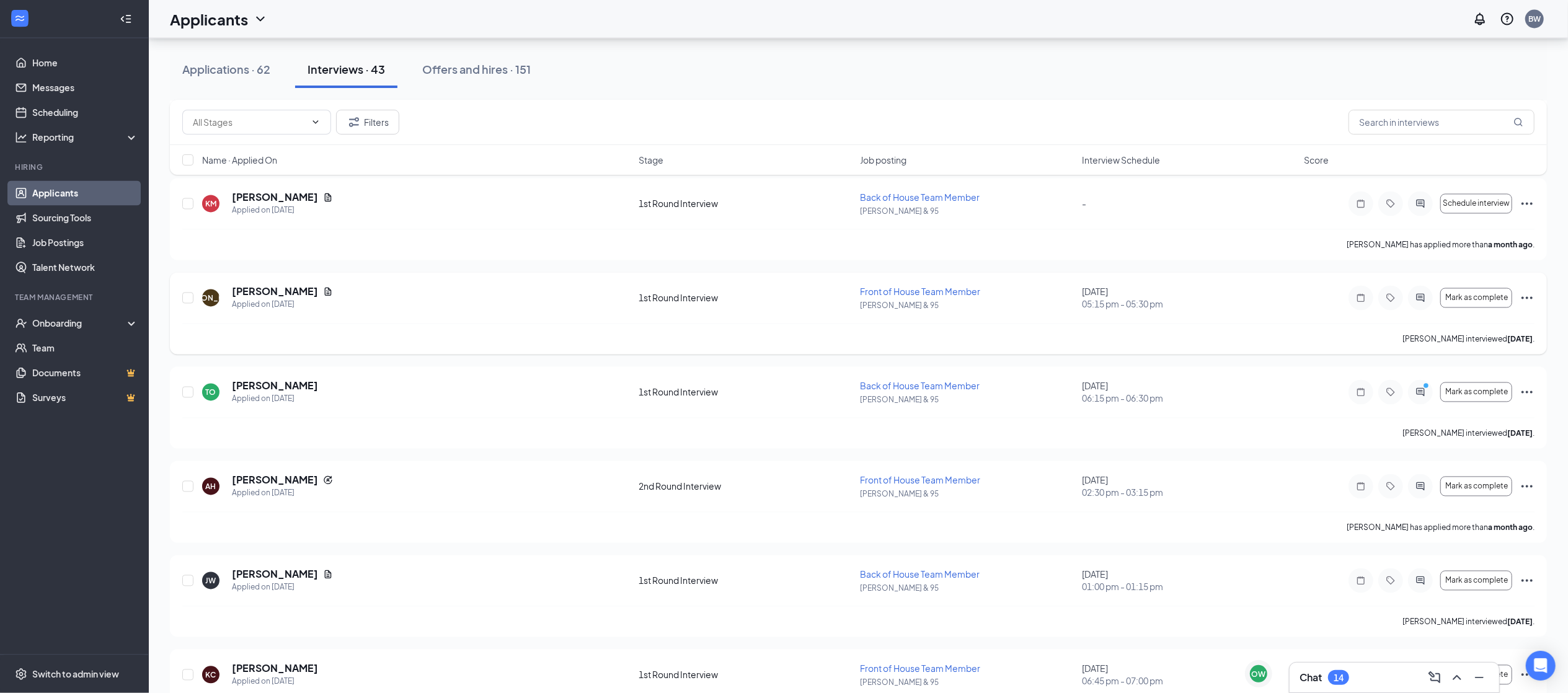
click at [1526, 299] on icon "Ellipses" at bounding box center [1527, 298] width 12 height 3
click at [1436, 634] on li "Reject" at bounding box center [1471, 624] width 126 height 27
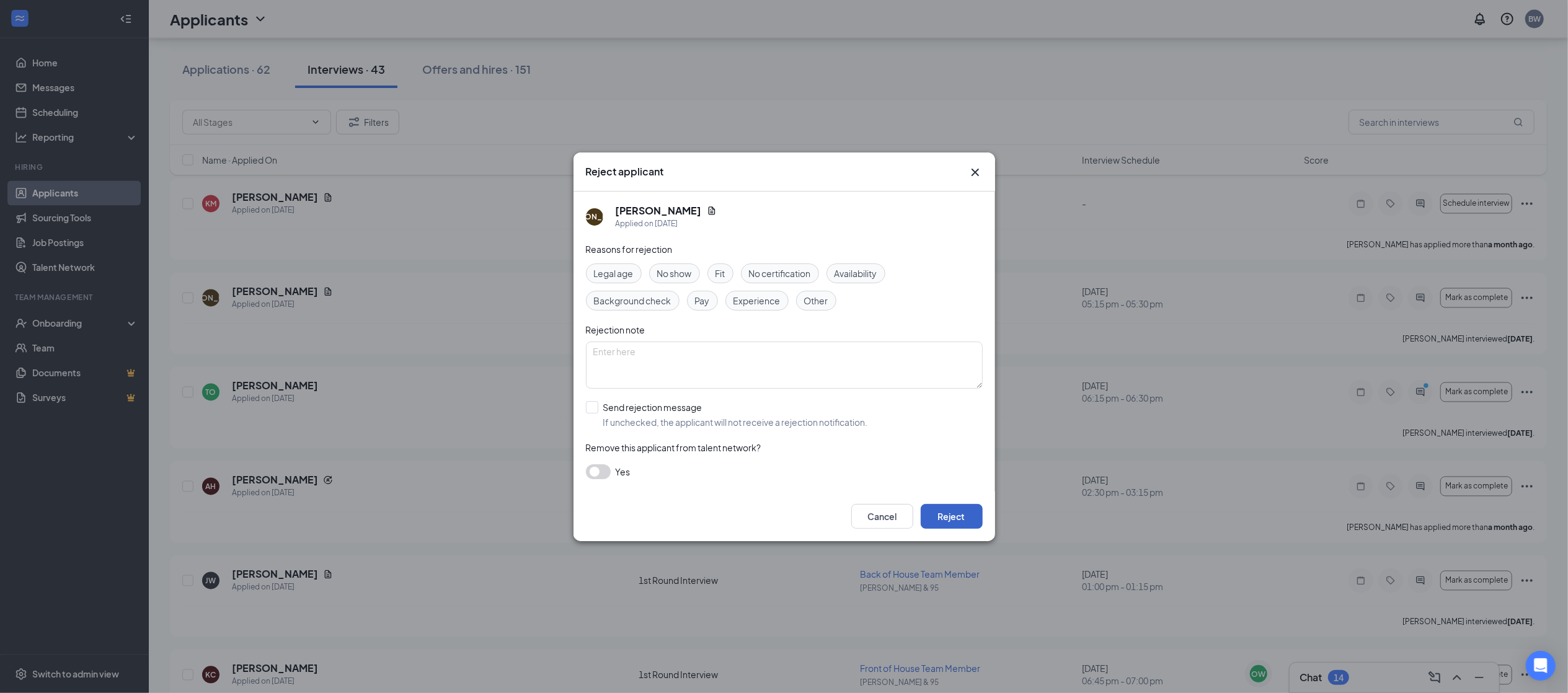
click at [969, 506] on button "Reject" at bounding box center [951, 517] width 62 height 25
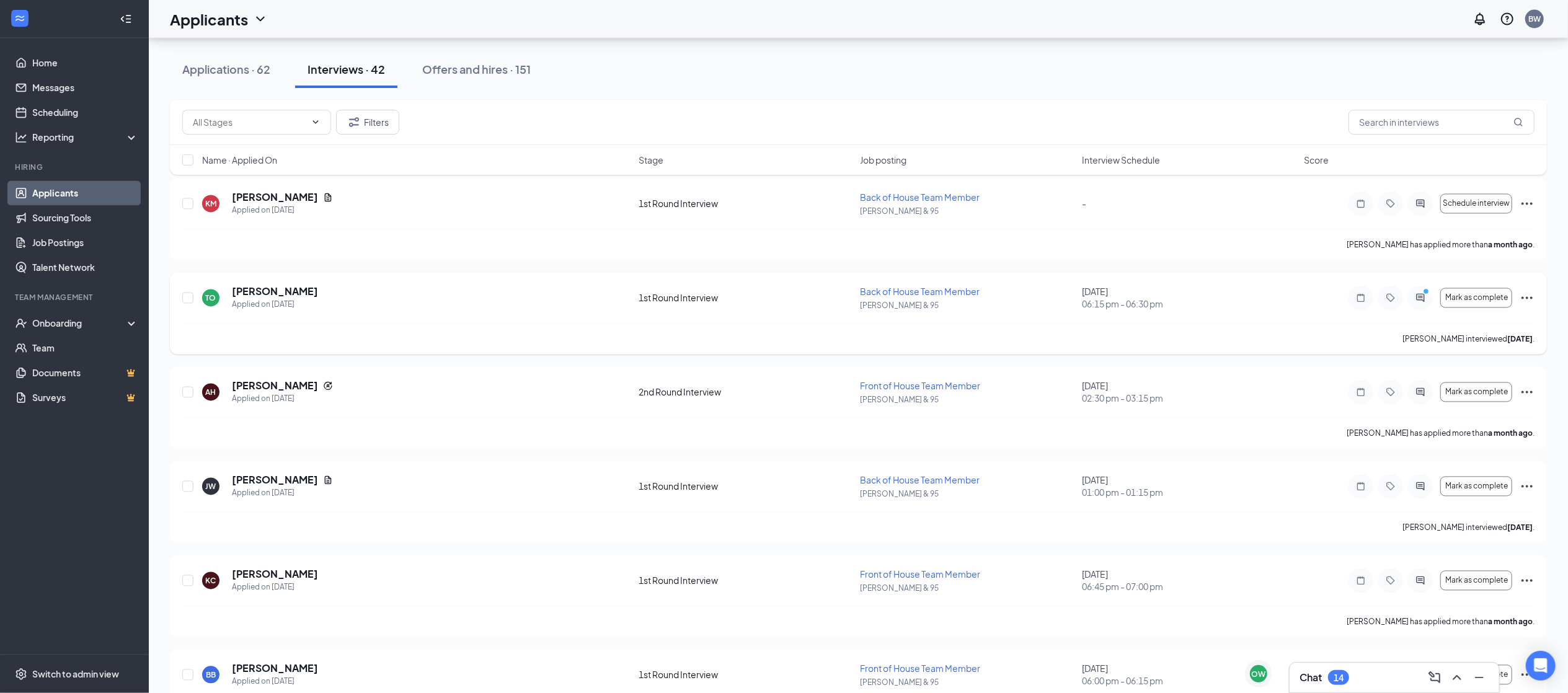
click at [1527, 299] on icon "Ellipses" at bounding box center [1527, 298] width 12 height 3
click at [1433, 626] on p "Reject" at bounding box center [1471, 624] width 107 height 13
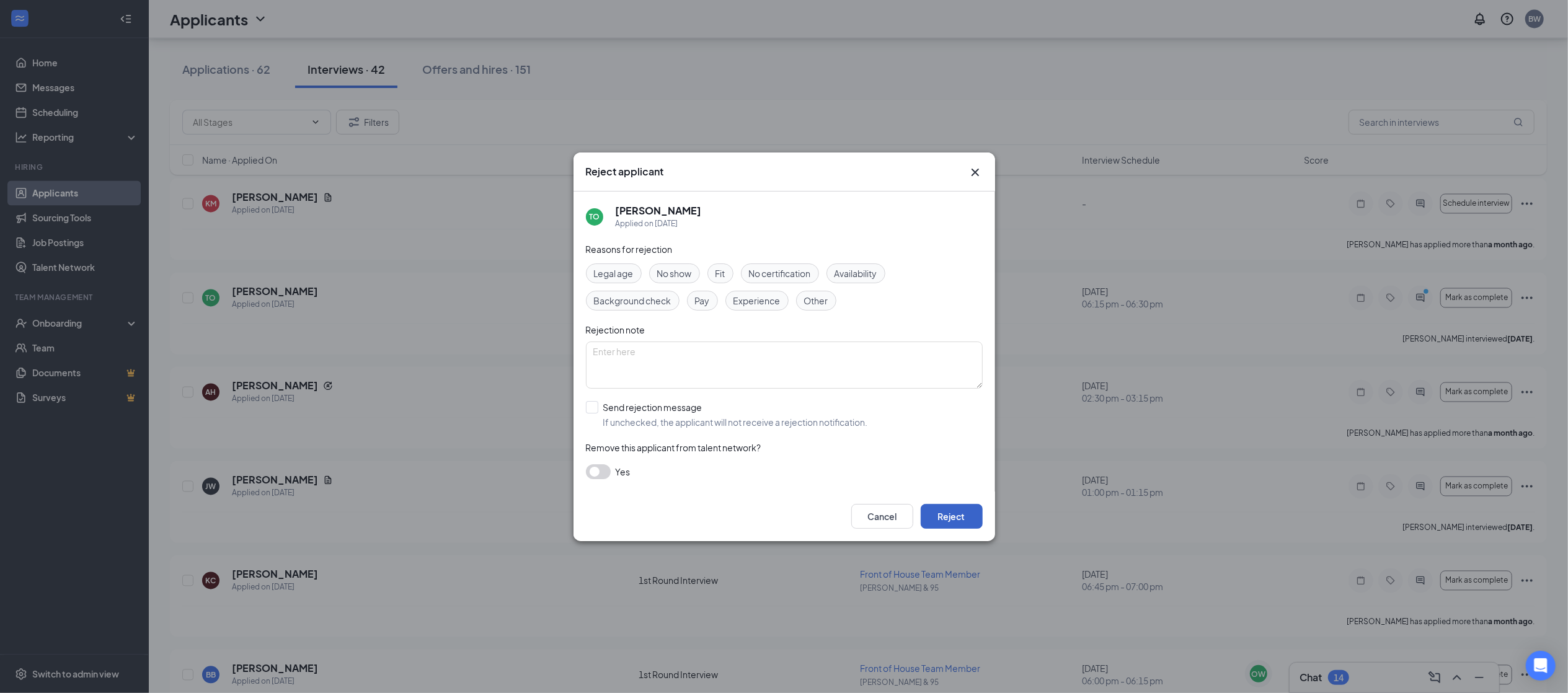
click at [941, 504] on button "Reject" at bounding box center [951, 517] width 62 height 25
